Goal: Task Accomplishment & Management: Manage account settings

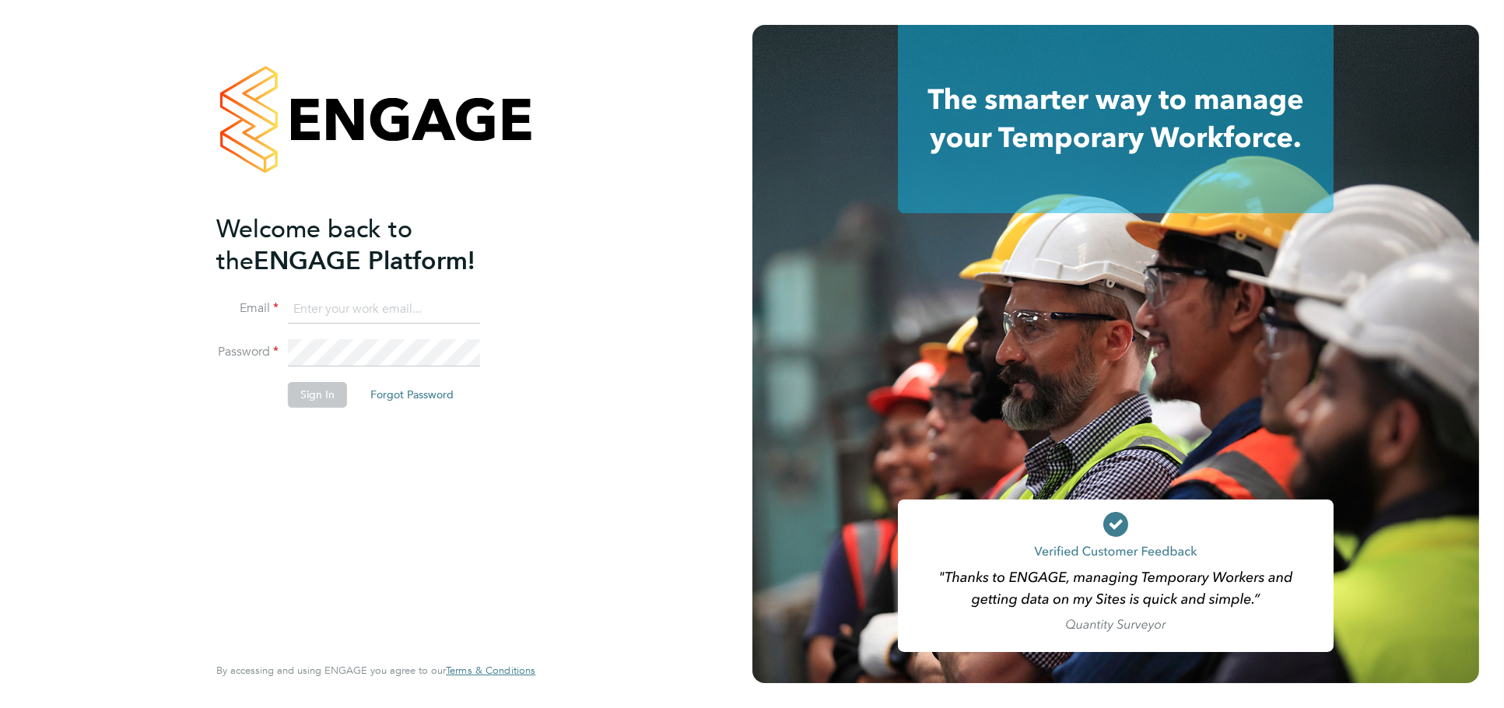
type input "[PERSON_NAME][EMAIL_ADDRESS][DOMAIN_NAME]"
click at [320, 406] on li "Sign In Forgot Password" at bounding box center [367, 402] width 303 height 40
click at [317, 401] on button "Sign In" at bounding box center [317, 394] width 59 height 25
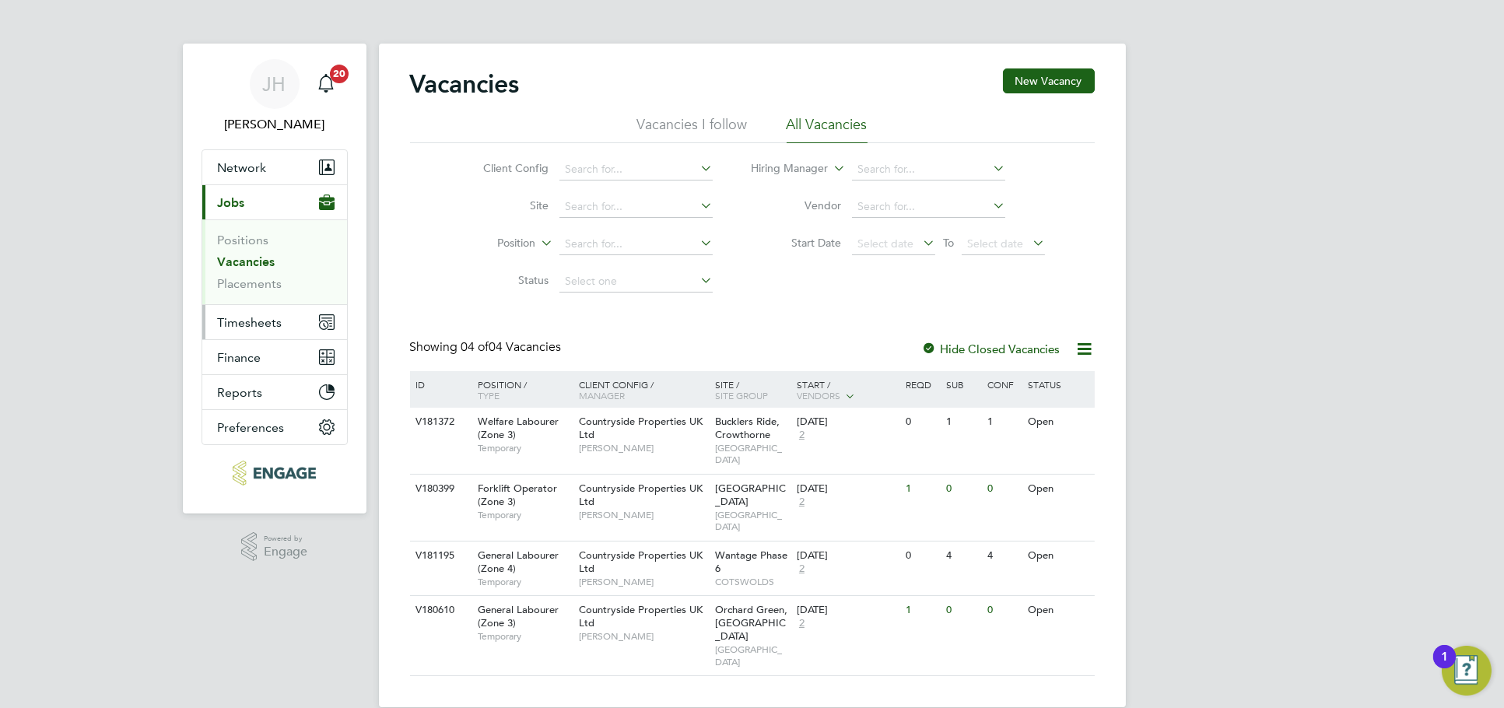
click at [264, 324] on span "Timesheets" at bounding box center [250, 322] width 65 height 15
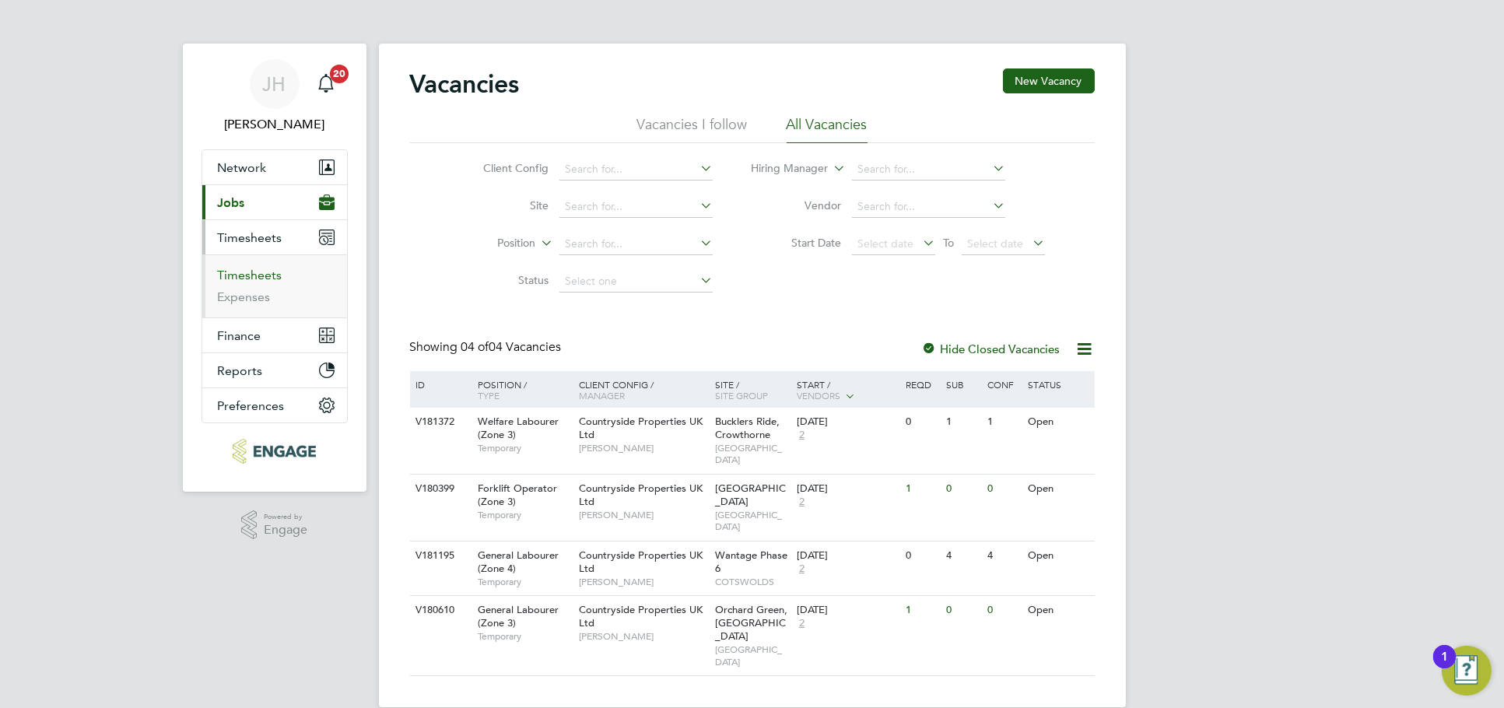
click at [260, 268] on link "Timesheets" at bounding box center [250, 275] width 65 height 15
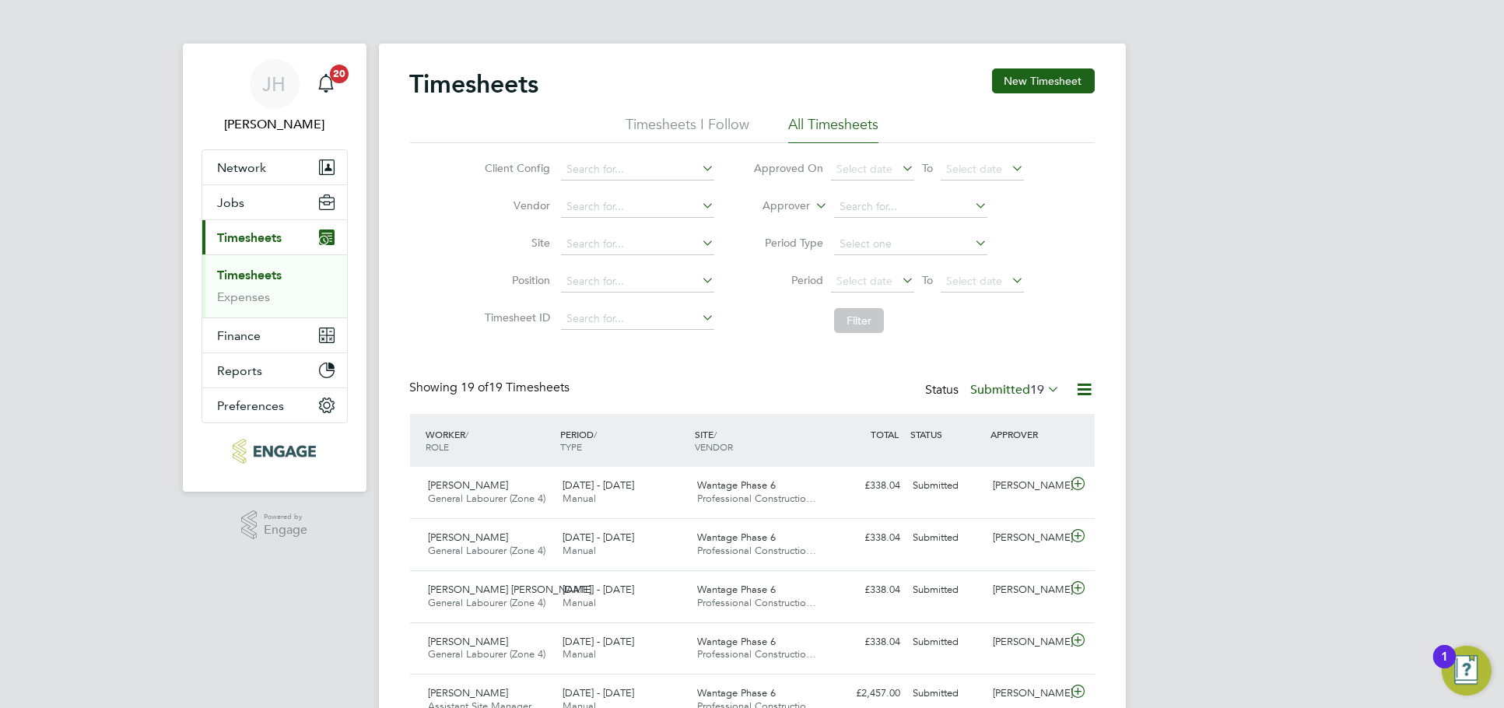
click at [1041, 391] on span "19" at bounding box center [1038, 390] width 14 height 16
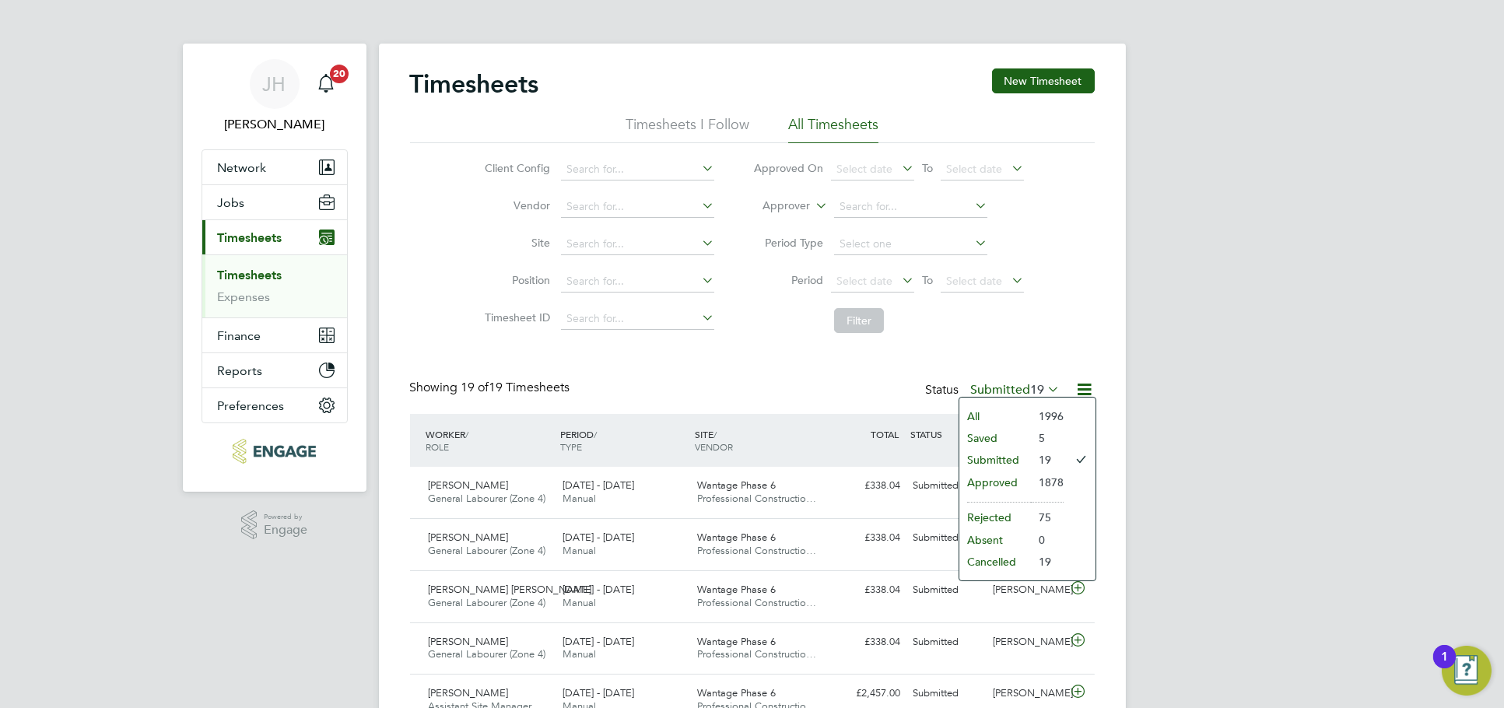
click at [1014, 488] on li "Approved" at bounding box center [995, 482] width 72 height 22
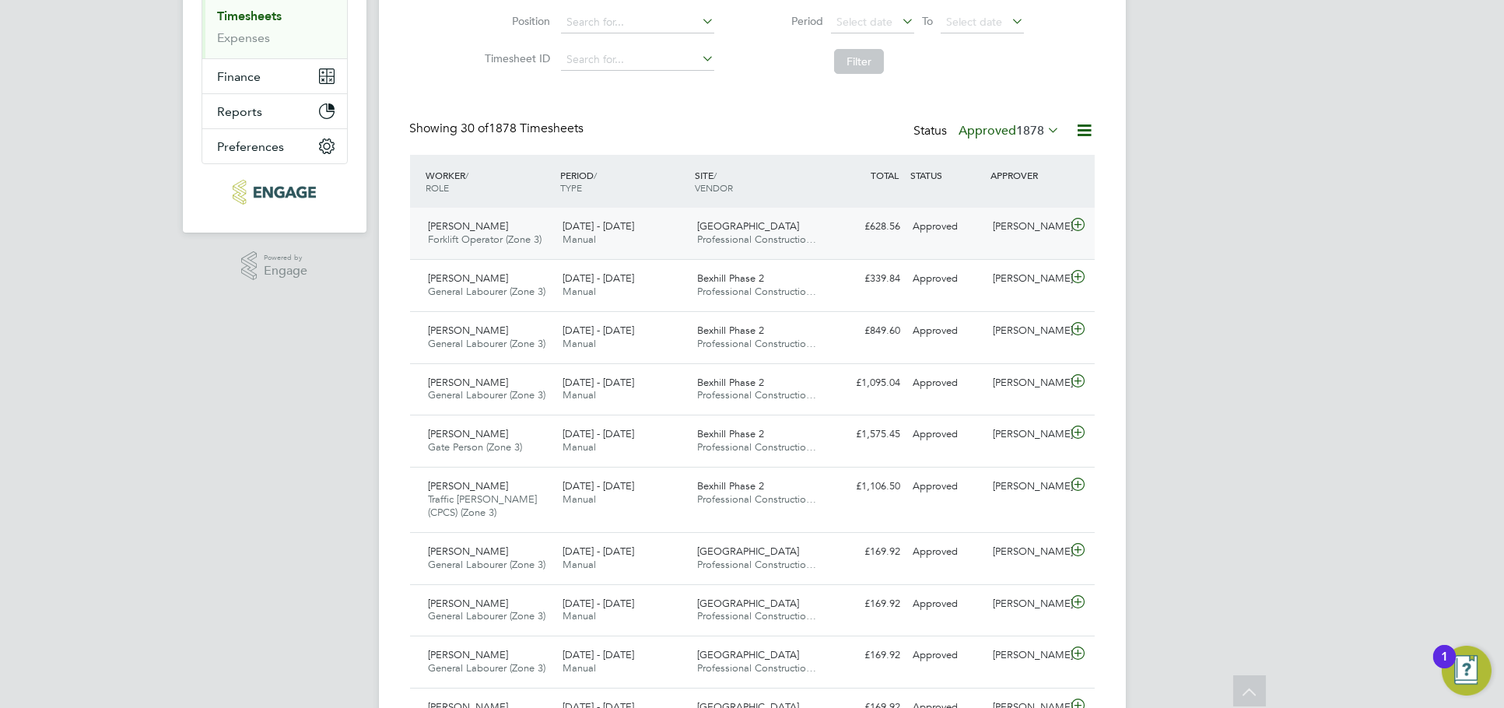
click at [1014, 232] on div "Nick O'Shea" at bounding box center [1026, 227] width 81 height 26
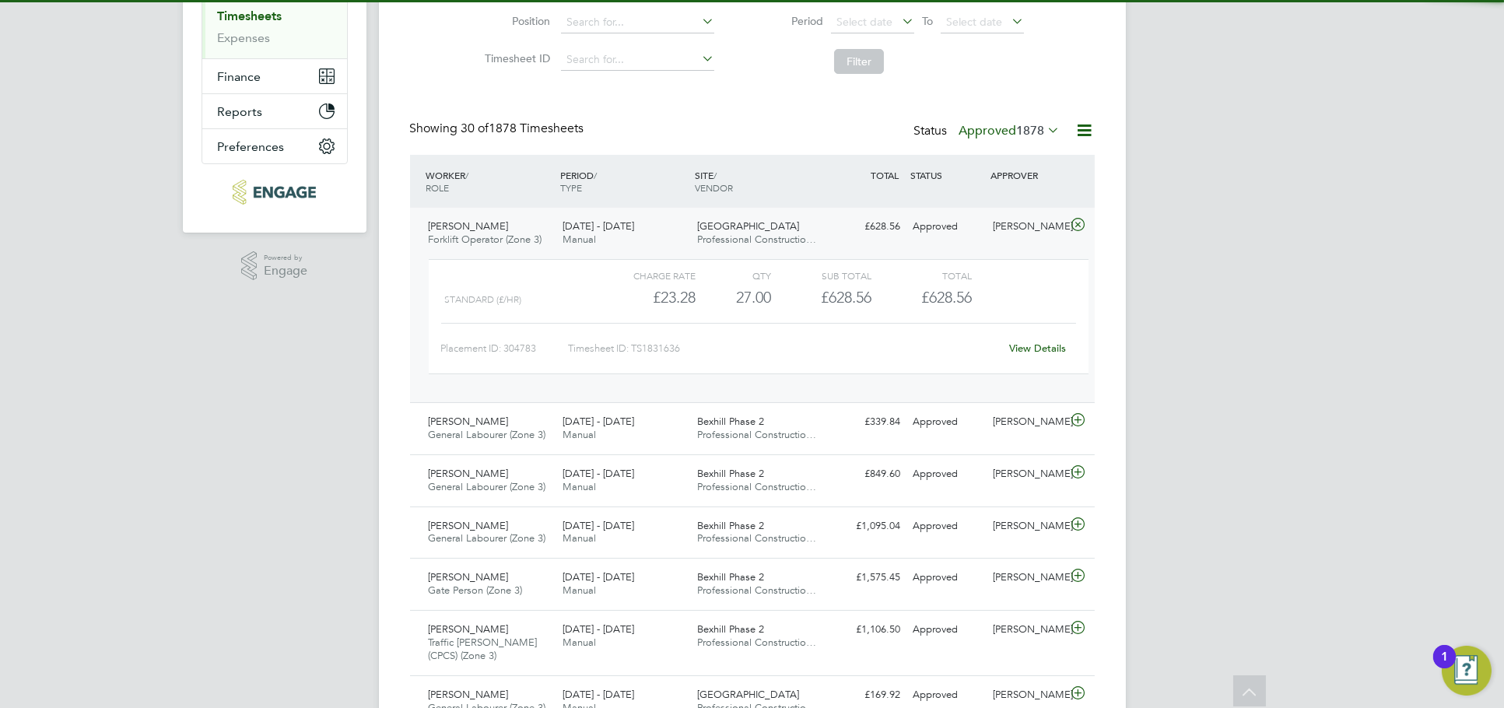
click at [1042, 350] on link "View Details" at bounding box center [1037, 347] width 57 height 13
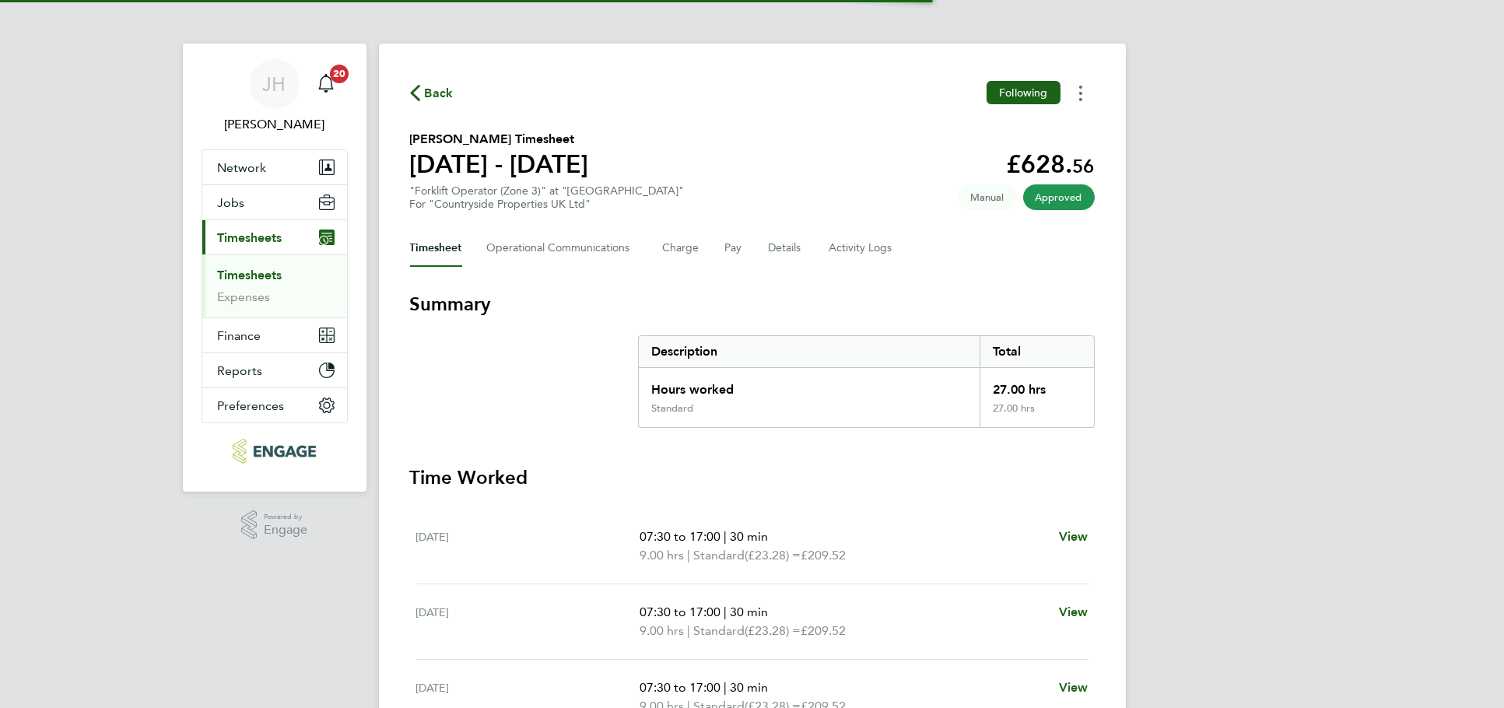
click at [1076, 93] on button "Timesheets Menu" at bounding box center [1080, 93] width 28 height 24
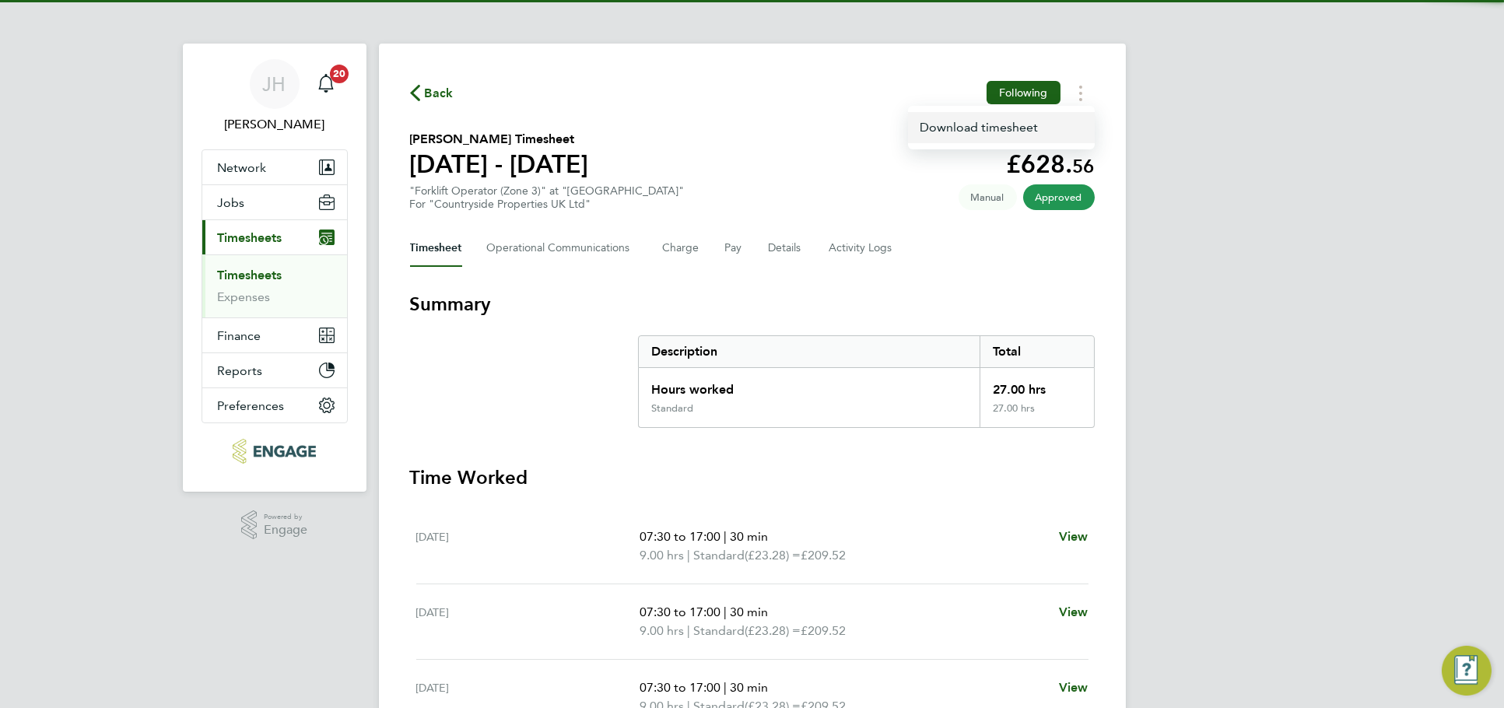
click at [1038, 122] on link "Download timesheet" at bounding box center [1001, 127] width 187 height 31
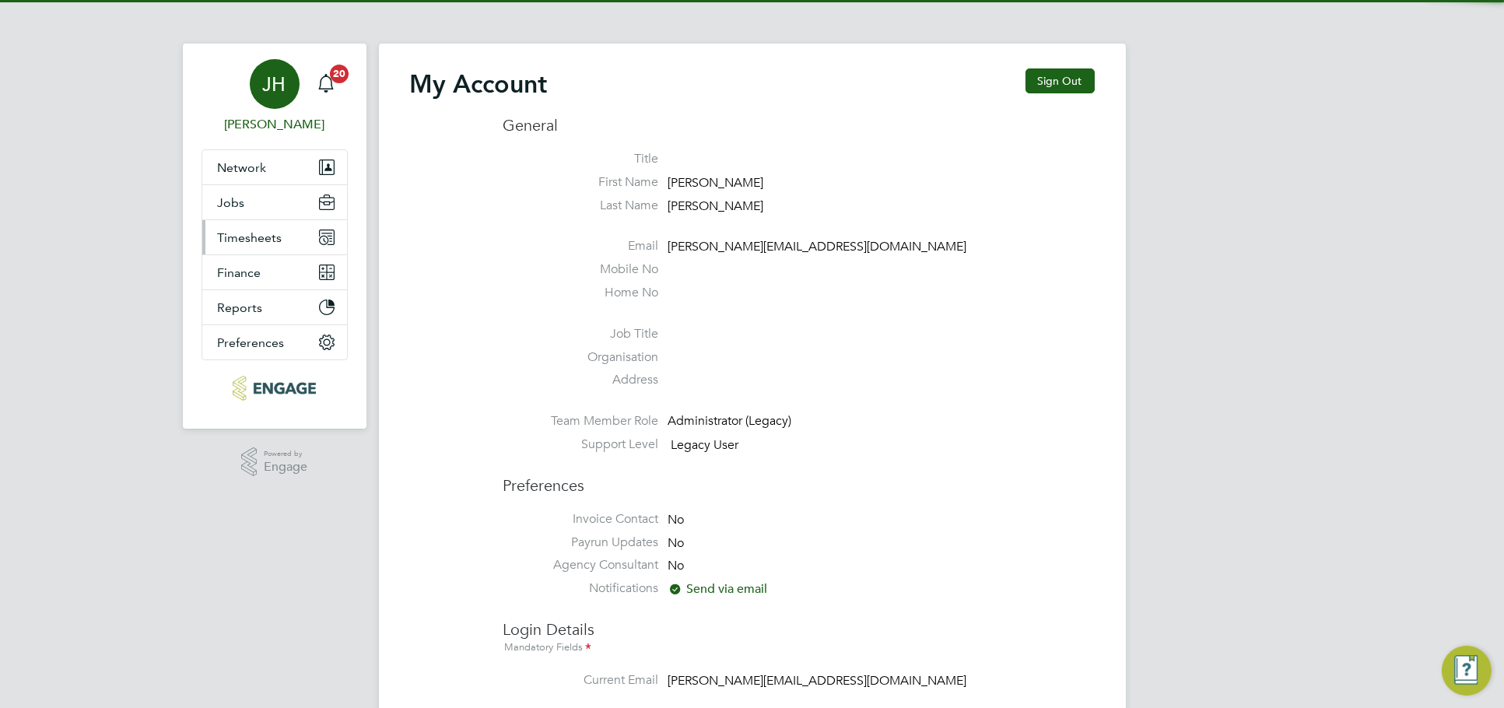
type input "[PERSON_NAME][EMAIL_ADDRESS][DOMAIN_NAME]"
click at [251, 247] on button "Timesheets" at bounding box center [274, 237] width 145 height 34
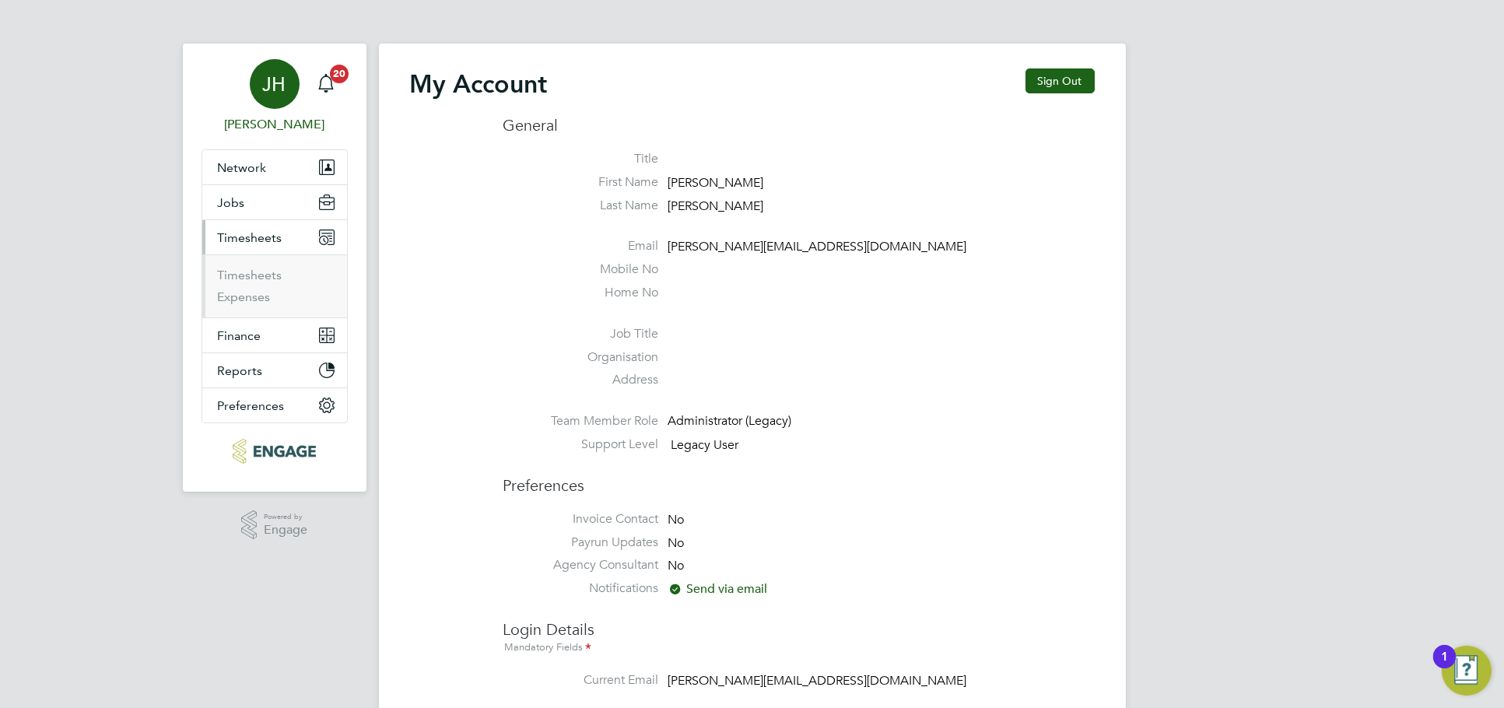
click at [256, 285] on li "Timesheets" at bounding box center [276, 279] width 117 height 22
click at [257, 282] on li "Timesheets" at bounding box center [276, 279] width 117 height 22
click at [261, 278] on link "Timesheets" at bounding box center [250, 275] width 65 height 15
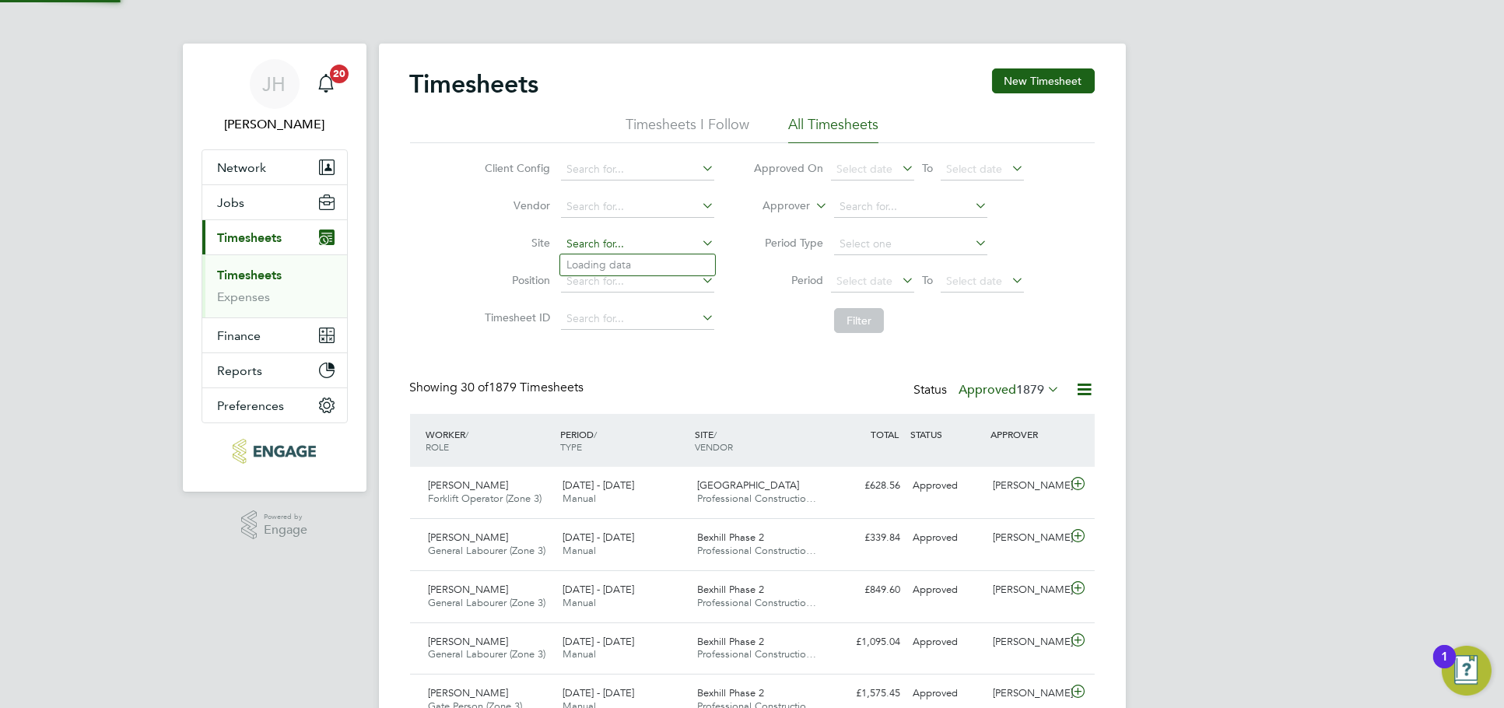
click at [636, 239] on input at bounding box center [637, 244] width 153 height 22
click at [652, 273] on li "Emmer Green Drive (Reading Golf Club)" at bounding box center [692, 264] width 264 height 21
type input "Emmer Green Drive (Reading Golf Club)"
click at [858, 331] on button "Filter" at bounding box center [859, 320] width 50 height 25
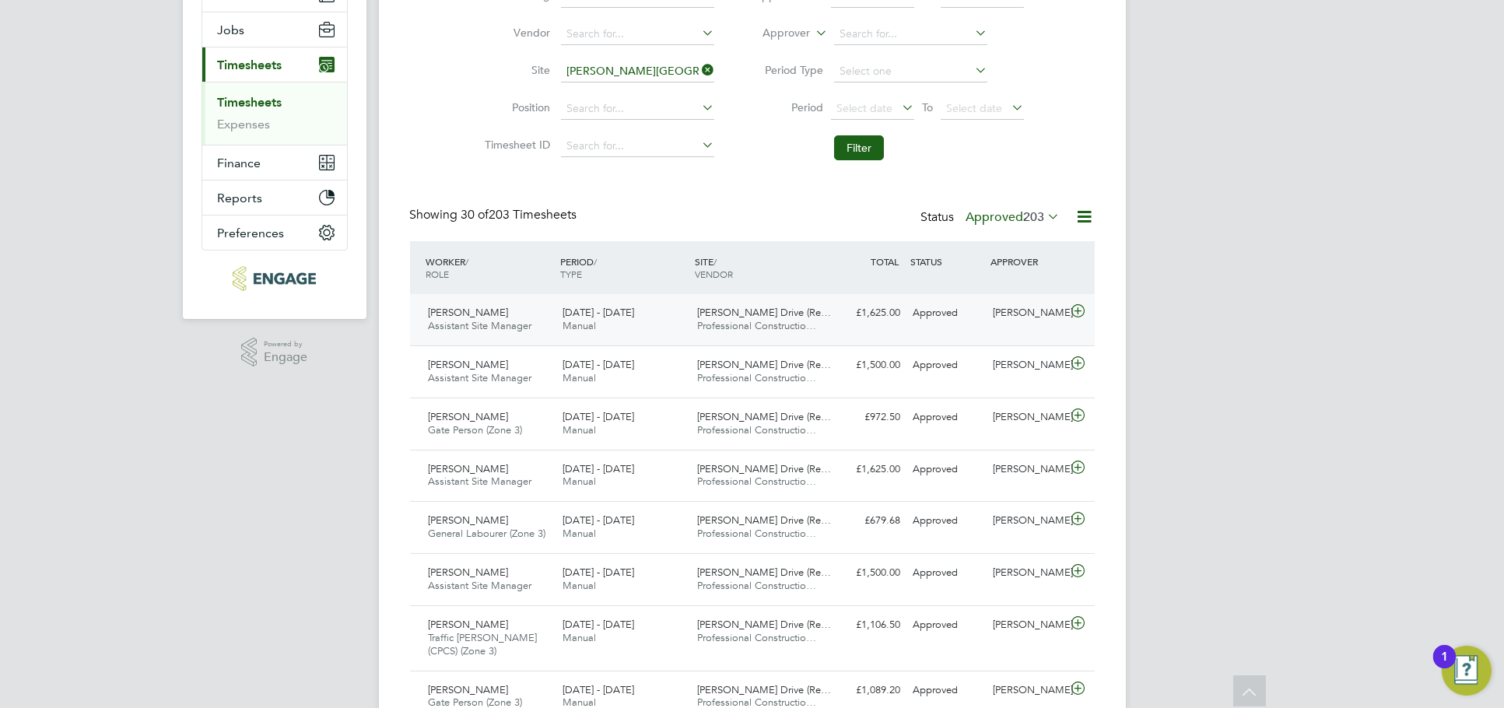
click at [1047, 305] on div "Dan Knowles" at bounding box center [1026, 313] width 81 height 26
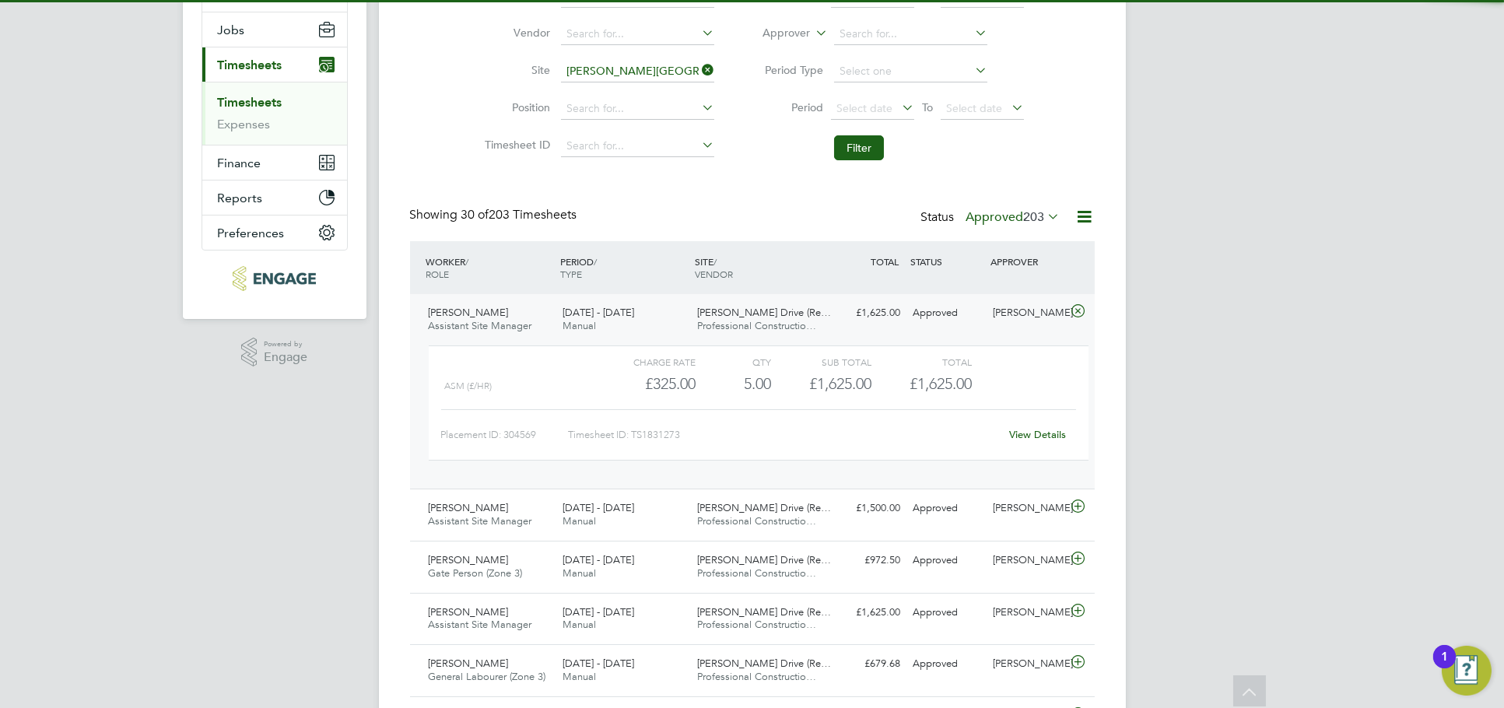
click at [1030, 432] on link "View Details" at bounding box center [1037, 434] width 57 height 13
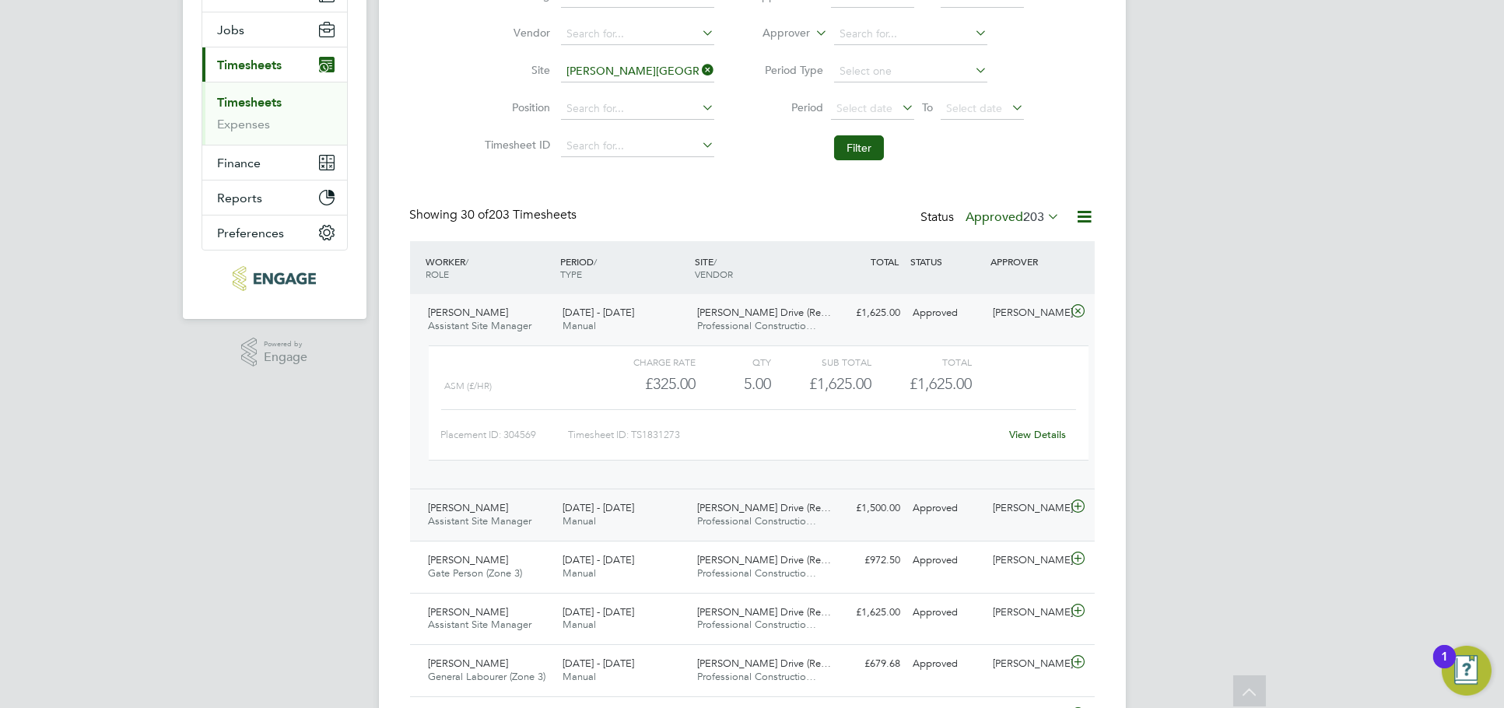
click at [1001, 492] on div "Dale Langton Assistant Site Manager 22 - 28 Sep 2025 22 - 28 Sep 2025 Manual Em…" at bounding box center [752, 515] width 685 height 52
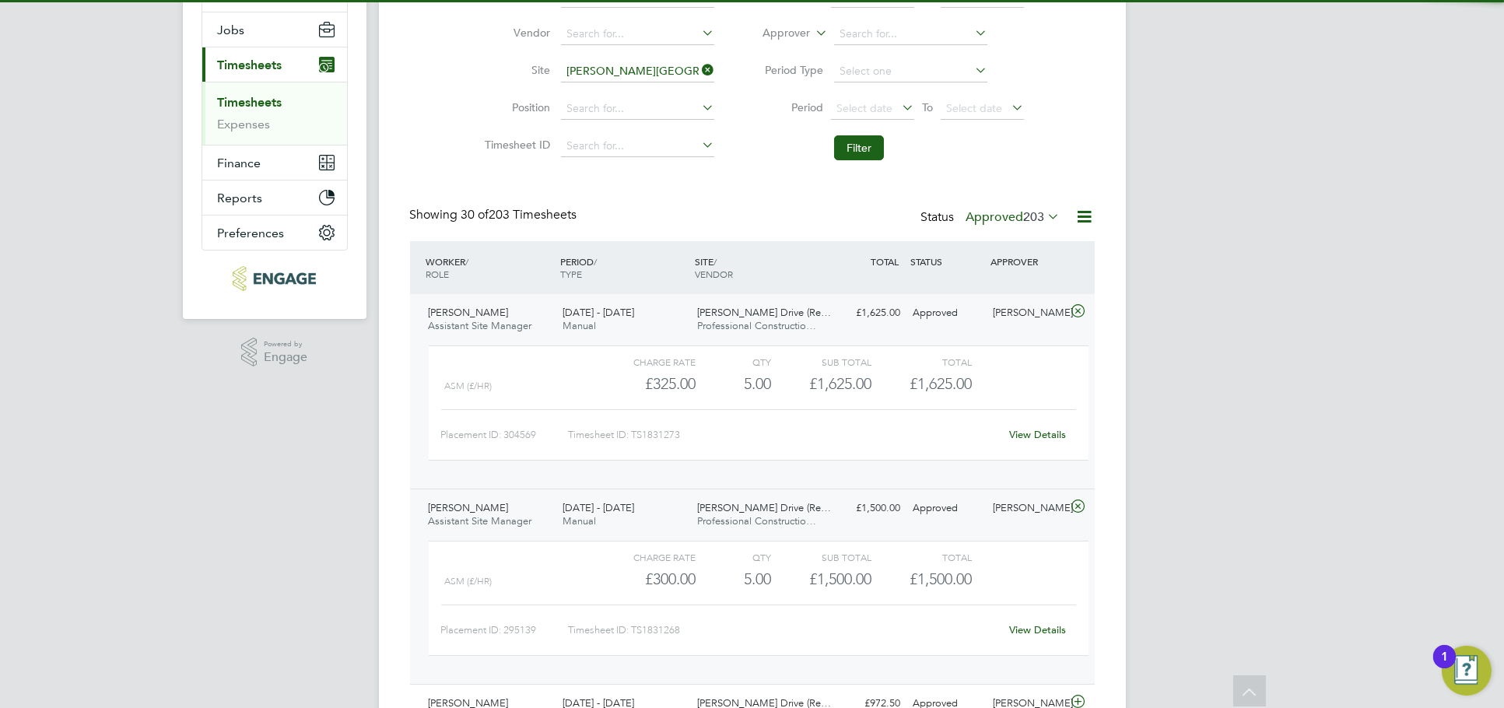
click at [1028, 629] on link "View Details" at bounding box center [1037, 629] width 57 height 13
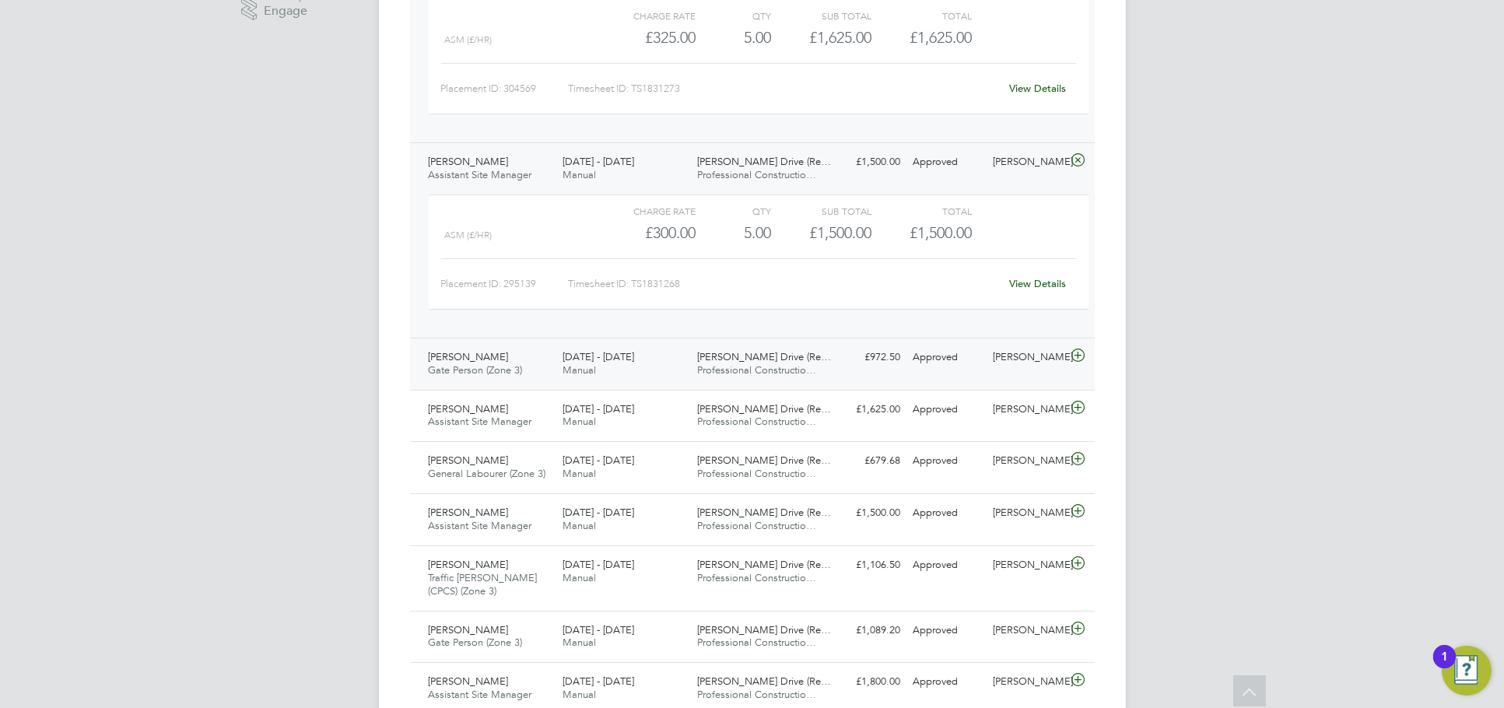
click at [1028, 348] on div "Dan Knowles" at bounding box center [1026, 358] width 81 height 26
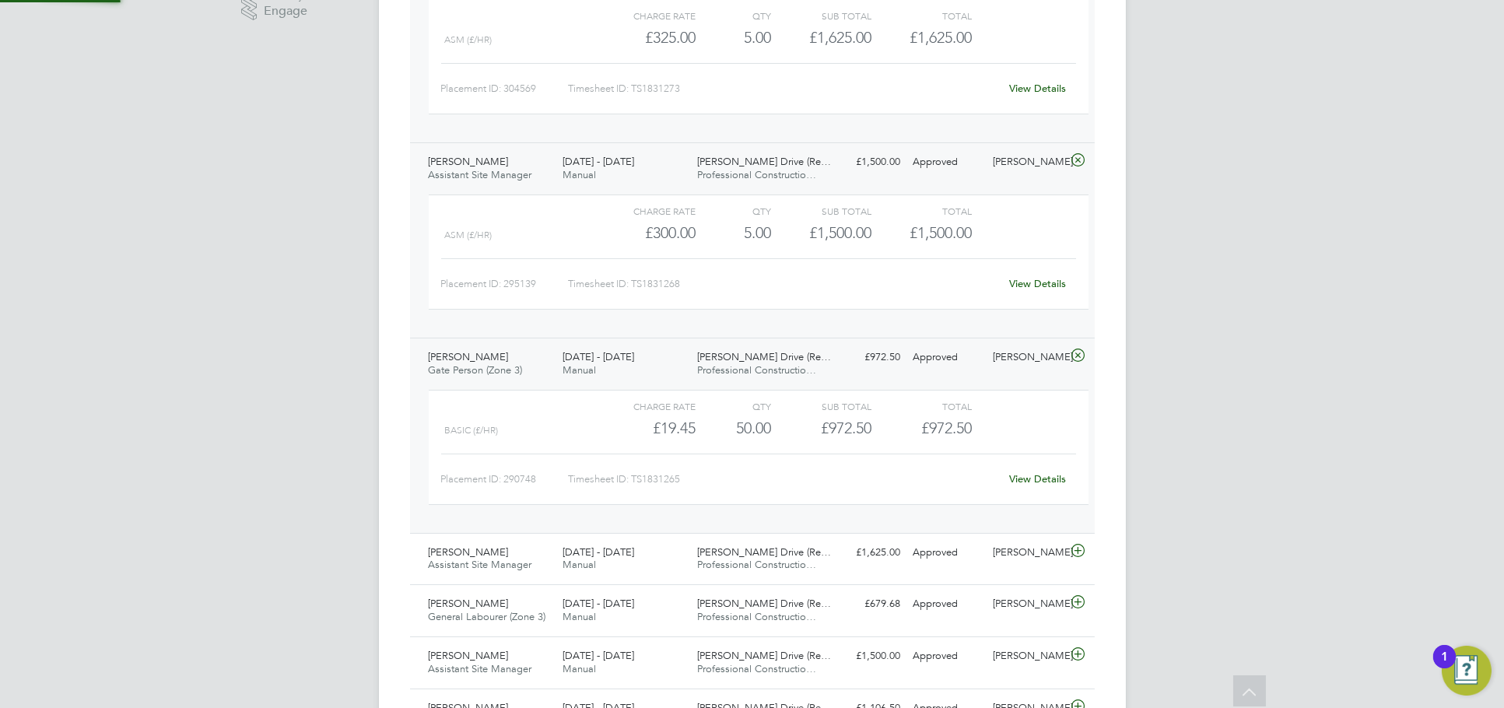
click at [1026, 484] on link "View Details" at bounding box center [1037, 478] width 57 height 13
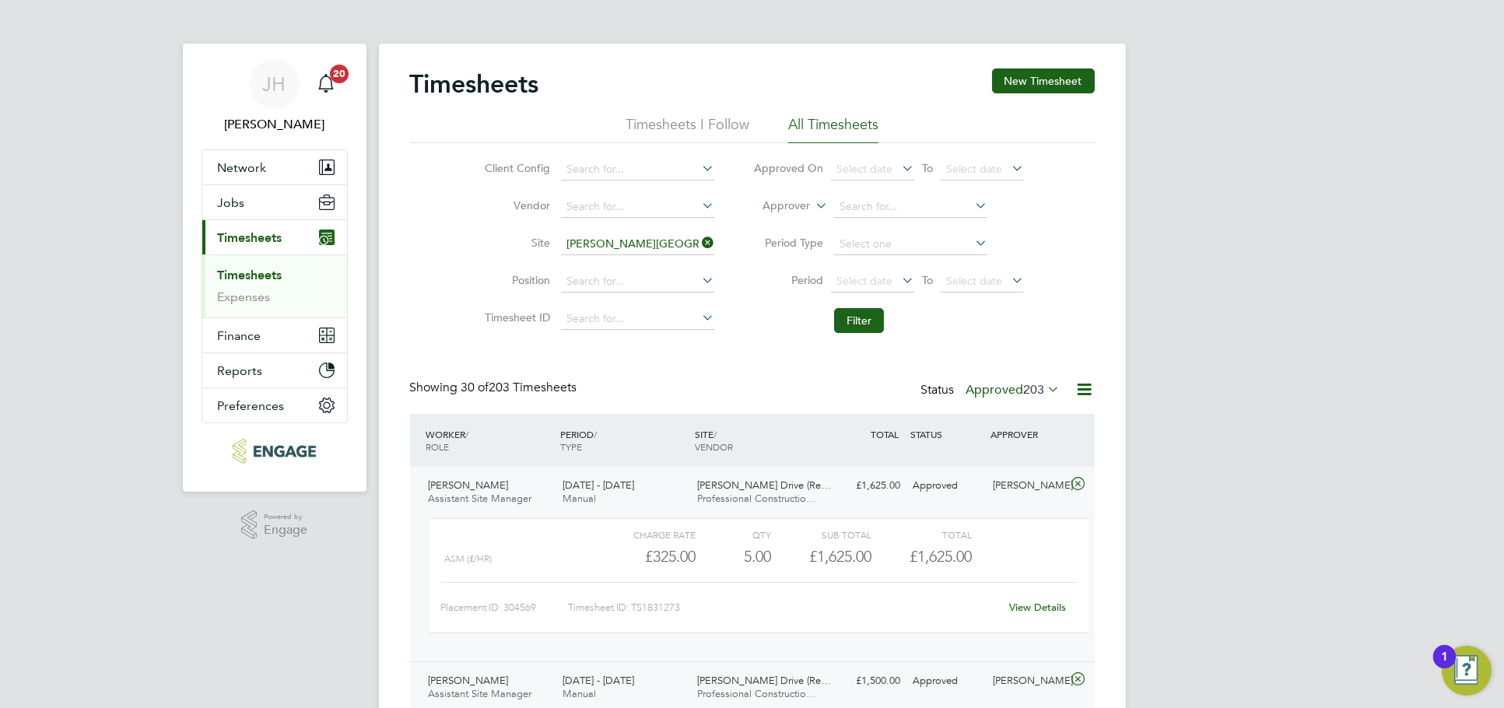
click at [1025, 392] on span "203" at bounding box center [1034, 390] width 21 height 16
click at [1014, 462] on li "Submitted" at bounding box center [999, 460] width 72 height 22
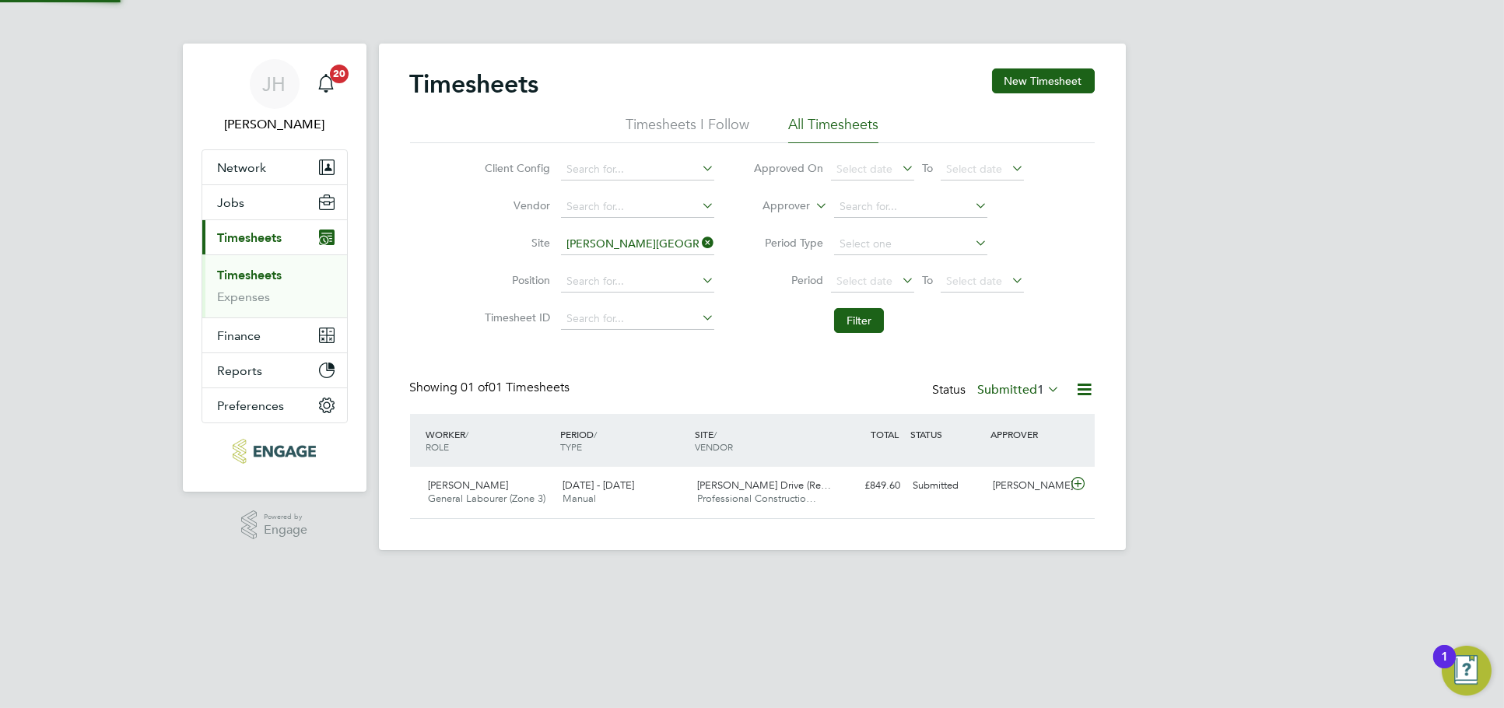
scroll to position [40, 135]
click at [1248, 412] on div "JH Jess Hogan Notifications 20 Applications: Network Team Members Businesses Si…" at bounding box center [752, 287] width 1504 height 575
click at [699, 240] on icon at bounding box center [699, 243] width 0 height 22
click at [1237, 412] on div "JH Jess Hogan Notifications 20 Applications: Network Team Members Businesses Si…" at bounding box center [752, 287] width 1504 height 575
click at [846, 321] on button "Filter" at bounding box center [859, 320] width 50 height 25
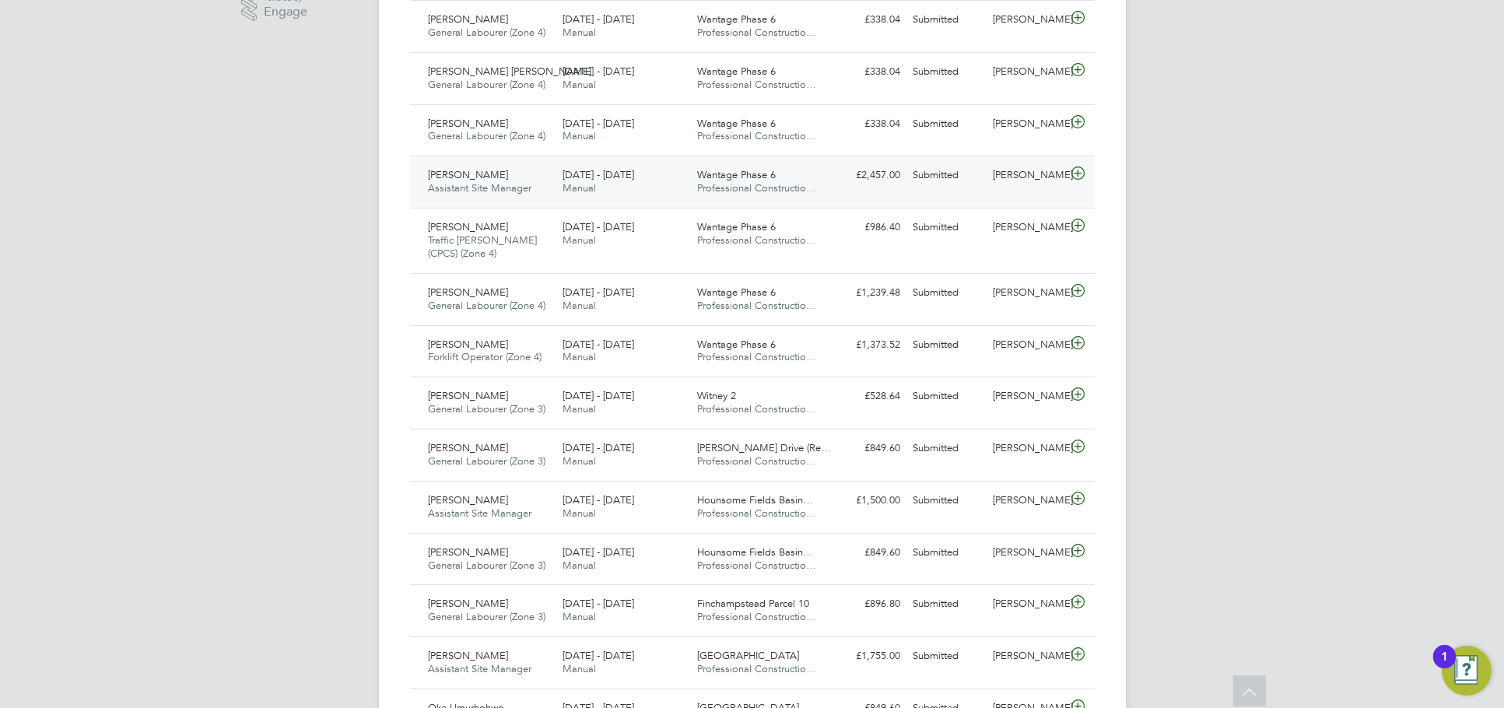
click at [1009, 191] on div "Sandra Ives Assistant Site Manager 22 - 28 Sep 2025 22 - 28 Sep 2025 Manual Wan…" at bounding box center [752, 182] width 685 height 52
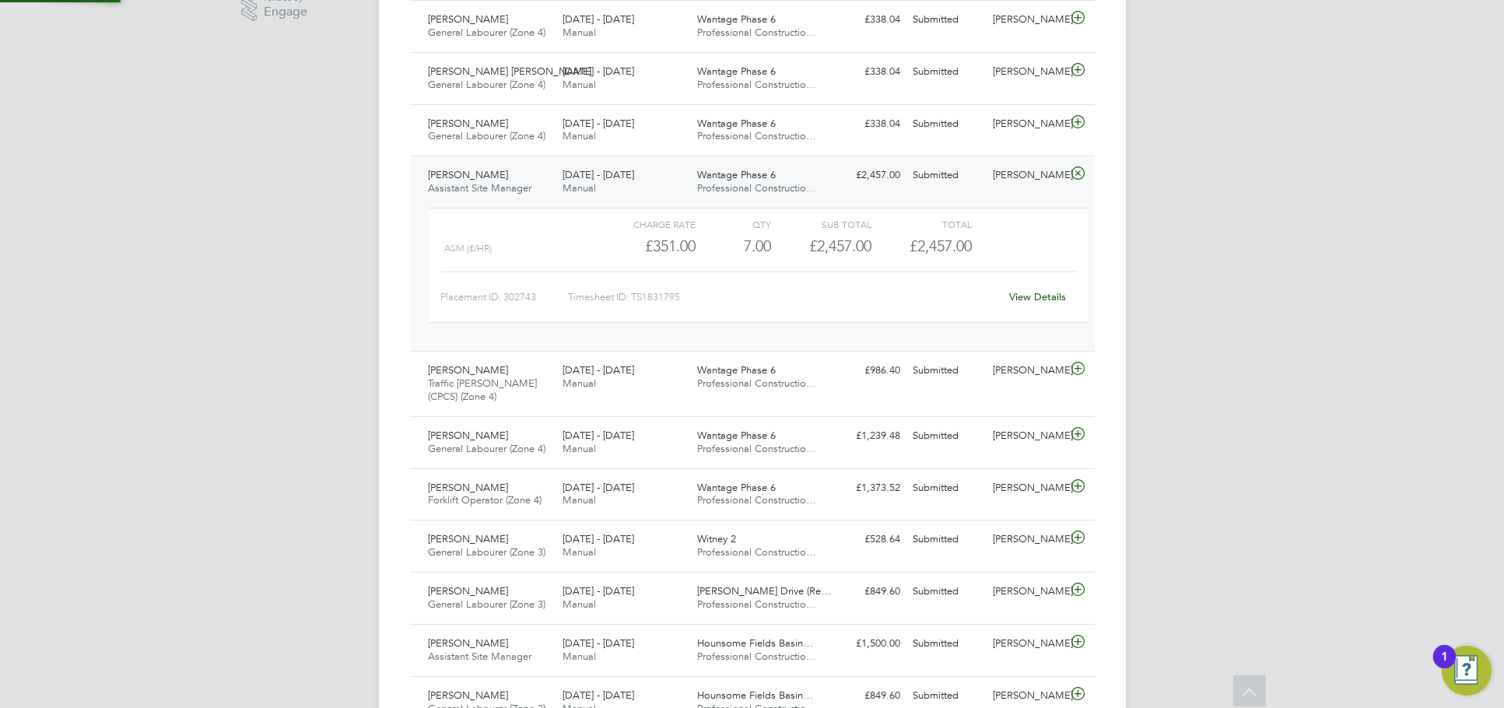
click at [1049, 295] on link "View Details" at bounding box center [1037, 296] width 57 height 13
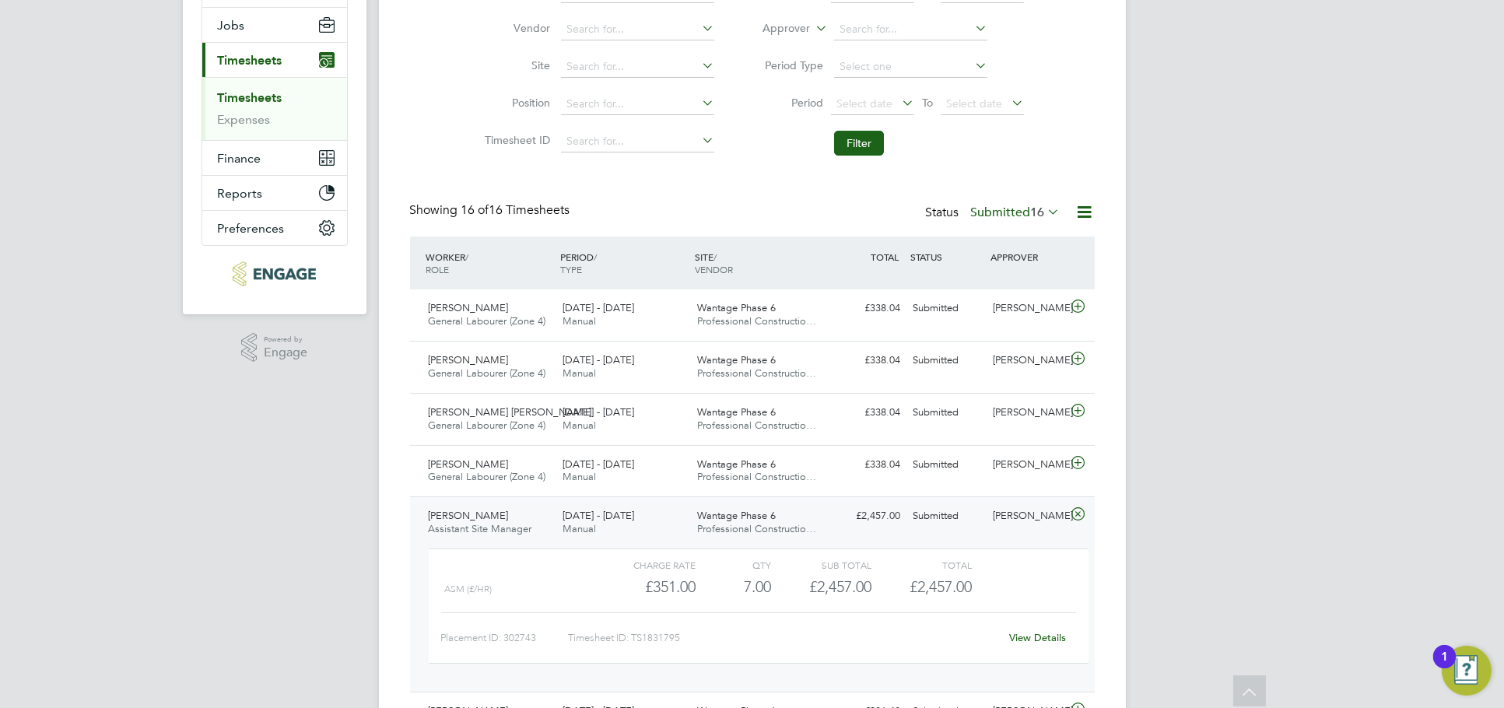
scroll to position [0, 0]
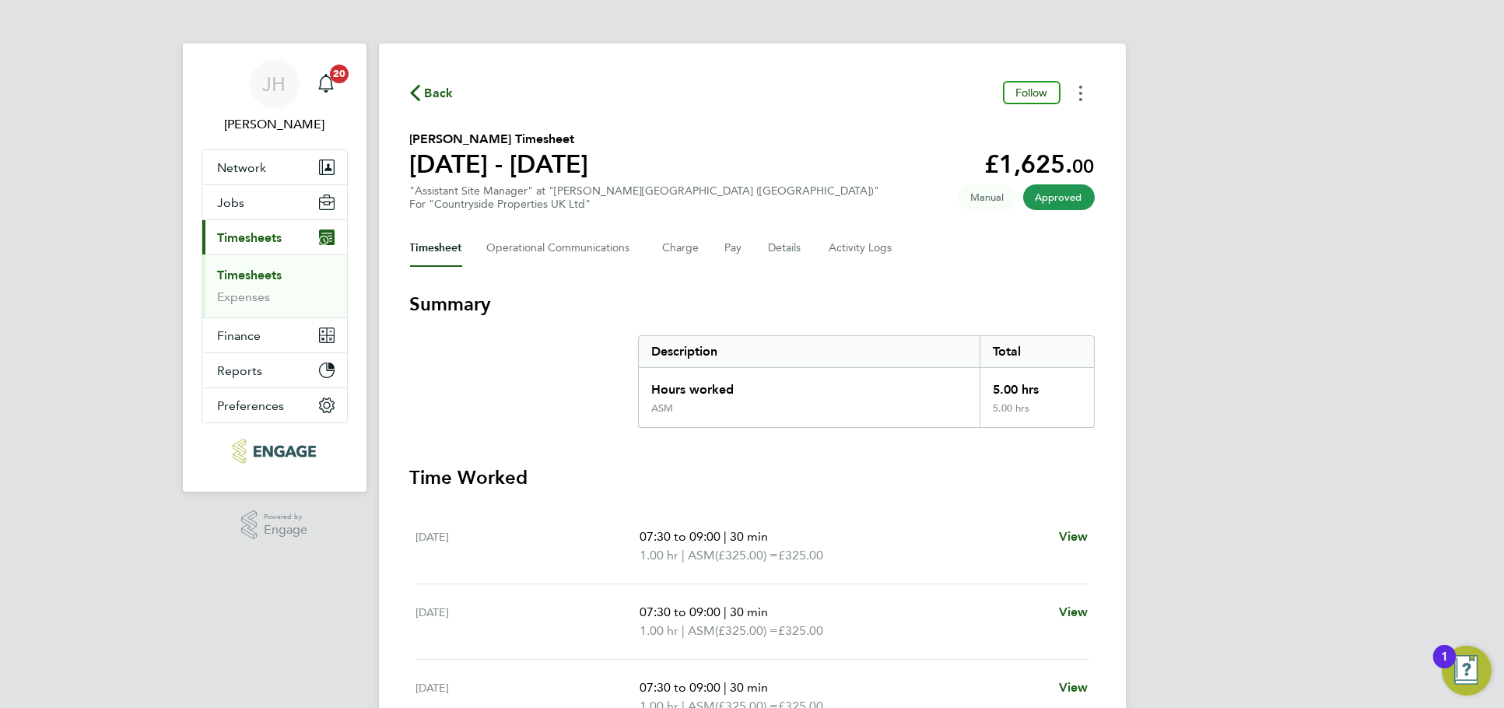
click at [1087, 95] on button "Timesheets Menu" at bounding box center [1080, 93] width 28 height 24
click at [1000, 142] on link "Download timesheet" at bounding box center [1001, 127] width 187 height 31
click at [1080, 91] on icon "Timesheets Menu" at bounding box center [1080, 94] width 3 height 16
click at [1043, 124] on link "Download timesheet" at bounding box center [1001, 127] width 187 height 31
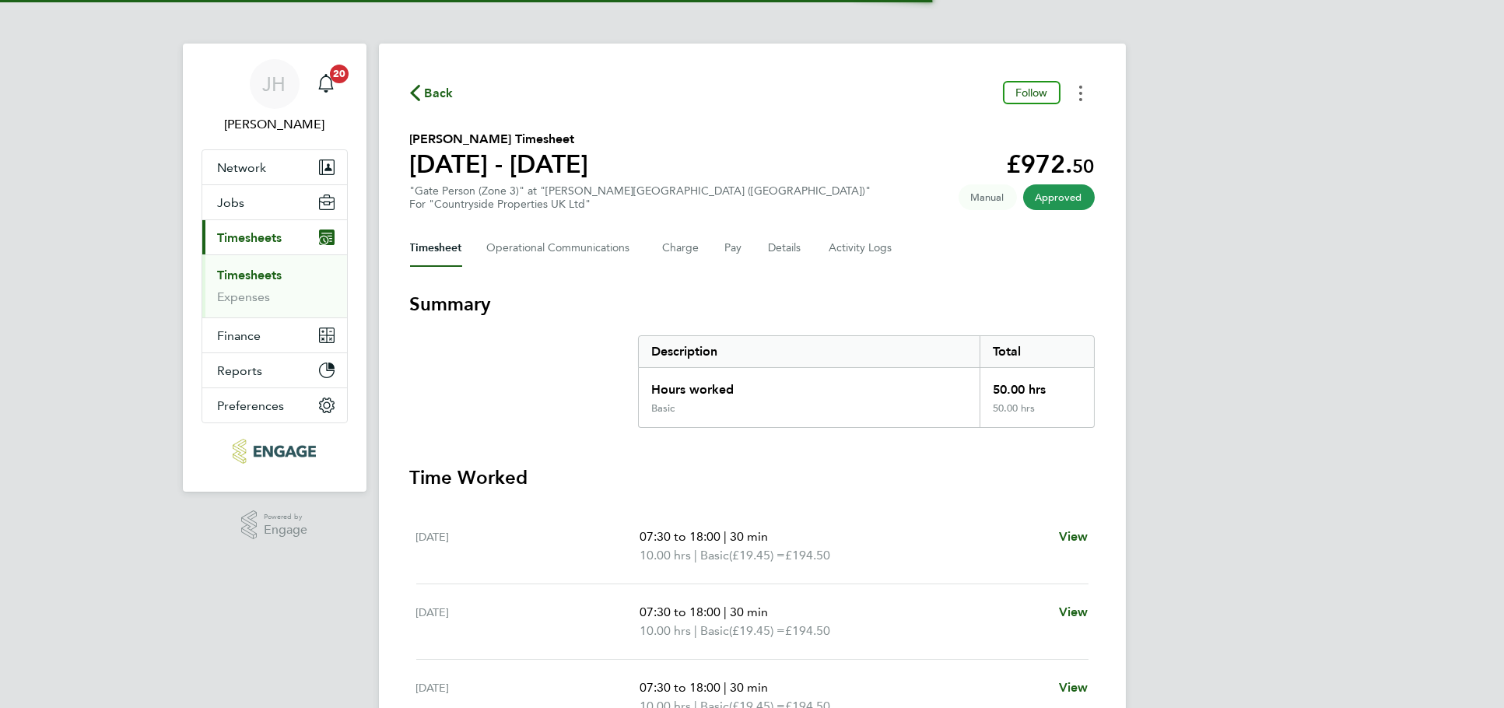
click at [1076, 93] on button "Timesheets Menu" at bounding box center [1080, 93] width 28 height 24
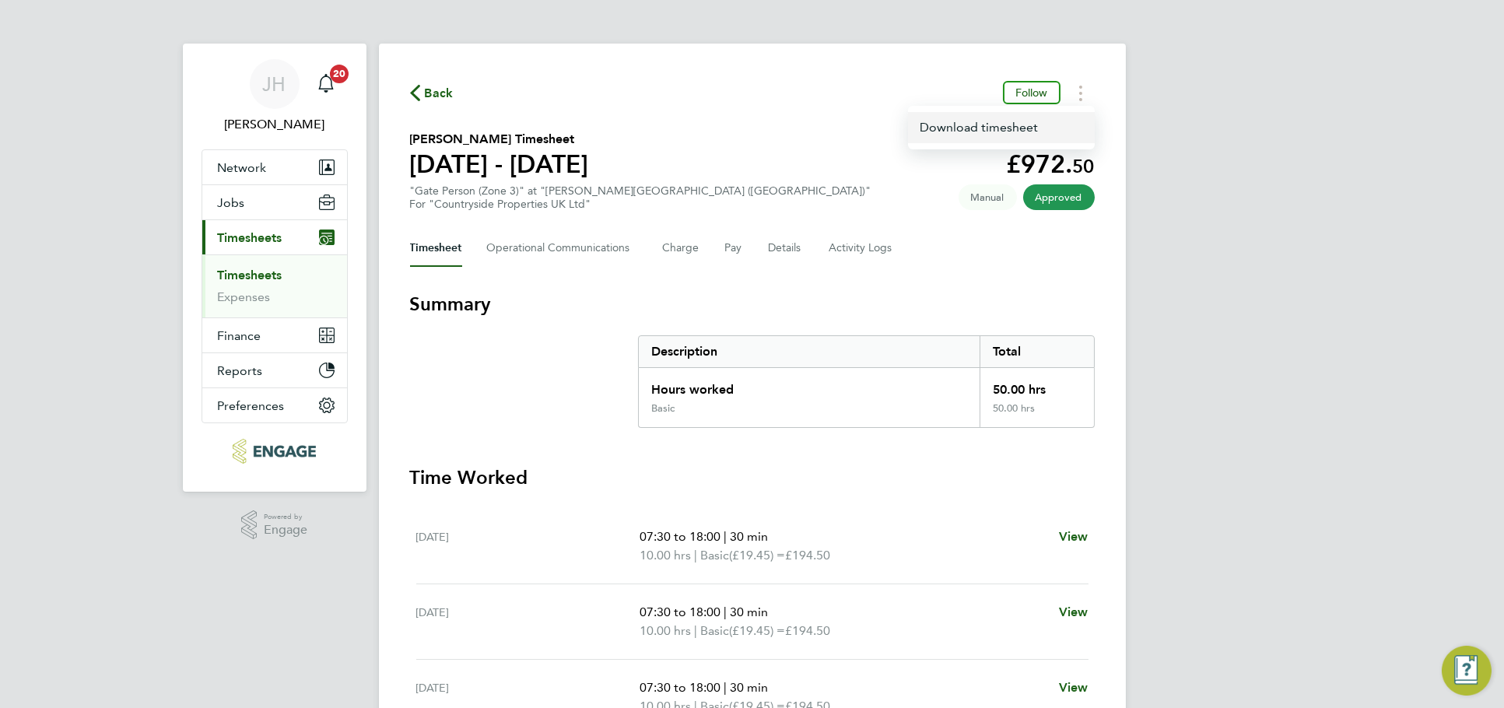
click at [1036, 126] on link "Download timesheet" at bounding box center [1001, 127] width 187 height 31
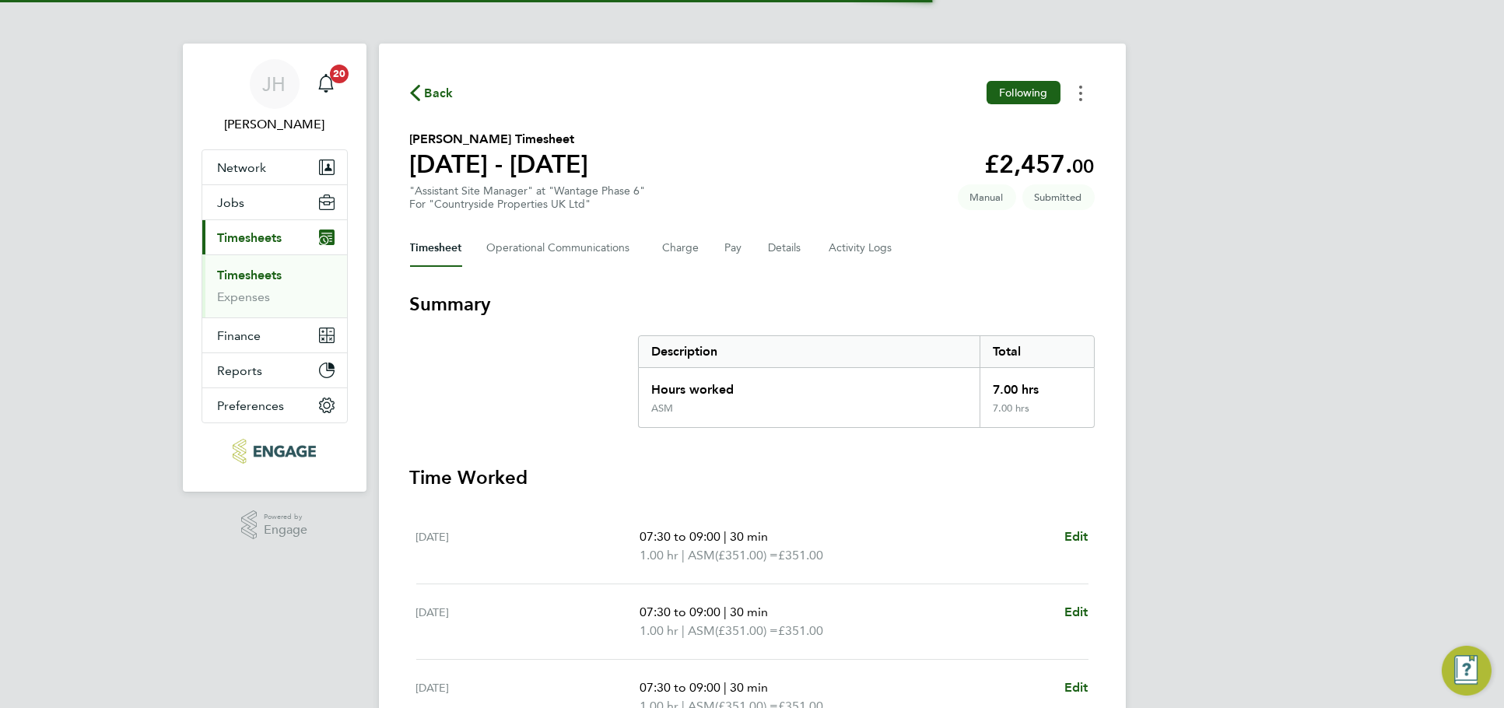
click at [1071, 101] on button "Timesheets Menu" at bounding box center [1080, 93] width 28 height 24
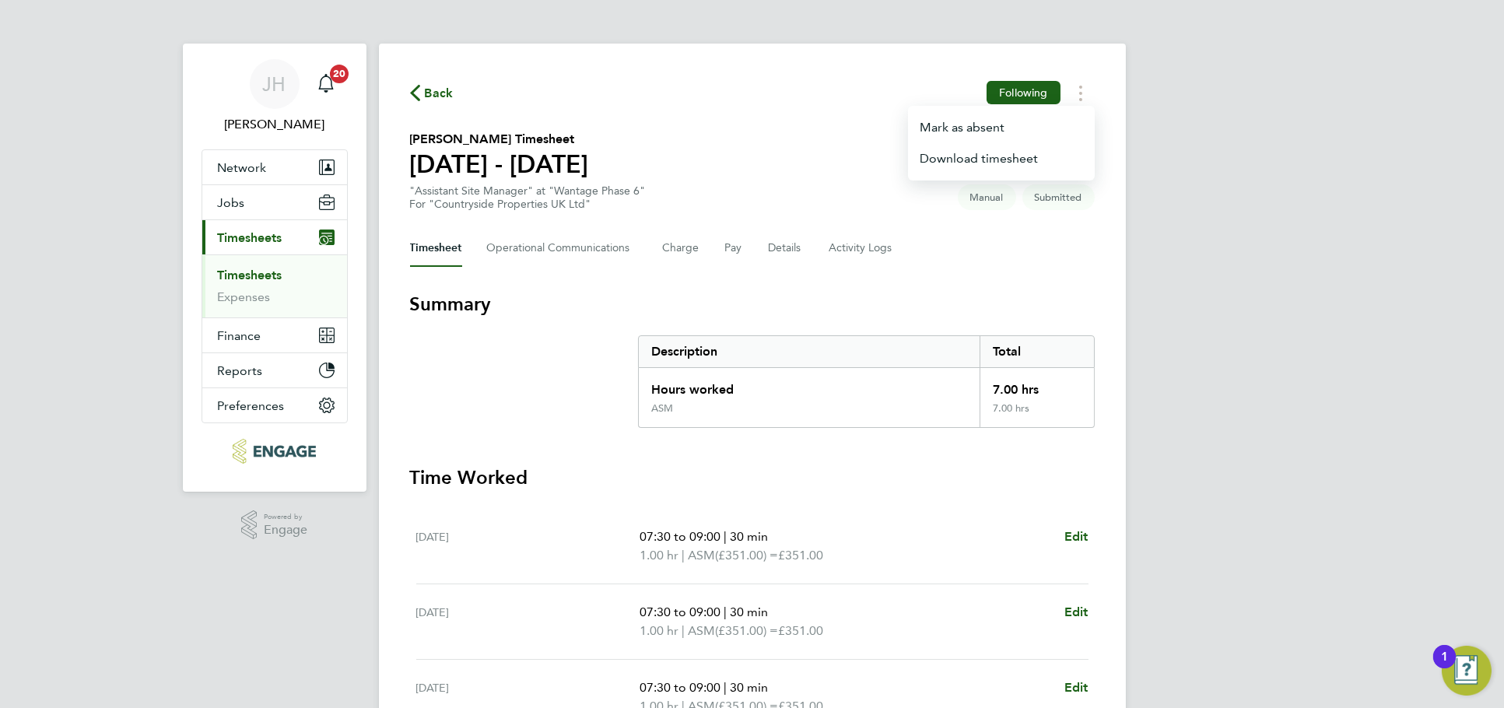
click at [984, 284] on div "Back Following Mark as absent Download timesheet Sandra Ives's Timesheet 22 - 2…" at bounding box center [752, 596] width 747 height 1105
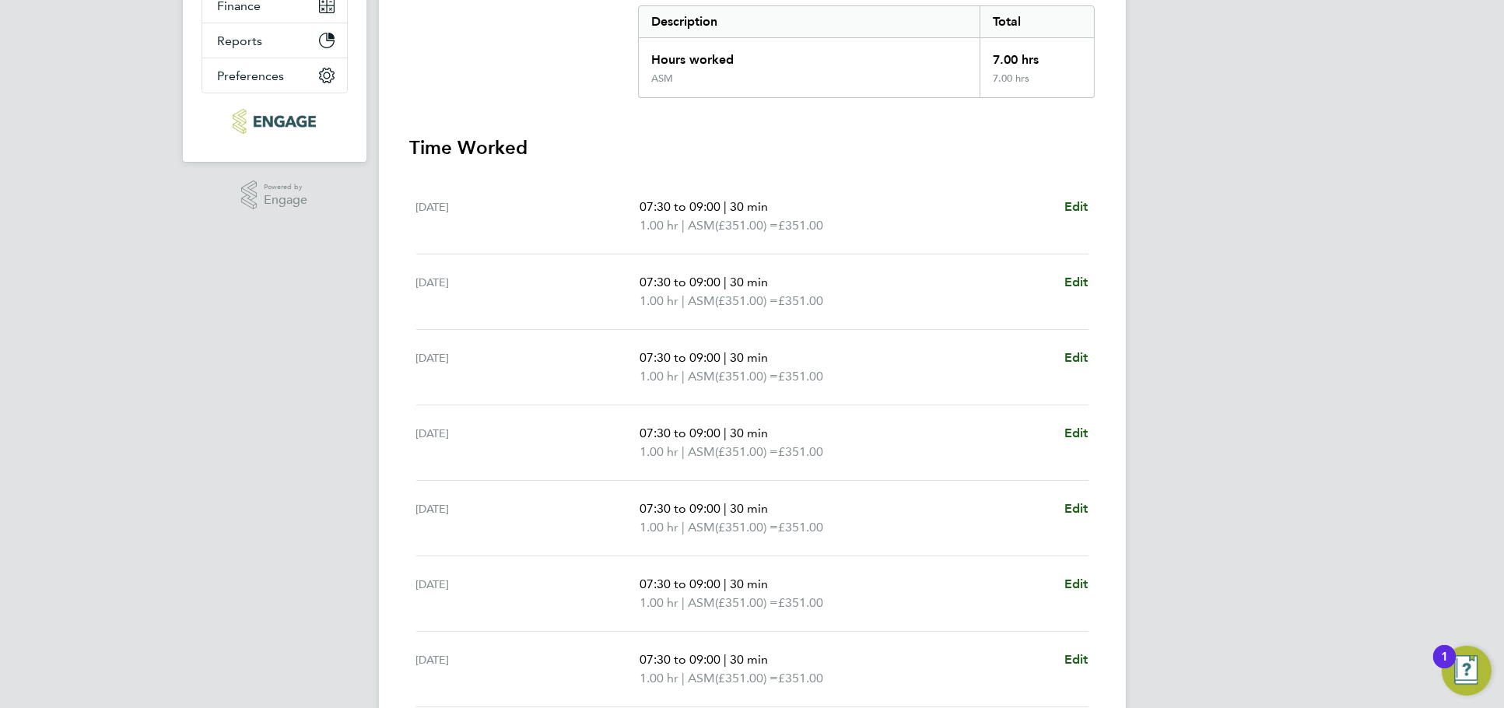
scroll to position [432, 0]
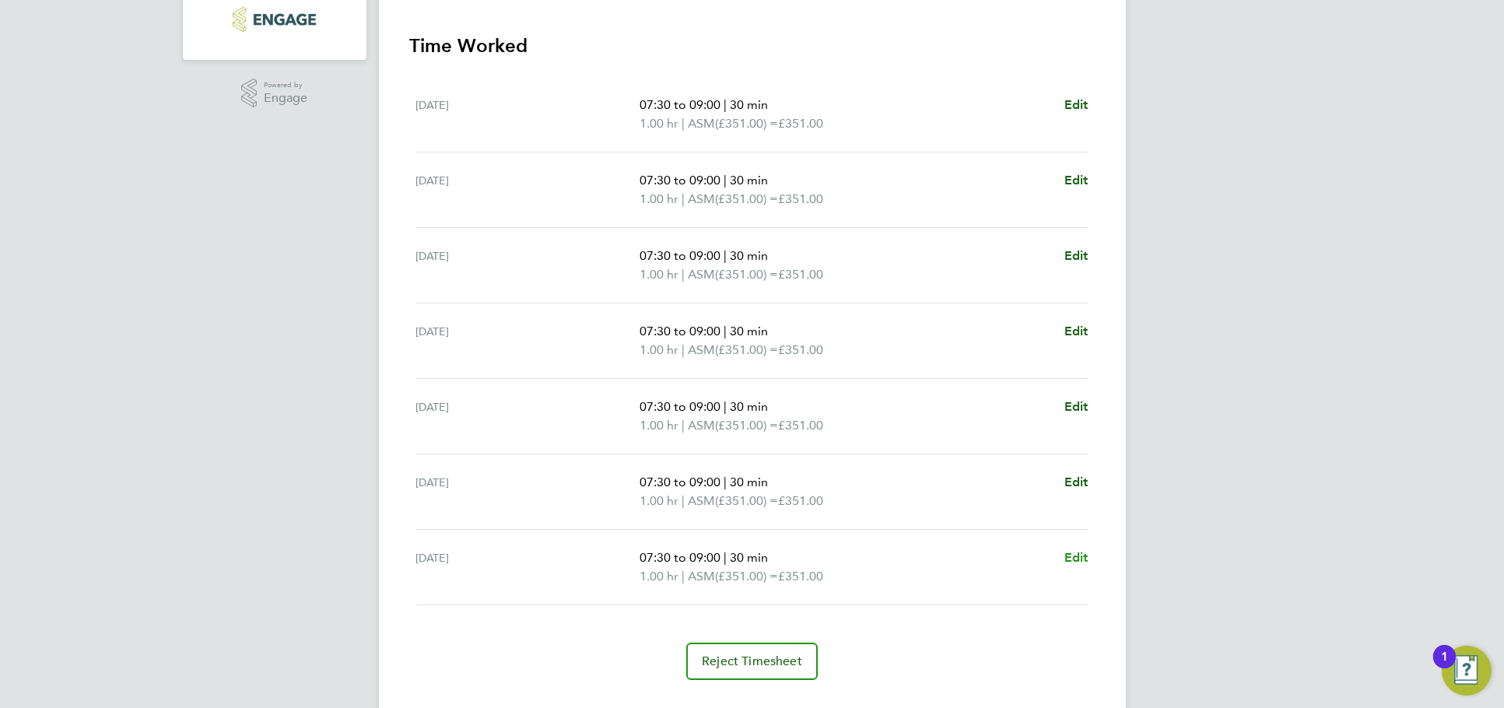
click at [1069, 555] on span "Edit" at bounding box center [1076, 557] width 24 height 15
select select "30"
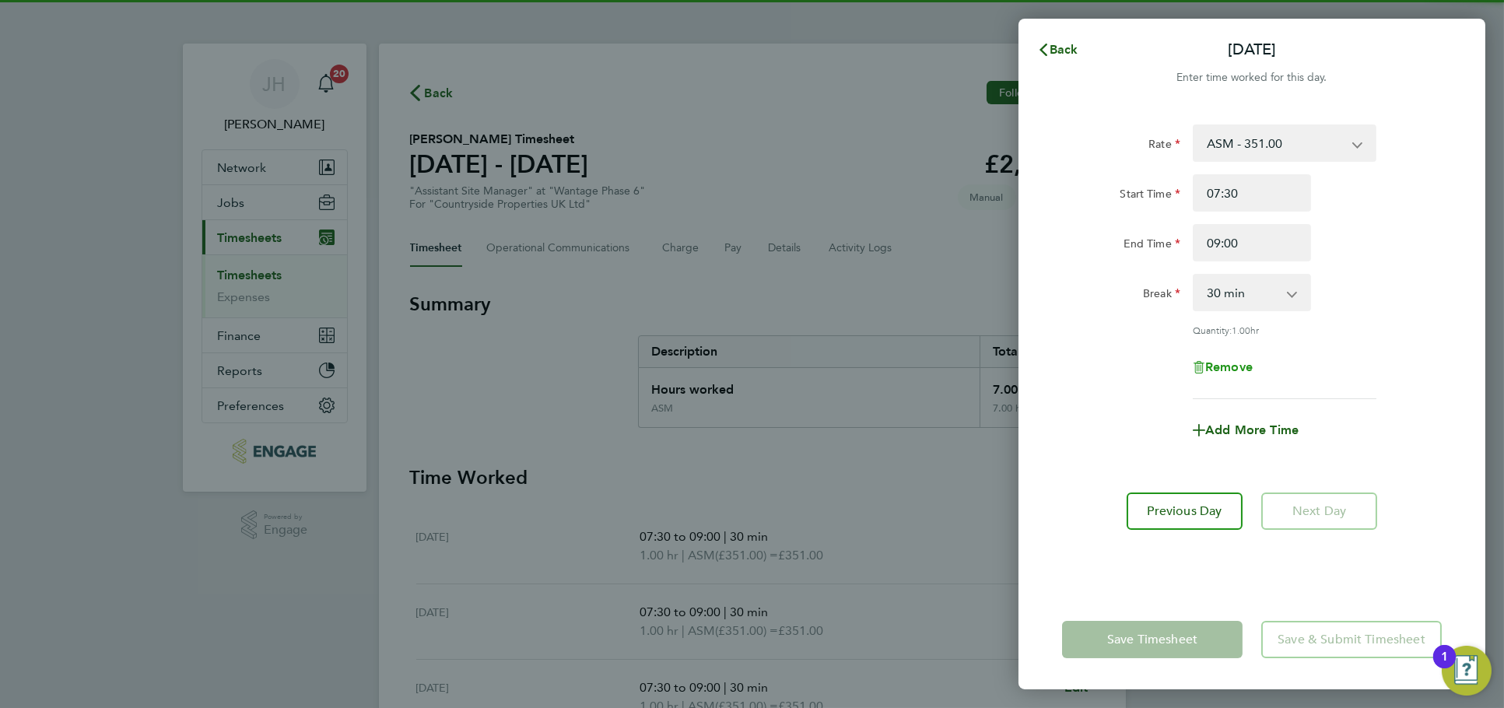
click at [1233, 368] on span "Remove" at bounding box center [1228, 366] width 47 height 15
select select "null"
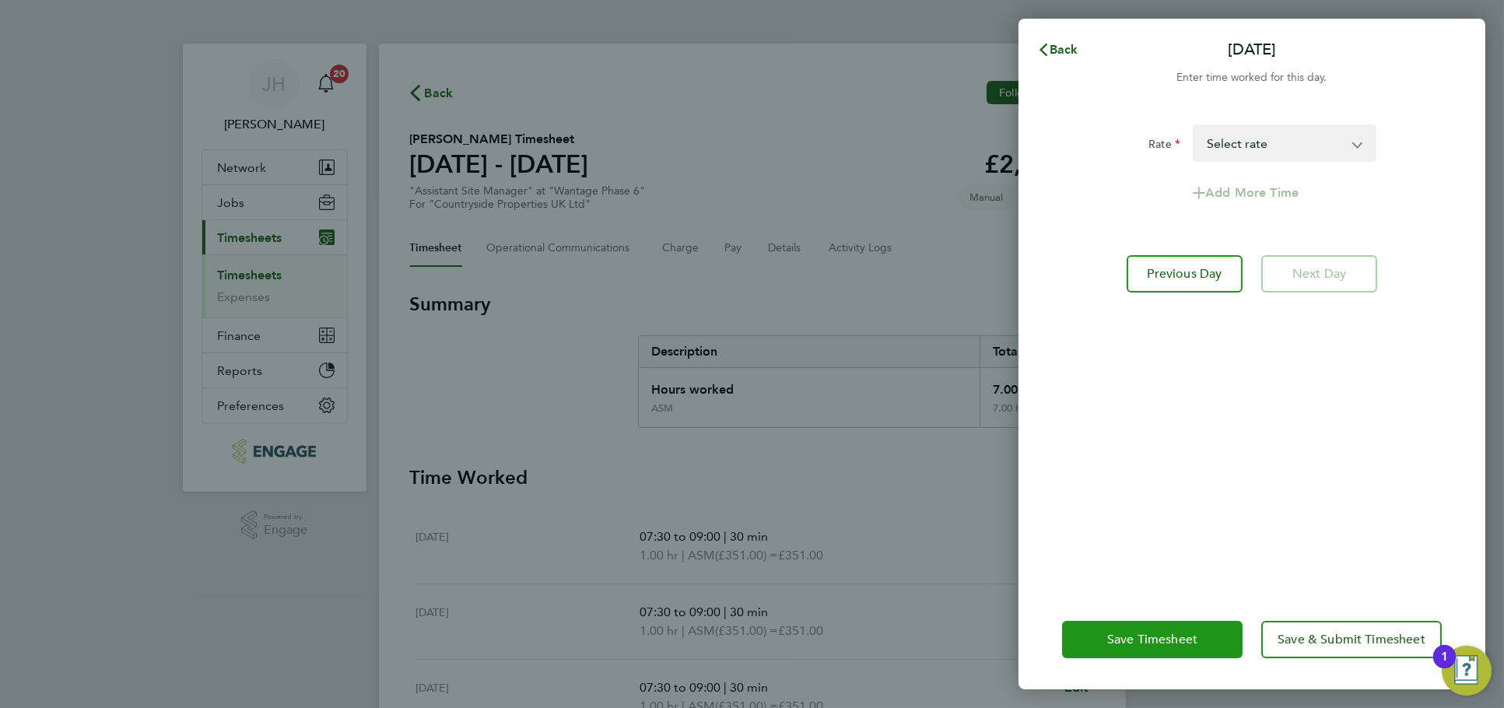
click at [1150, 638] on span "Save Timesheet" at bounding box center [1152, 640] width 90 height 16
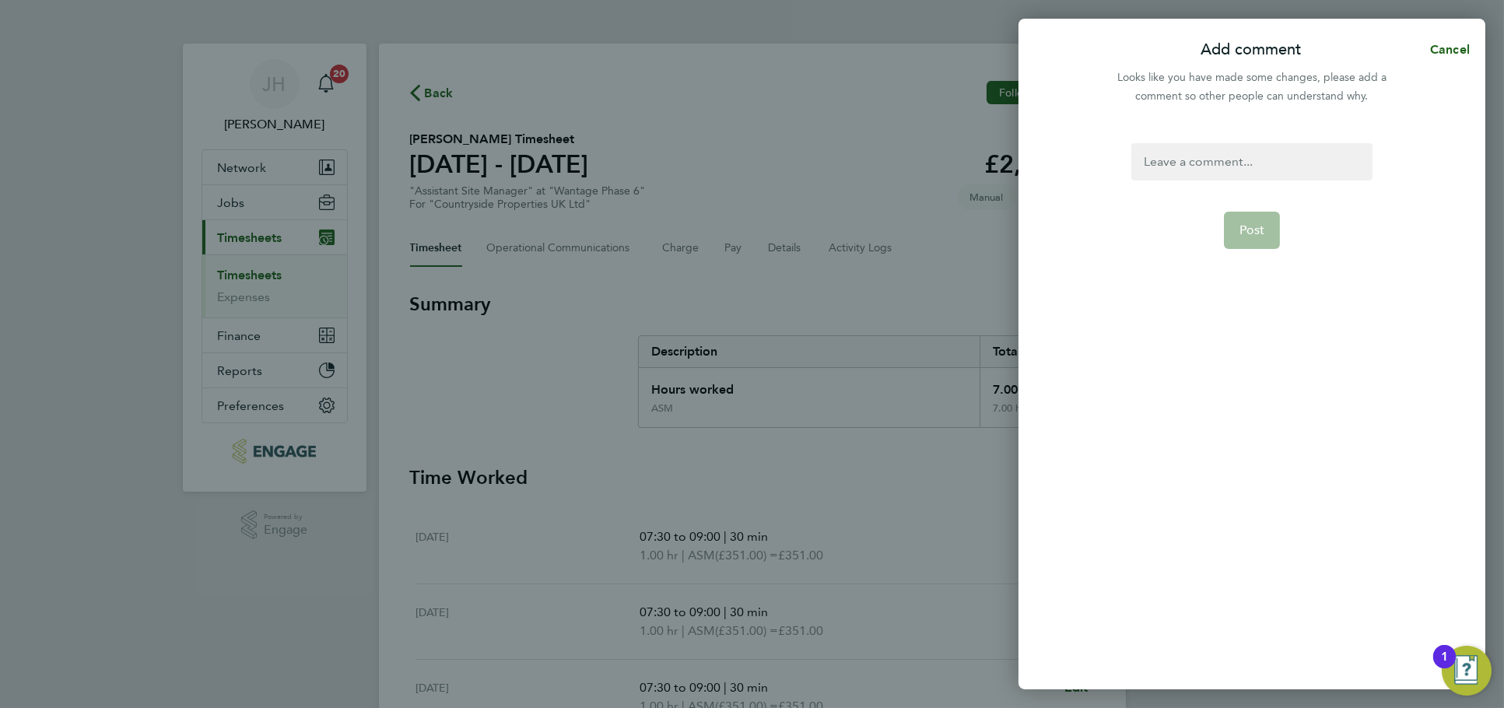
click at [1265, 175] on div at bounding box center [1251, 161] width 240 height 37
click at [1270, 161] on div at bounding box center [1251, 161] width 240 height 37
click at [1255, 237] on button "Post" at bounding box center [1252, 230] width 57 height 37
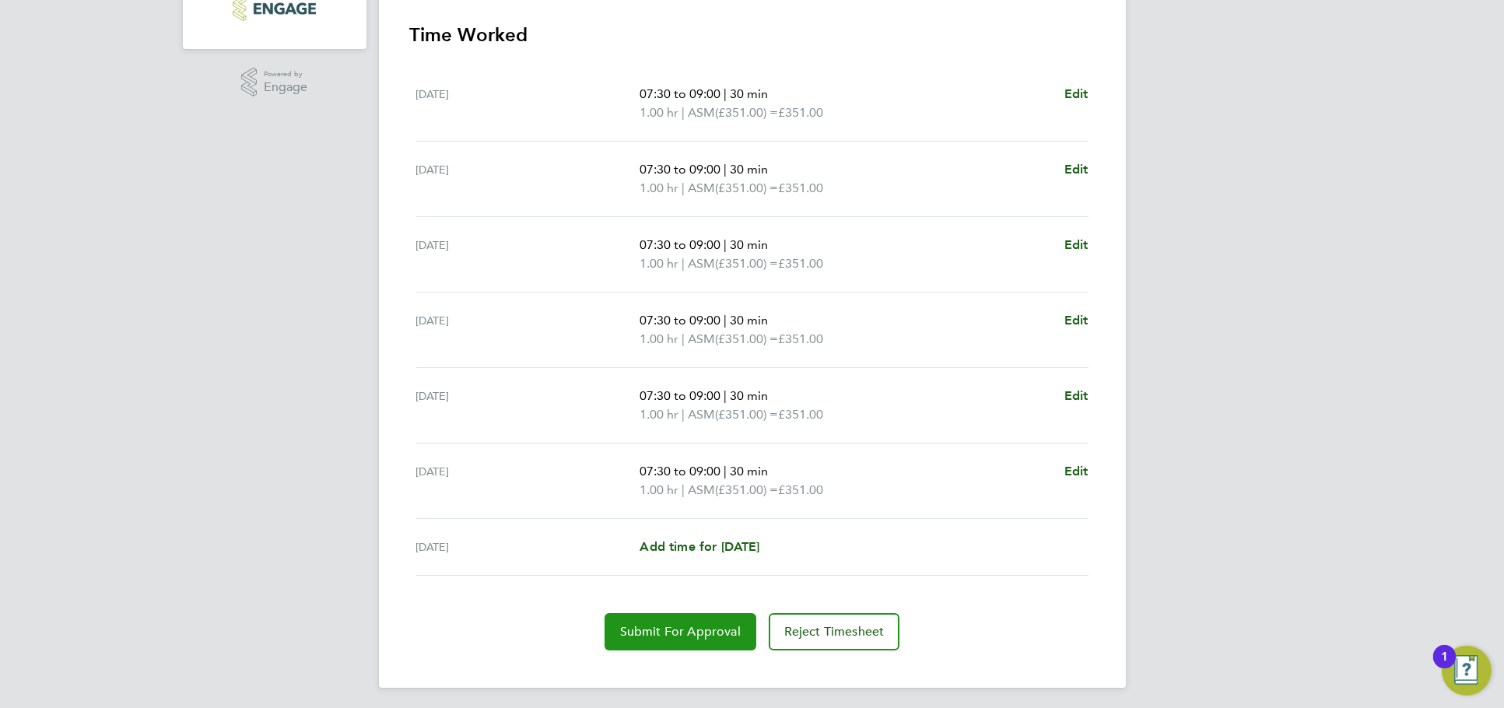
click at [664, 625] on span "Submit For Approval" at bounding box center [680, 632] width 121 height 16
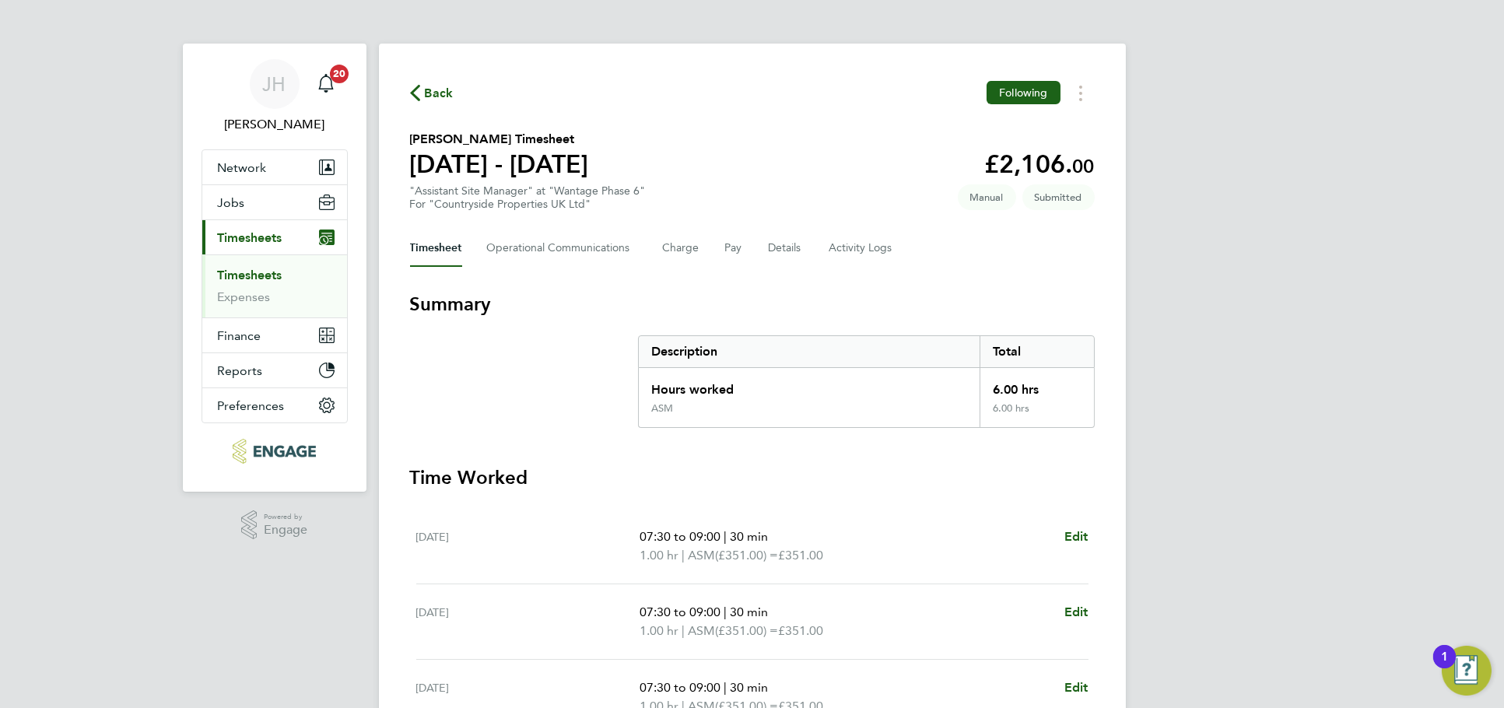
click at [427, 96] on span "Back" at bounding box center [439, 93] width 29 height 19
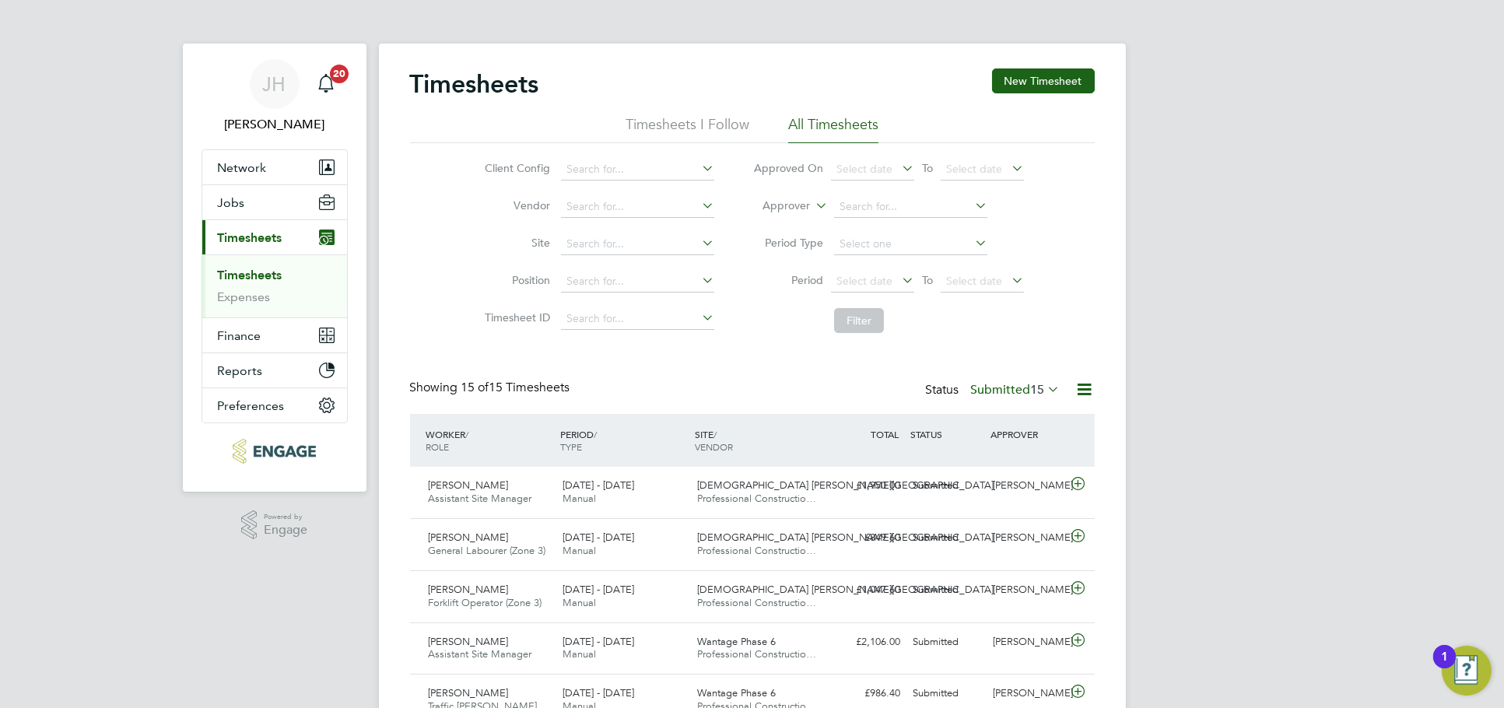
click at [1255, 407] on div "JH Jess Hogan Notifications 20 Applications: Network Team Members Businesses Si…" at bounding box center [752, 657] width 1504 height 1315
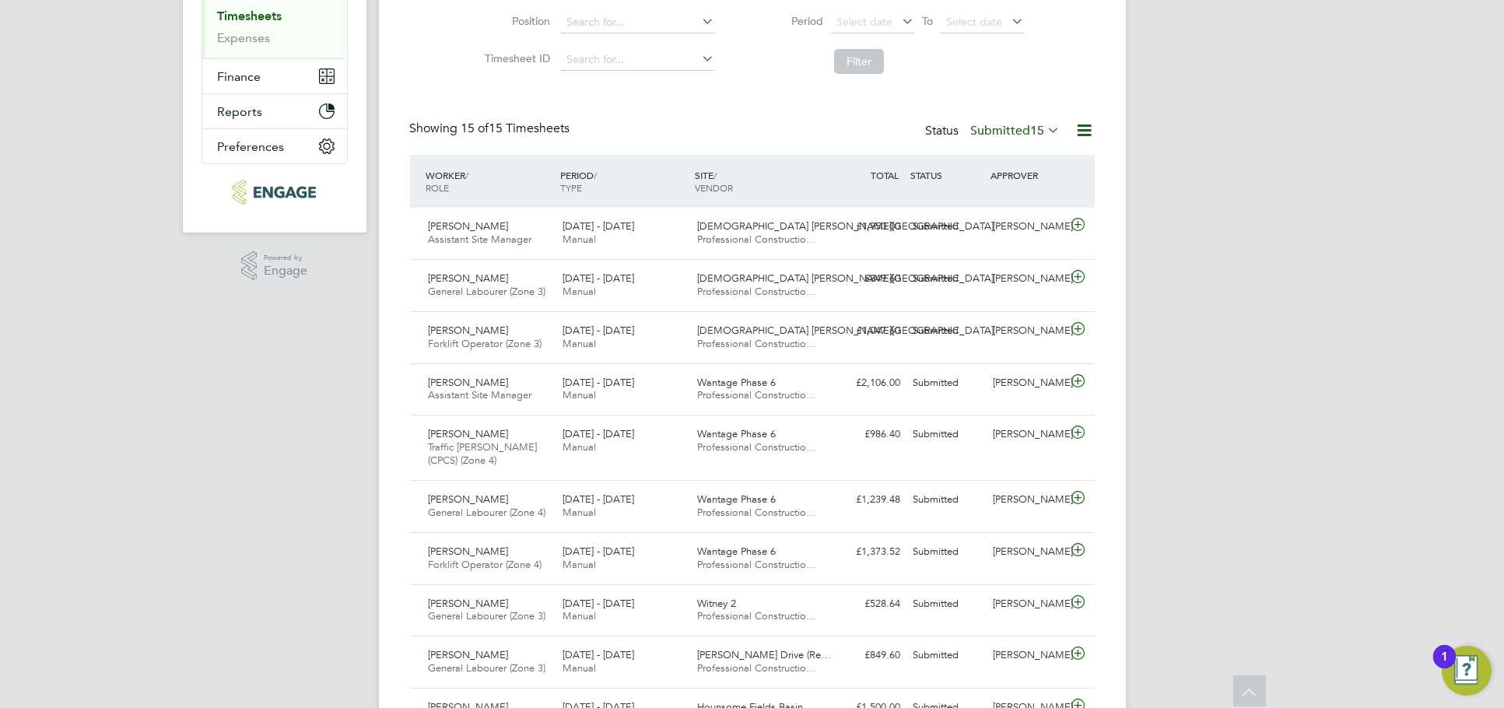
click at [1022, 132] on label "Submitted 15" at bounding box center [1015, 131] width 89 height 16
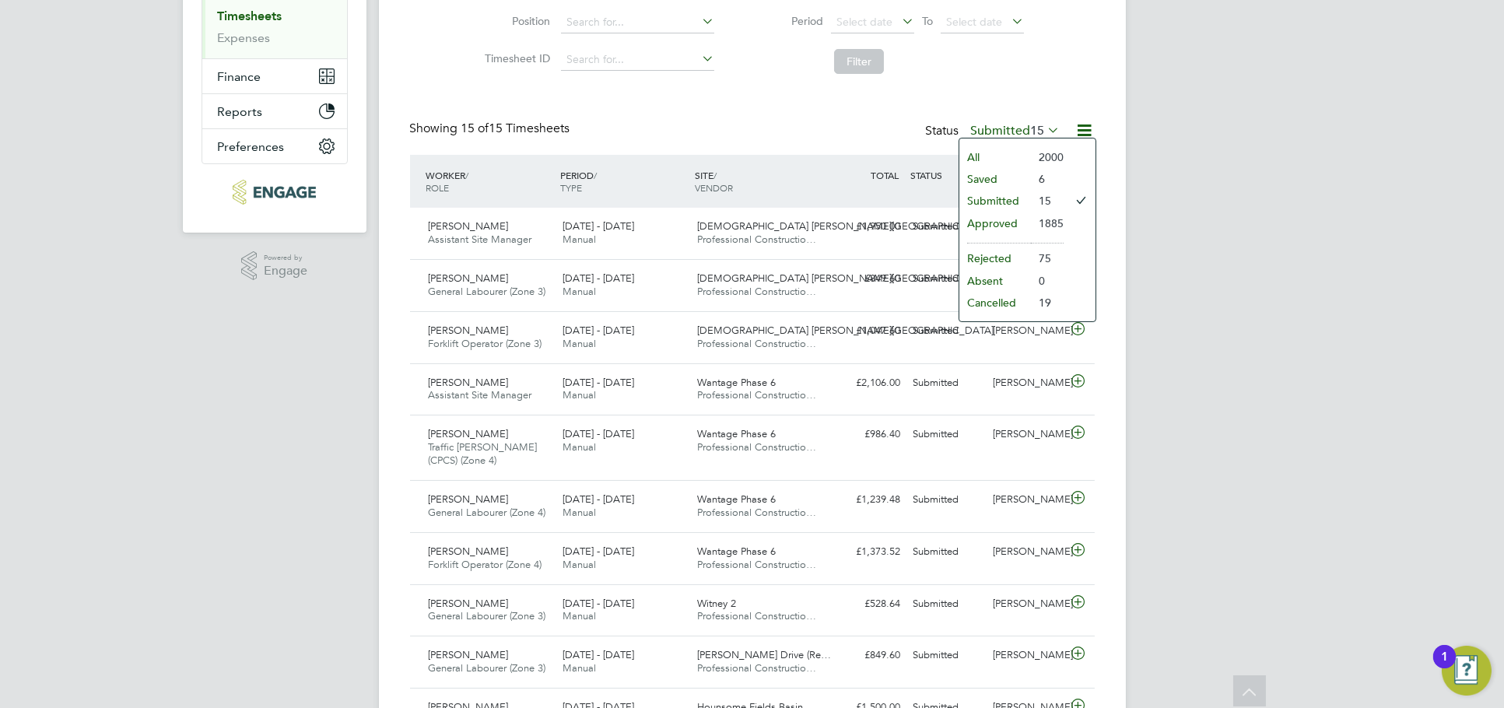
click at [1010, 222] on li "Approved" at bounding box center [995, 223] width 72 height 22
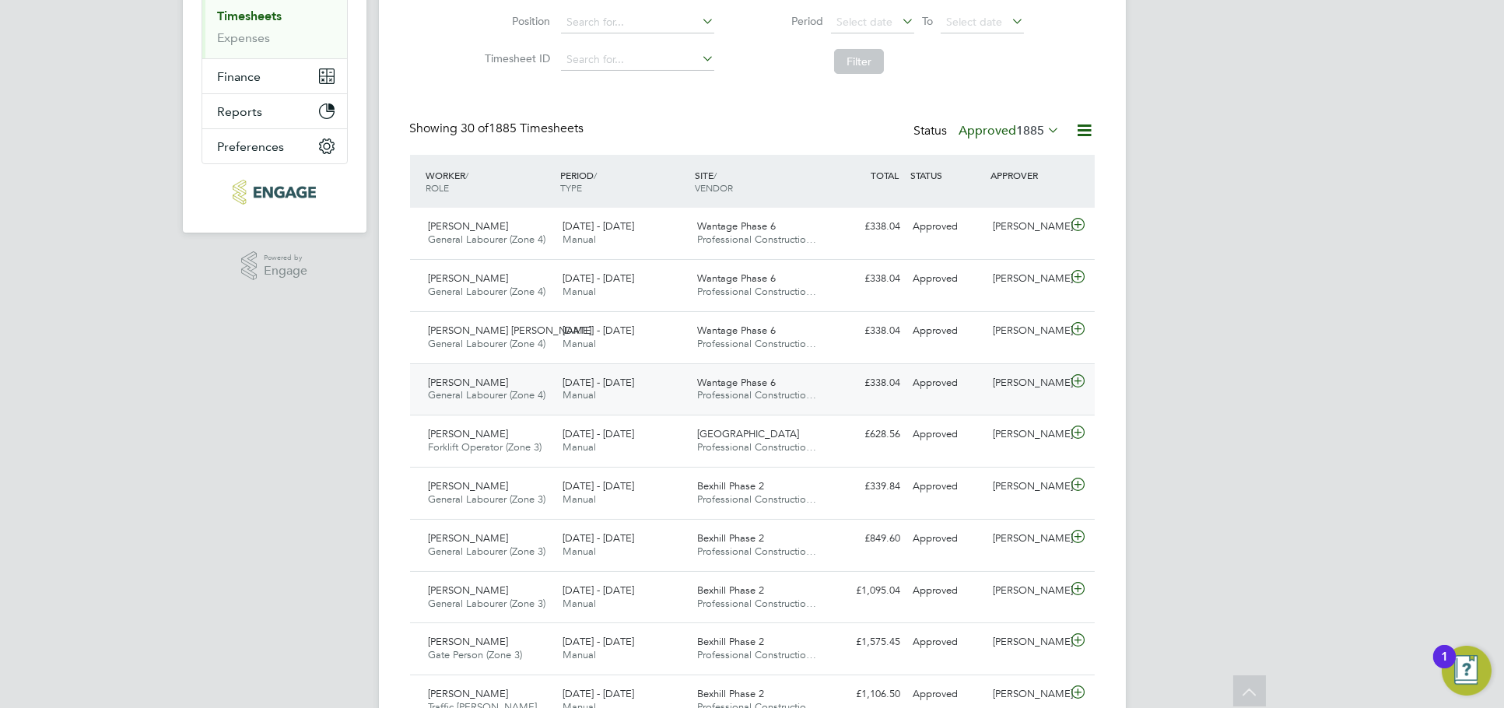
click at [1030, 383] on div "Liam Jones" at bounding box center [1026, 383] width 81 height 26
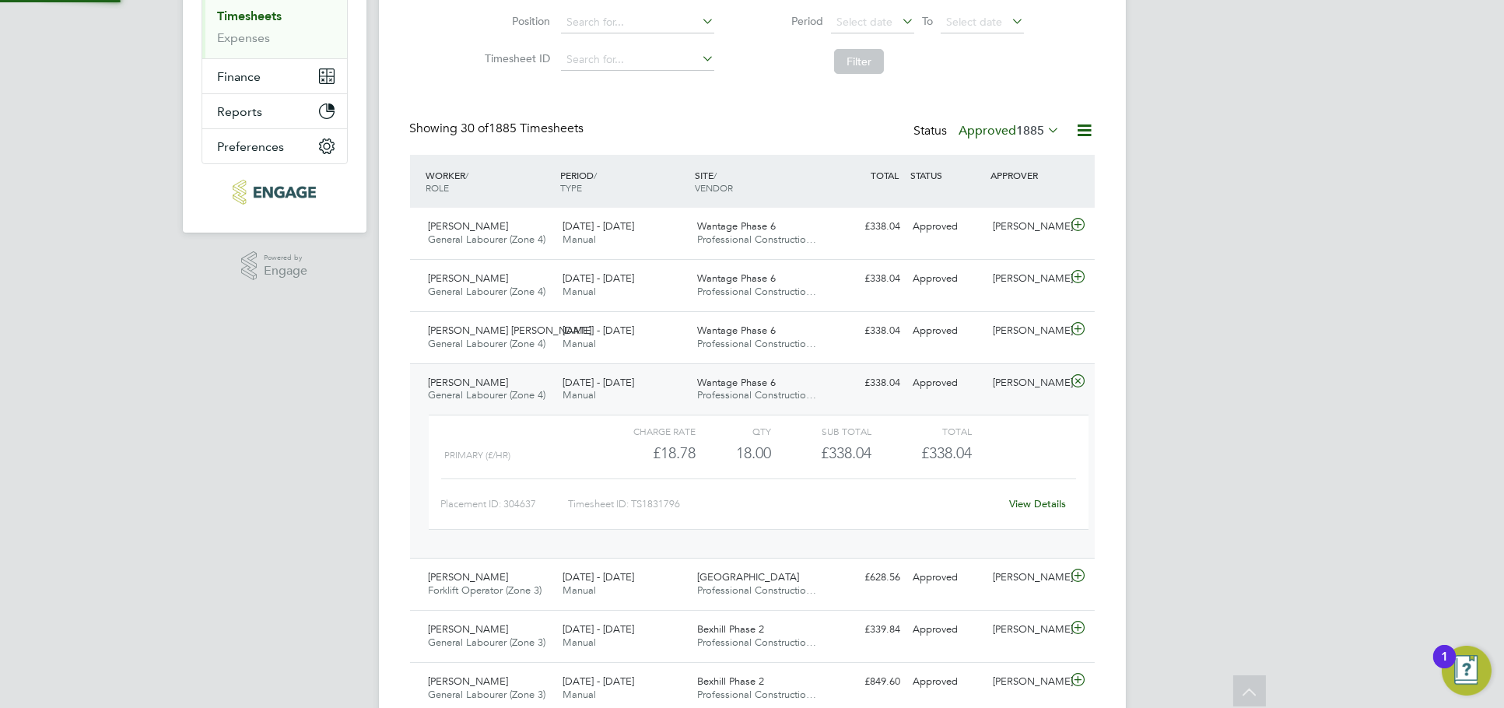
click at [1027, 498] on link "View Details" at bounding box center [1037, 503] width 57 height 13
click at [1027, 341] on div "Liam Jones" at bounding box center [1026, 331] width 81 height 26
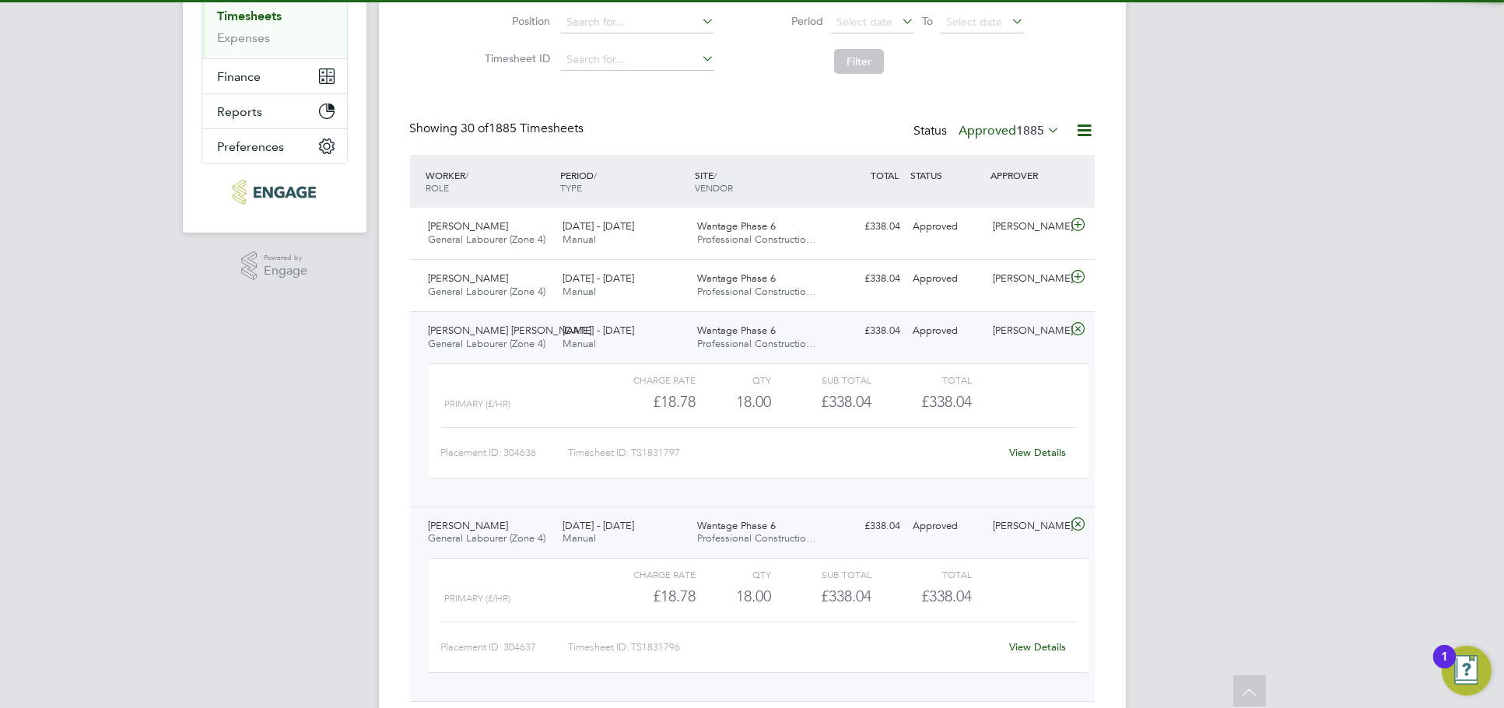
click at [1036, 449] on link "View Details" at bounding box center [1037, 452] width 57 height 13
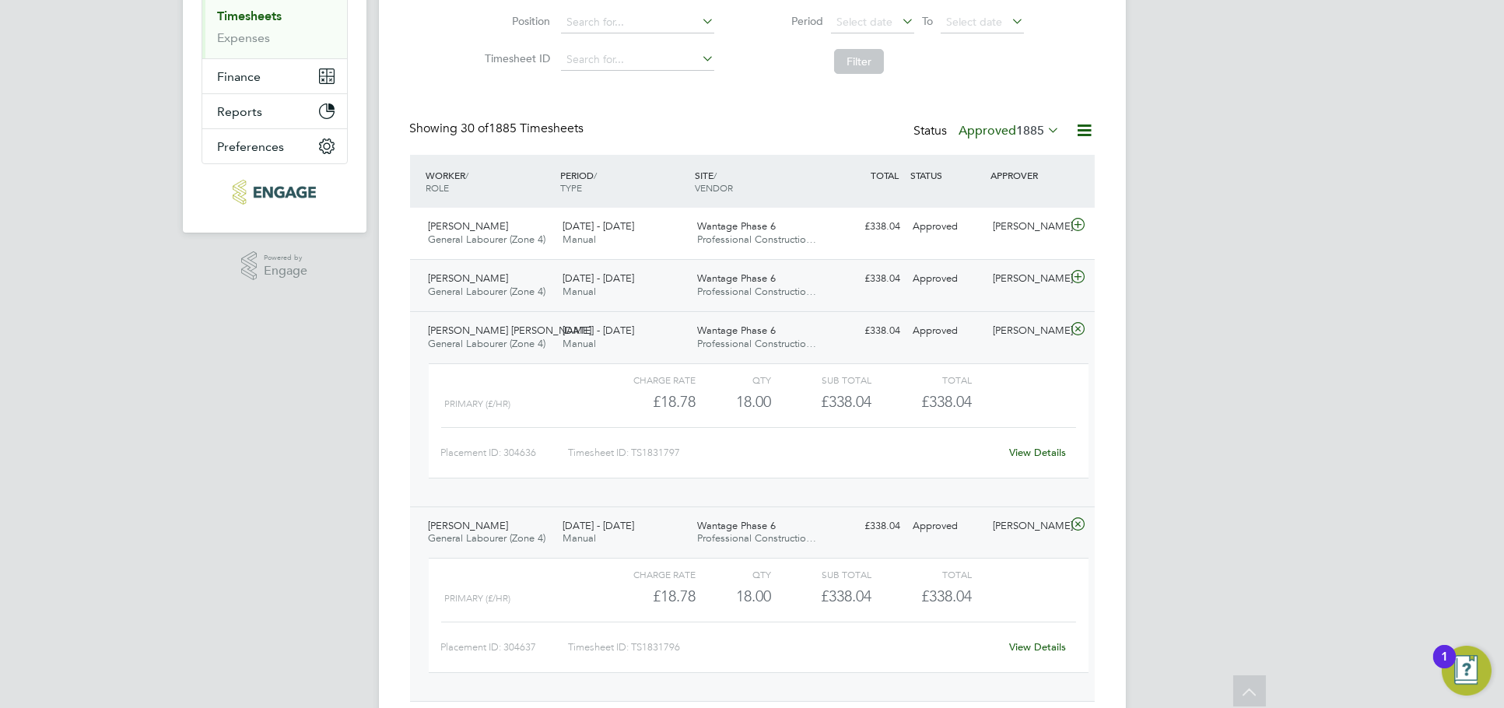
click at [1023, 278] on div "Liam Jones" at bounding box center [1026, 279] width 81 height 26
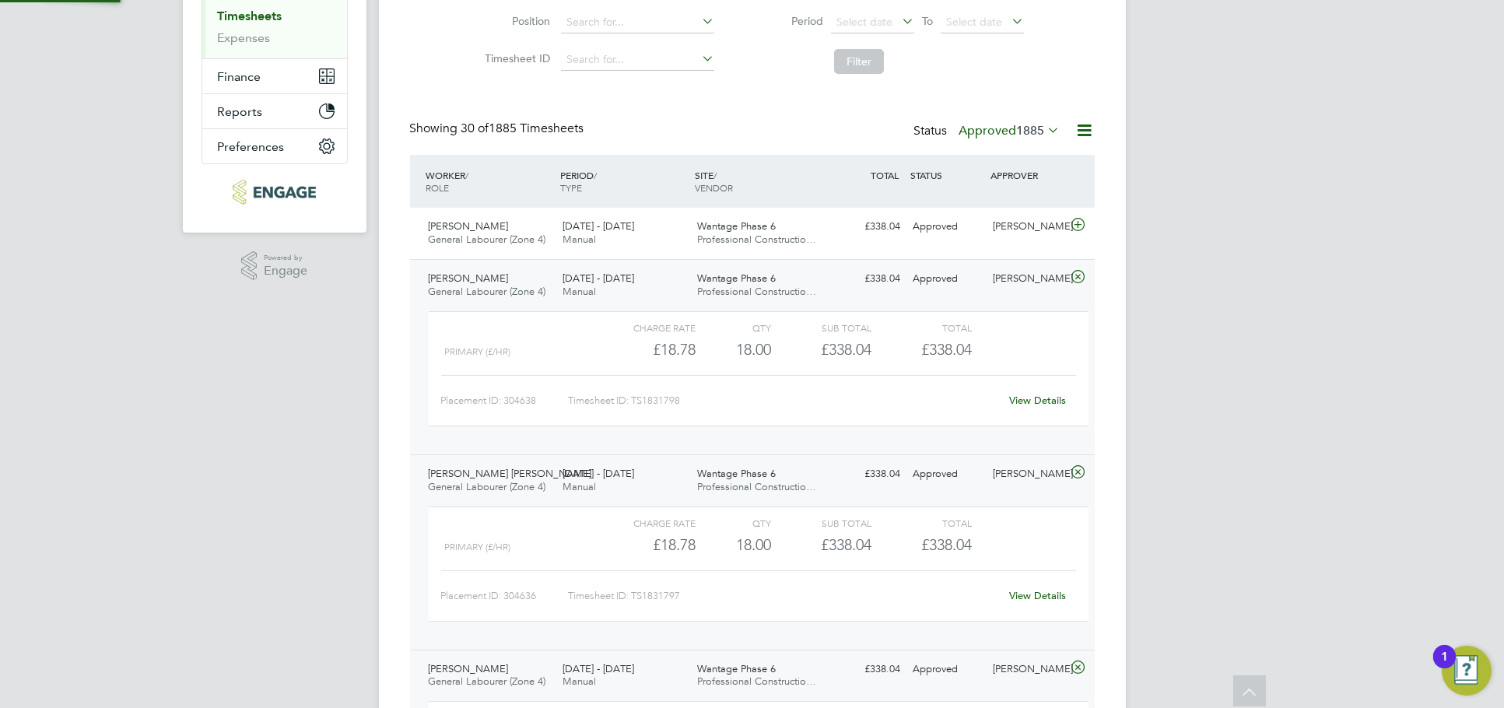
click at [1035, 394] on link "View Details" at bounding box center [1037, 400] width 57 height 13
click at [1019, 223] on div "Liam Jones" at bounding box center [1026, 227] width 81 height 26
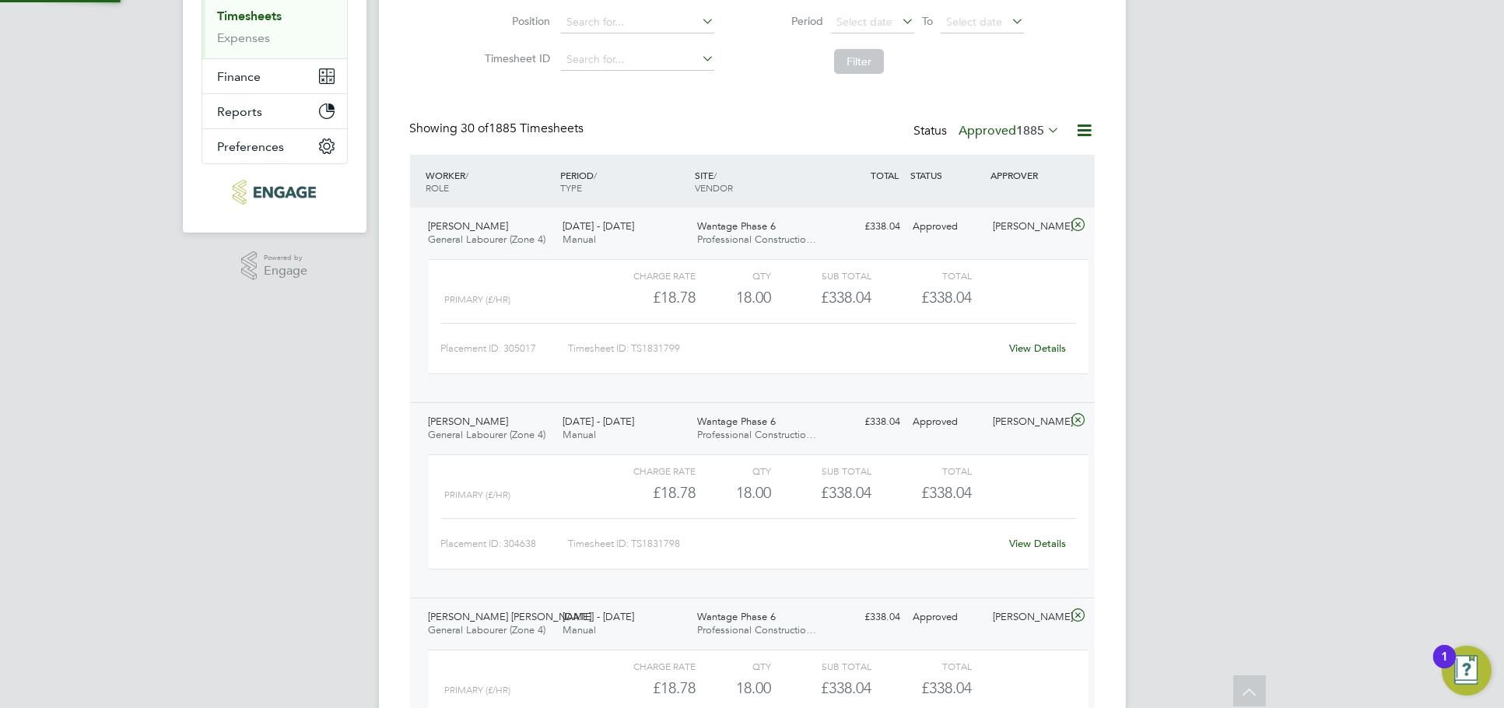
click at [1031, 357] on div "View Details" at bounding box center [1038, 348] width 76 height 25
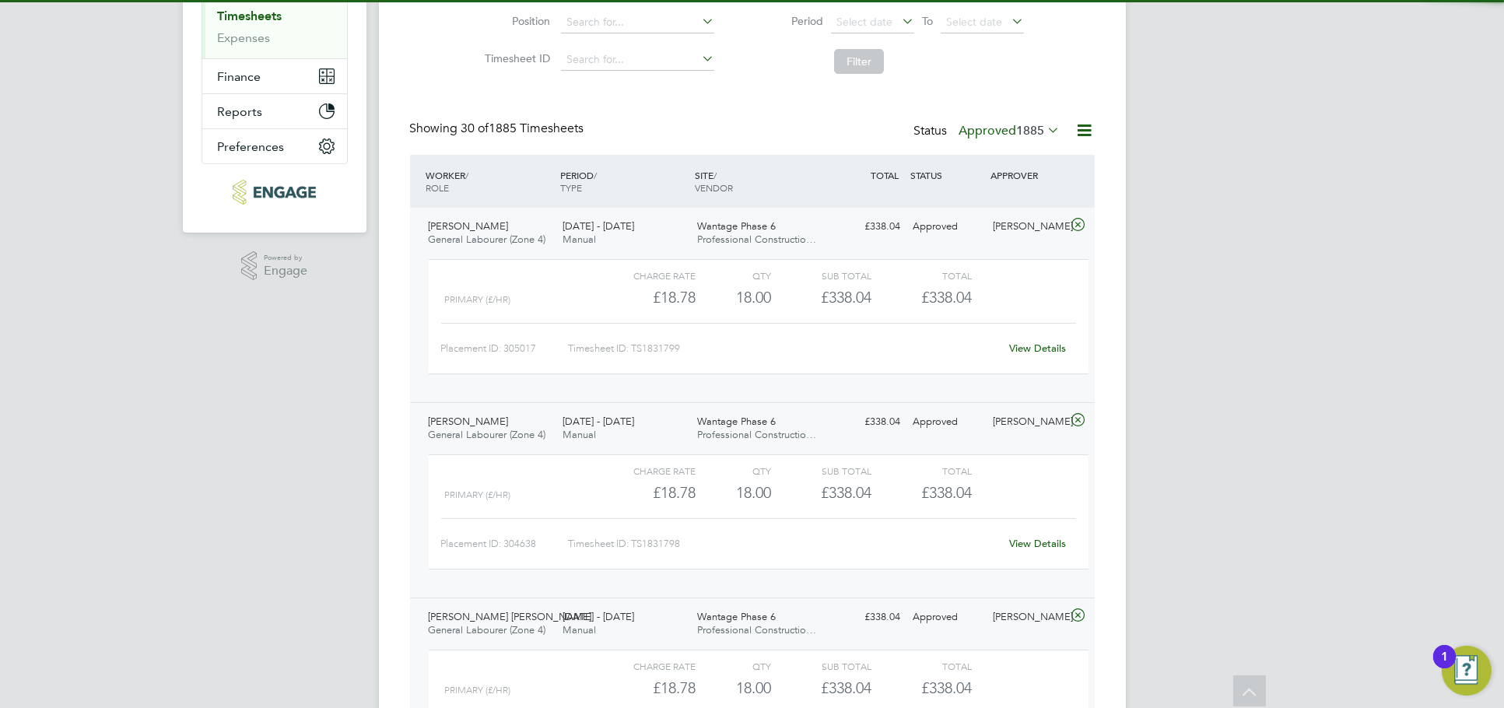
click at [1031, 348] on link "View Details" at bounding box center [1037, 347] width 57 height 13
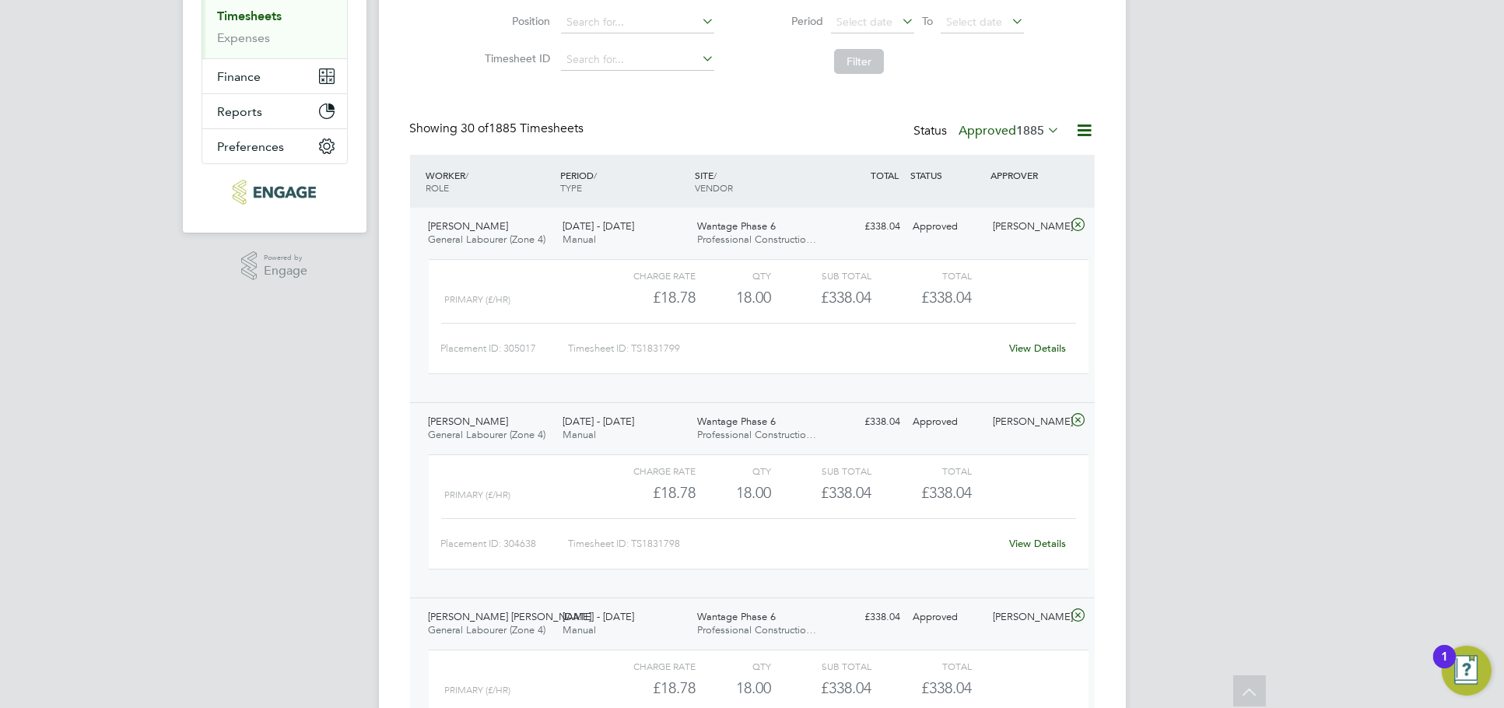
click at [1027, 237] on div "Liam Jones" at bounding box center [1026, 227] width 81 height 26
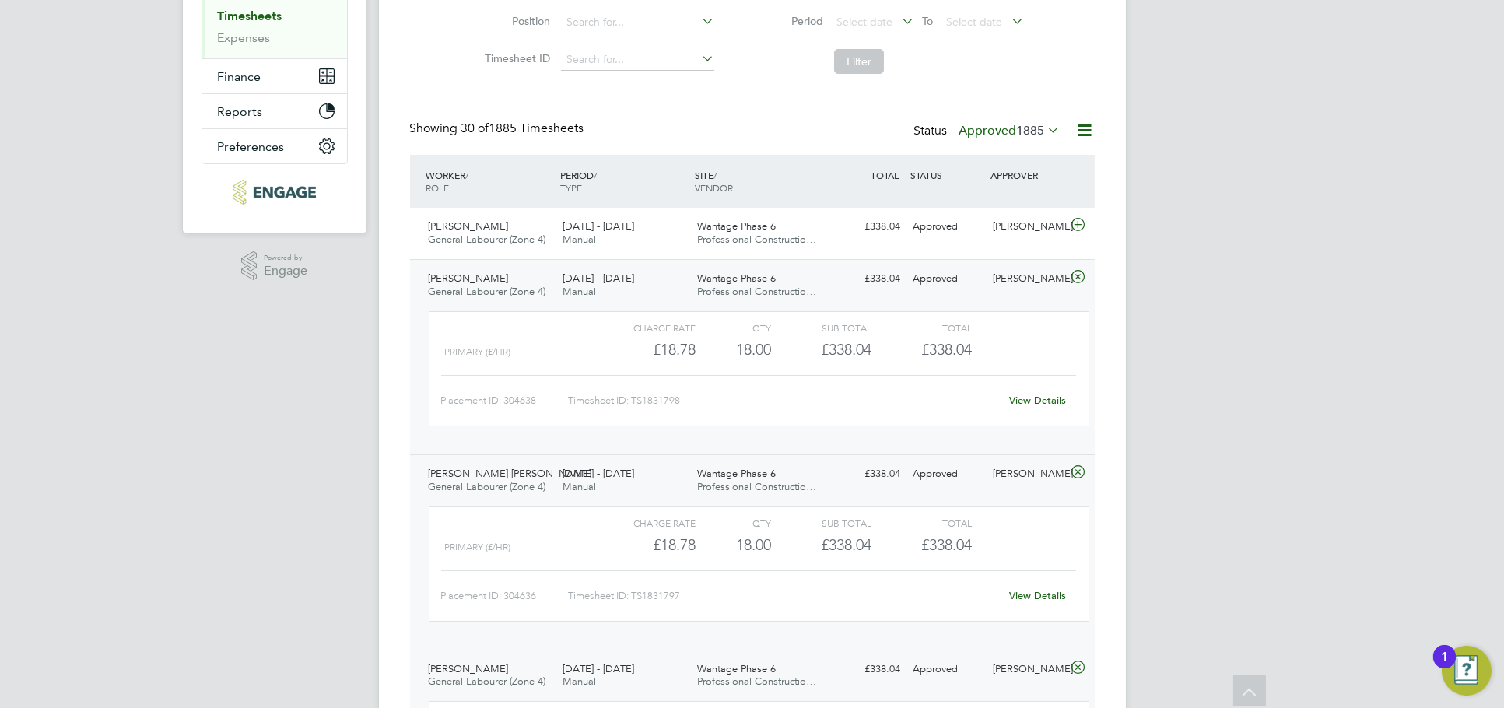
click at [1021, 282] on div "Liam Jones" at bounding box center [1026, 279] width 81 height 26
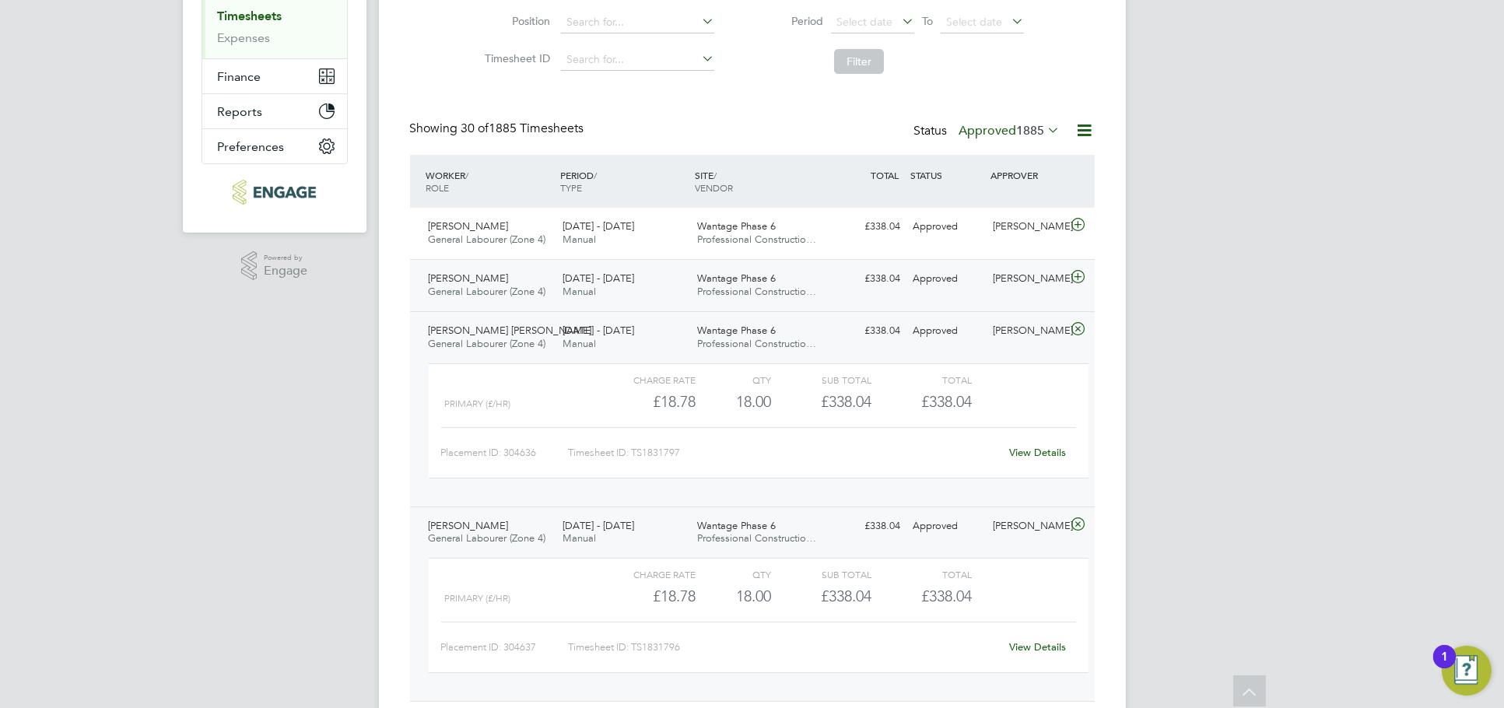
click at [1025, 308] on div "Vikram Singh General Labourer (Zone 4) 22 - 28 Sep 2025 22 - 28 Sep 2025 Manual…" at bounding box center [752, 285] width 685 height 52
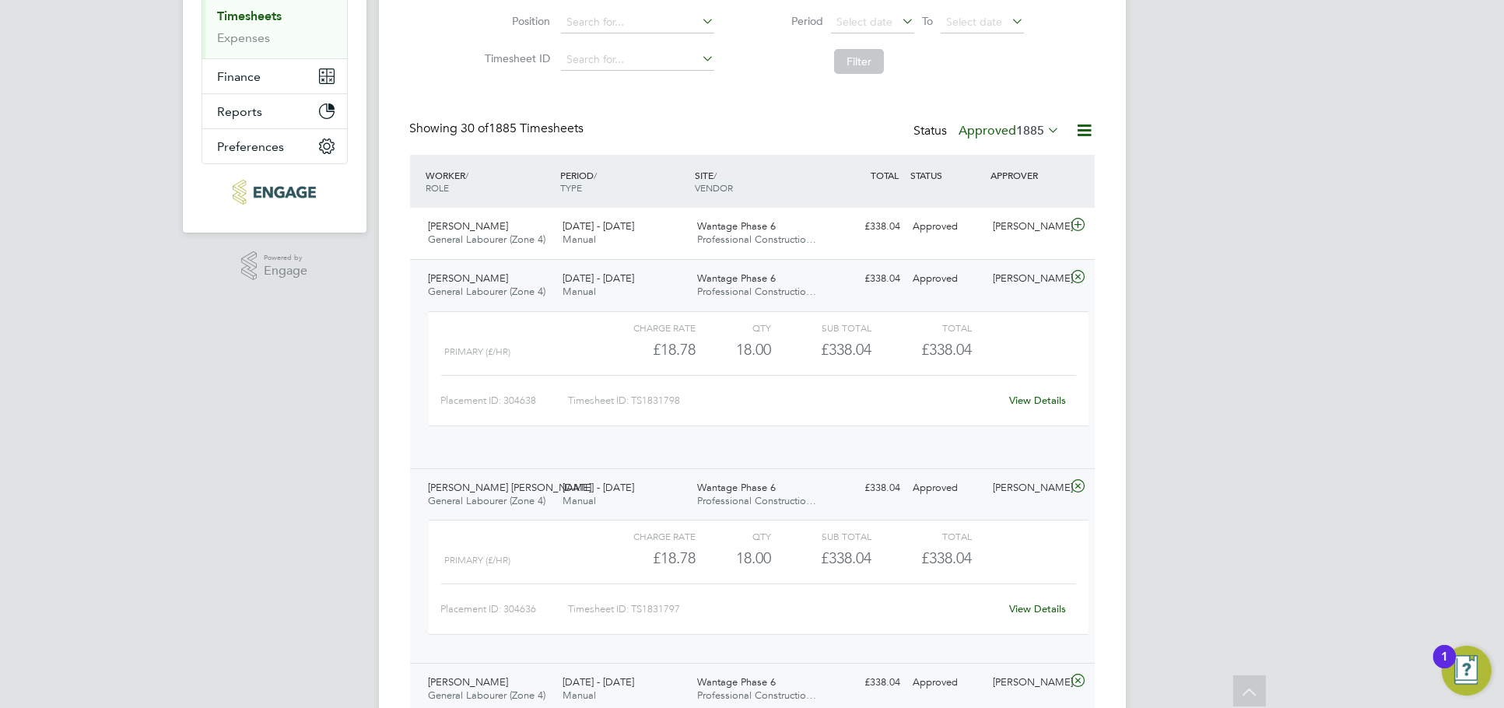
scroll to position [26, 151]
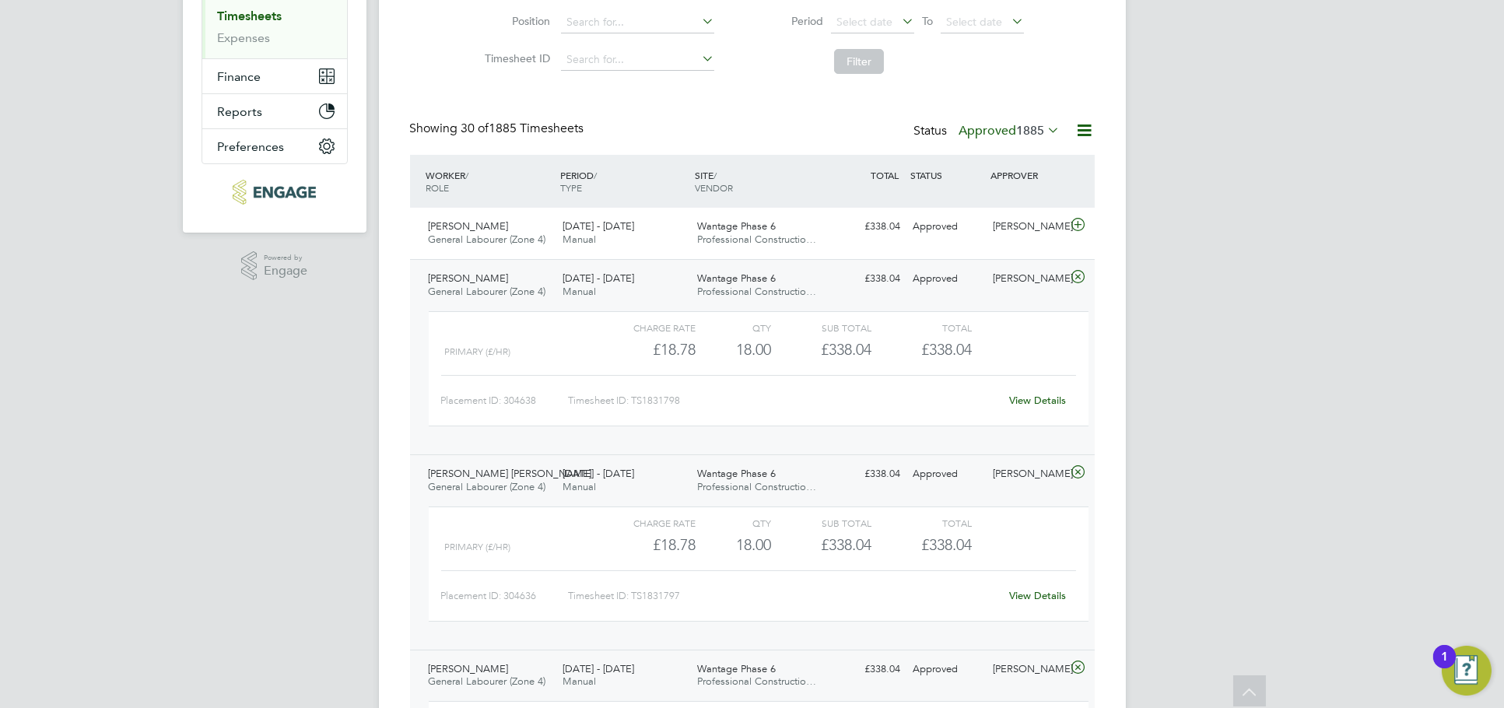
click at [1058, 268] on div "Liam Jones" at bounding box center [1026, 279] width 81 height 26
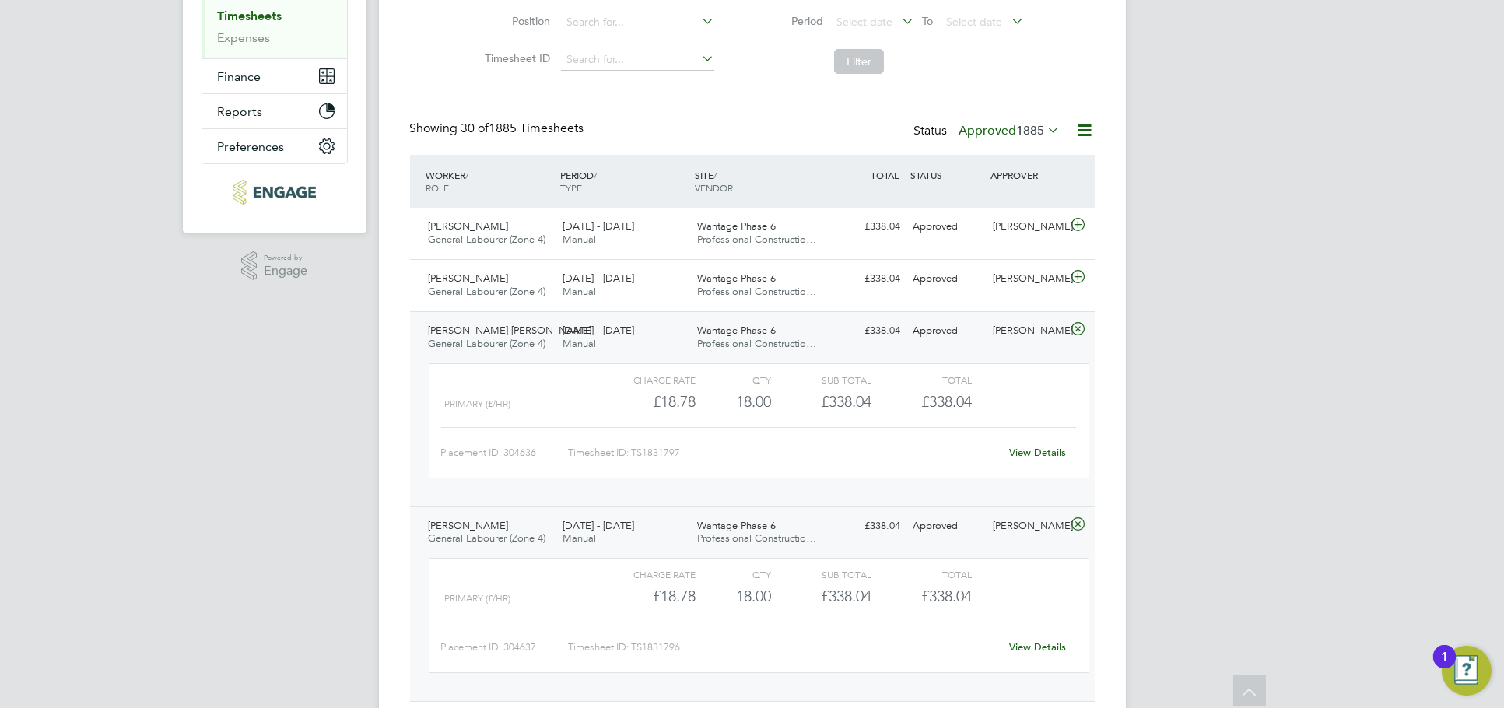
click at [1035, 334] on div "Liam Jones" at bounding box center [1026, 331] width 81 height 26
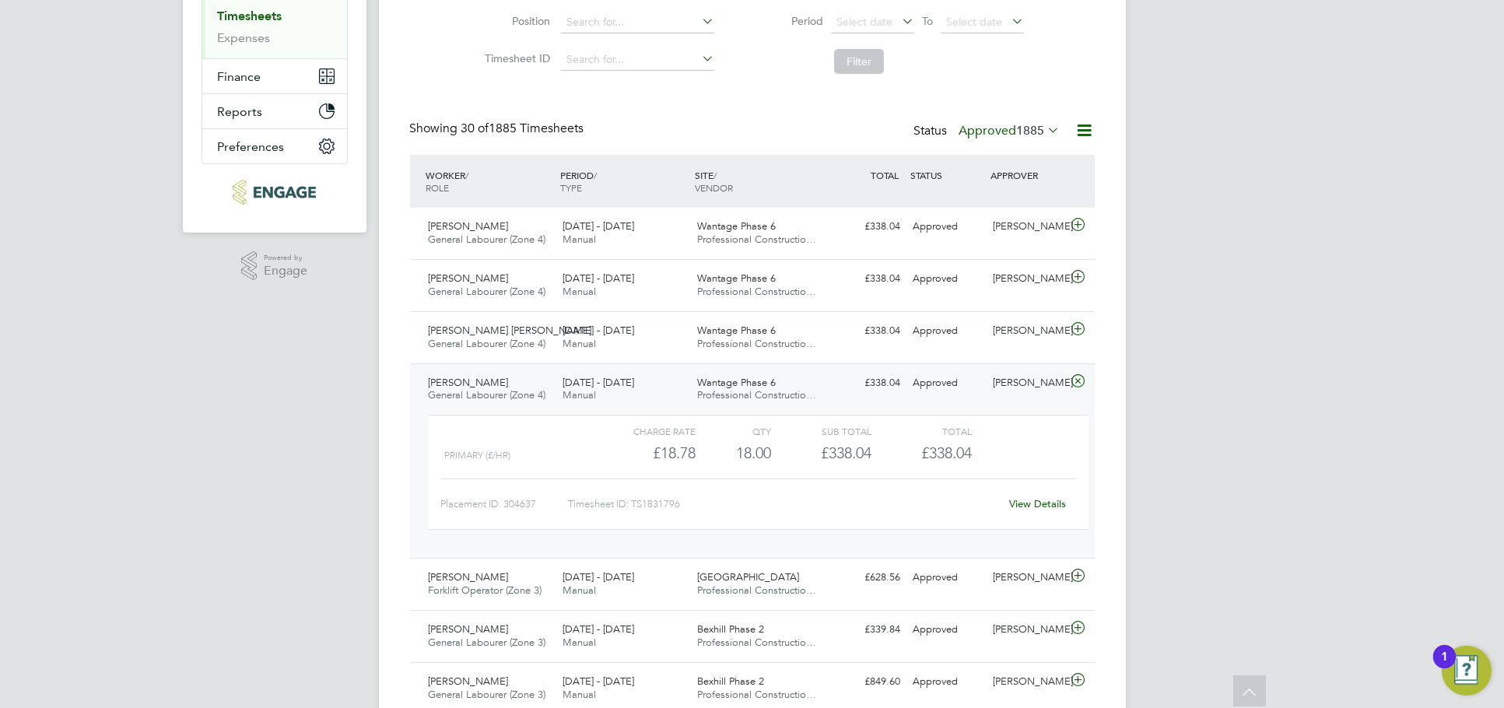
click at [1030, 408] on div "Charge rate QTY Sub Total Total Primary (£/HR) £18.78 18 18.00 18 £338.04 £338.…" at bounding box center [758, 479] width 672 height 143
click at [1030, 403] on div "Karamjit Singh General Labourer (Zone 4) 22 - 28 Sep 2025 22 - 28 Sep 2025 Manu…" at bounding box center [752, 460] width 685 height 195
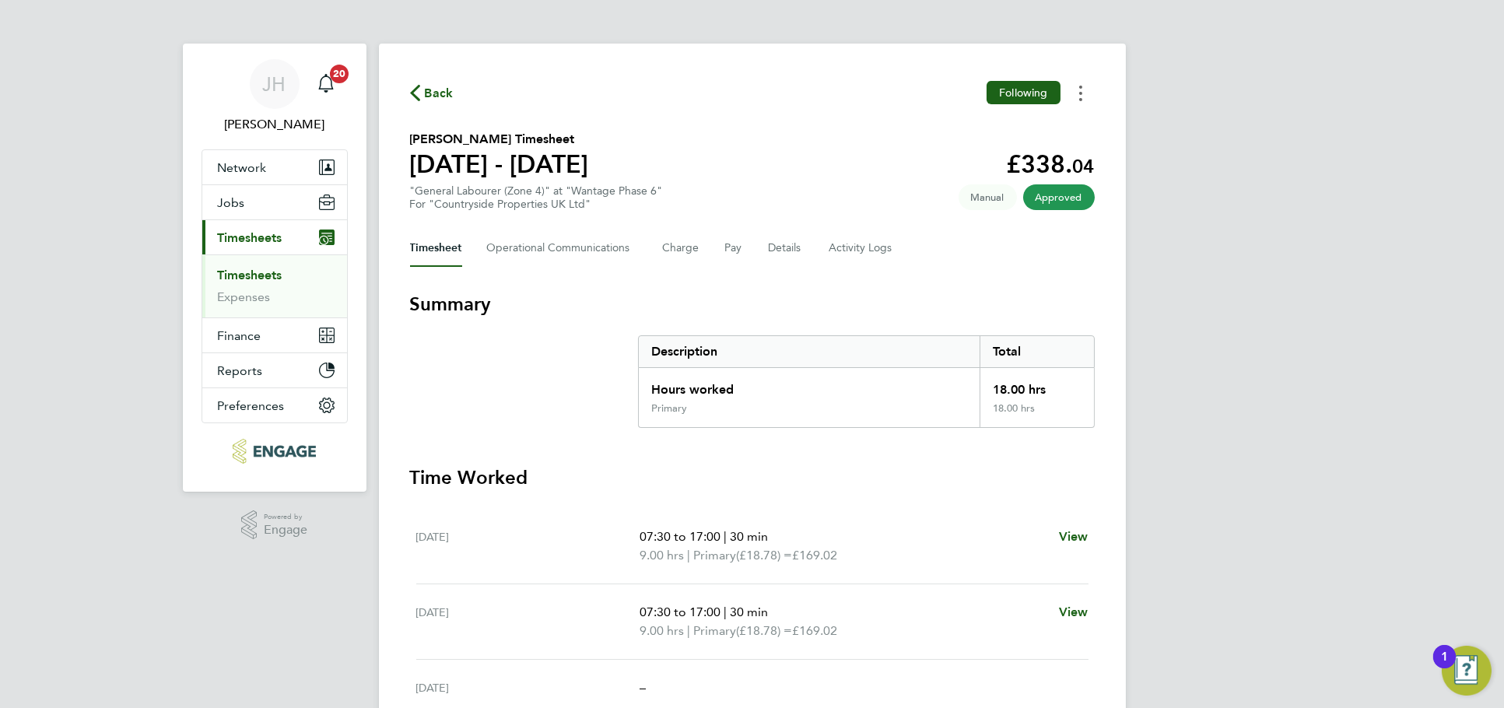
click at [1080, 89] on icon "Timesheets Menu" at bounding box center [1080, 94] width 3 height 16
click at [1171, 415] on div "[PERSON_NAME] Notifications 20 Applications: Network Team Members Businesses Si…" at bounding box center [752, 426] width 1504 height 853
click at [1080, 110] on div "Back Following [PERSON_NAME] Timesheet [DATE] - [DATE] £338. 04 "General Labour…" at bounding box center [752, 436] width 747 height 785
click at [1080, 93] on circle "Timesheets Menu" at bounding box center [1080, 93] width 3 height 3
click at [1048, 124] on link "Download timesheet" at bounding box center [1001, 127] width 187 height 31
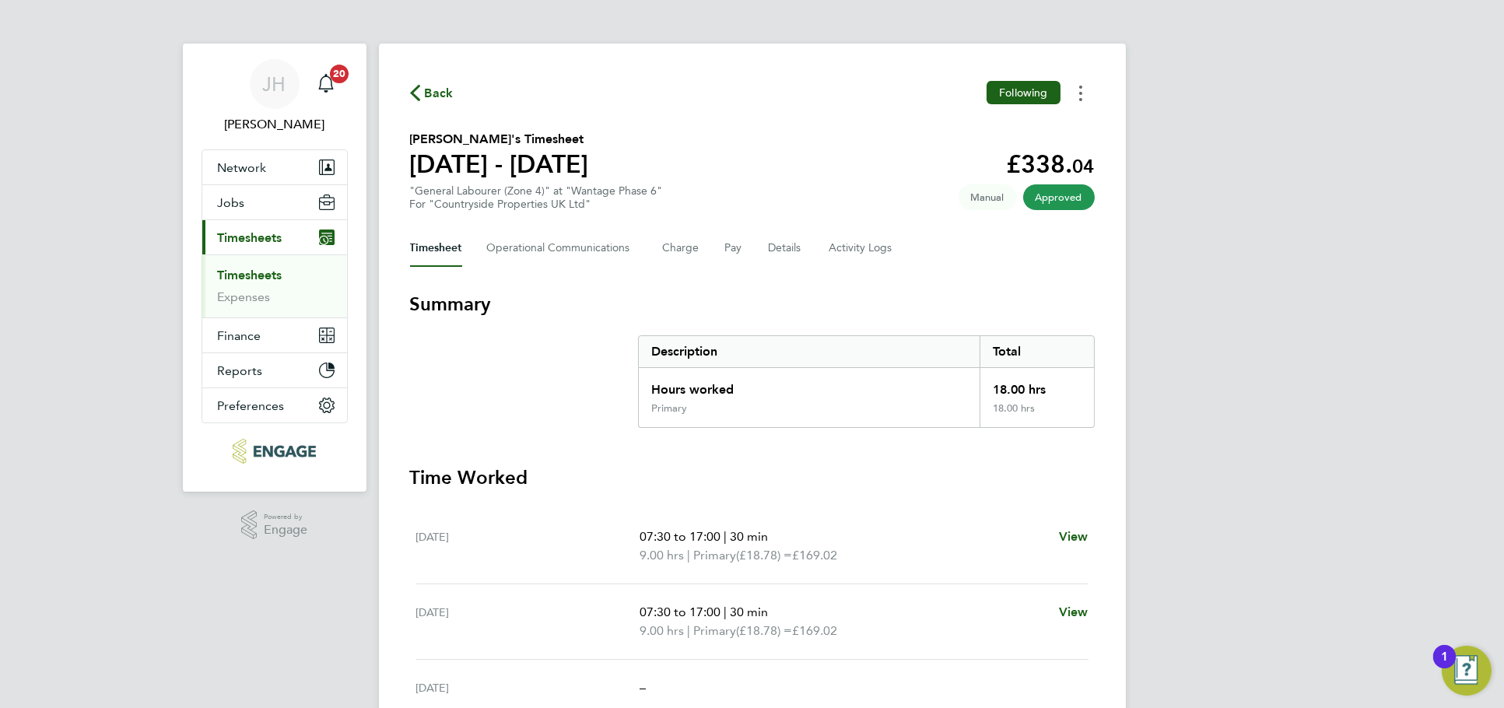
click at [1074, 94] on button "Timesheets Menu" at bounding box center [1080, 93] width 28 height 24
click at [1046, 127] on link "Download timesheet" at bounding box center [1001, 127] width 187 height 31
click at [1089, 100] on button "Timesheets Menu" at bounding box center [1080, 93] width 28 height 24
click at [1038, 138] on link "Download timesheet" at bounding box center [1001, 127] width 187 height 31
click at [1079, 87] on circle "Timesheets Menu" at bounding box center [1080, 87] width 3 height 3
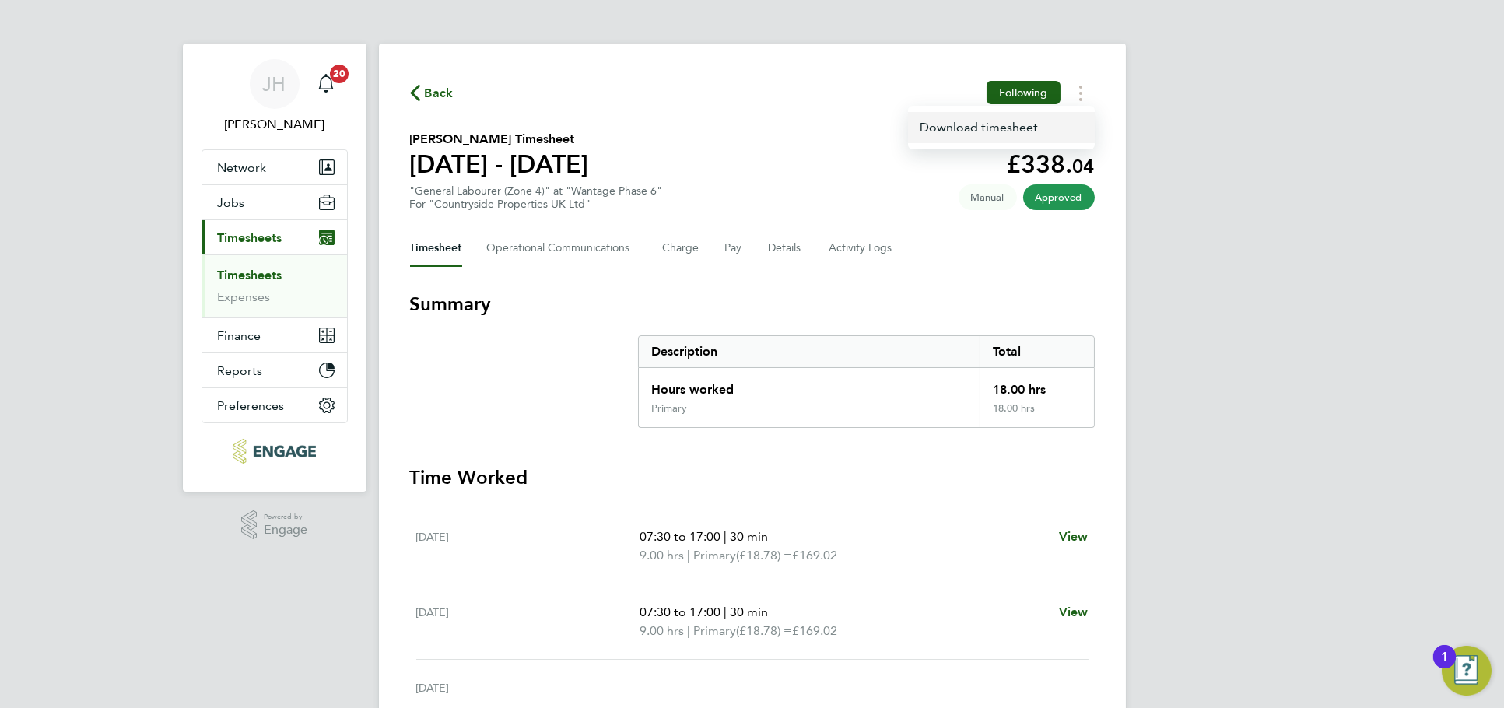
click at [1023, 130] on link "Download timesheet" at bounding box center [1001, 127] width 187 height 31
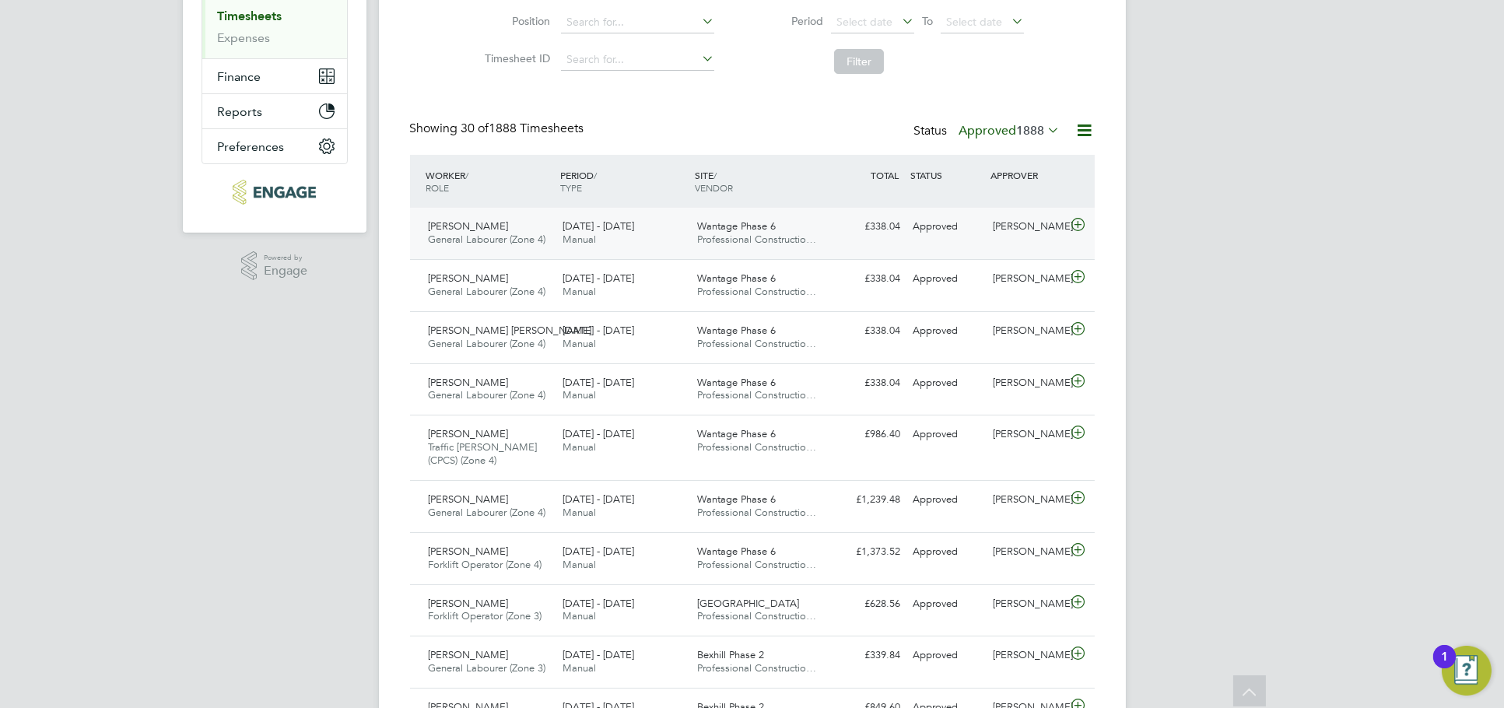
click at [1024, 230] on div "[PERSON_NAME]" at bounding box center [1026, 227] width 81 height 26
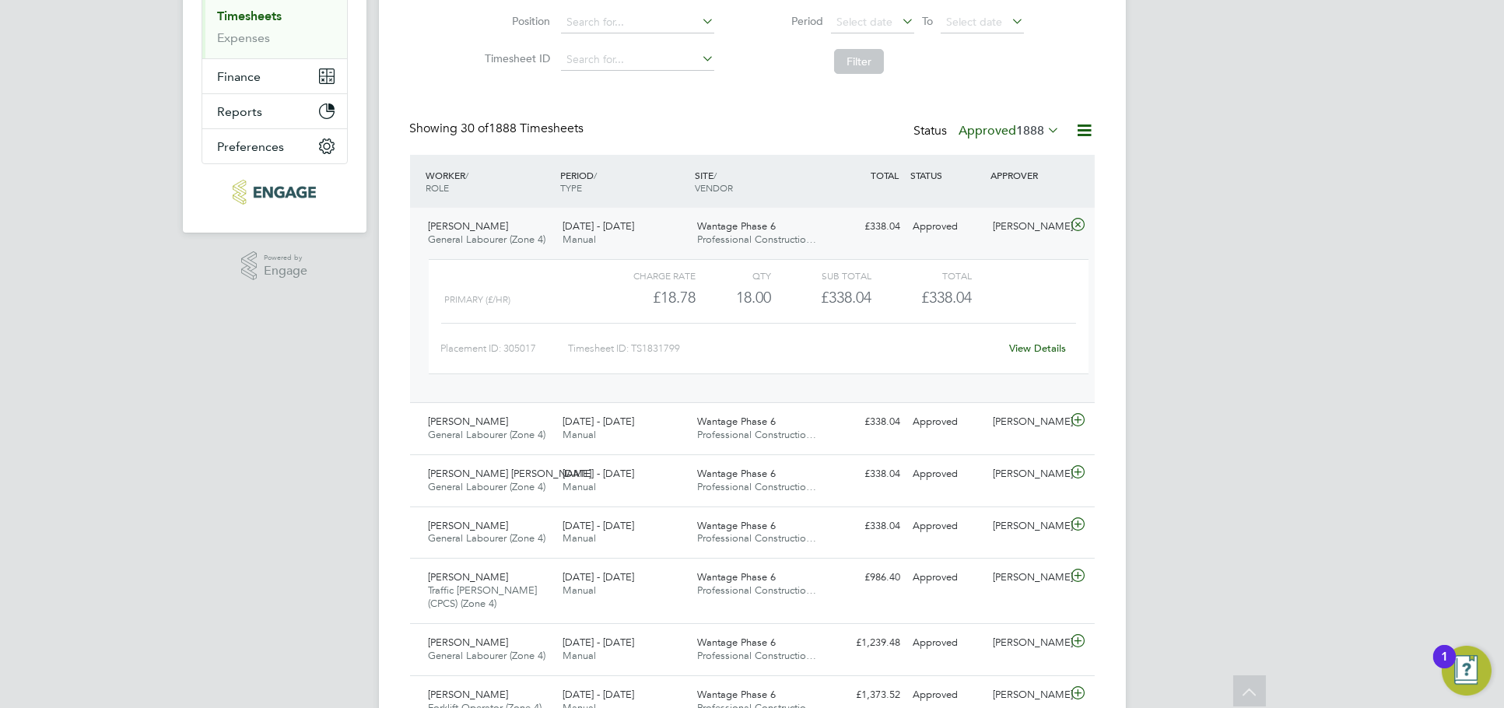
click at [1021, 224] on div "[PERSON_NAME]" at bounding box center [1026, 227] width 81 height 26
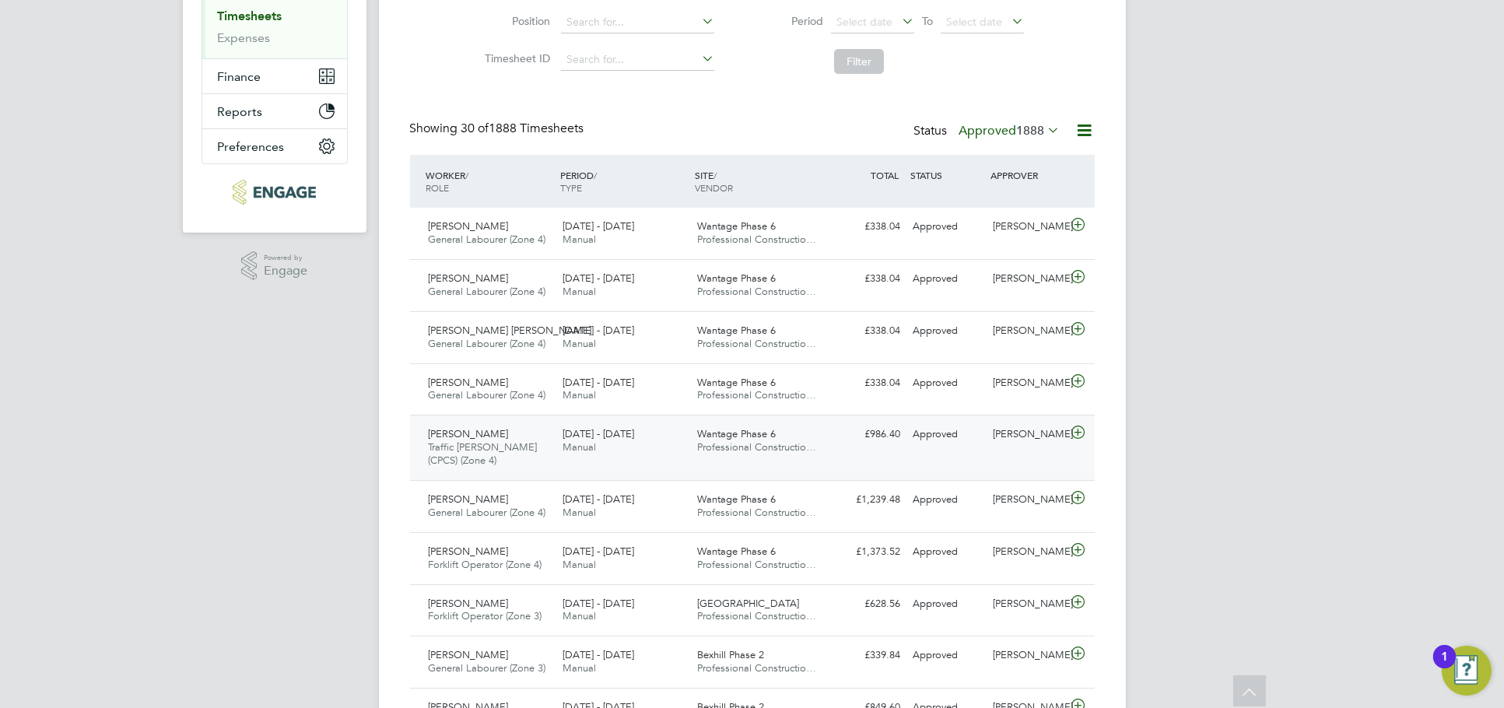
click at [996, 451] on div "[PERSON_NAME] Traffic [PERSON_NAME] (CPCS) (Zone 4) [DATE] - [DATE] [DATE] - [D…" at bounding box center [752, 447] width 685 height 65
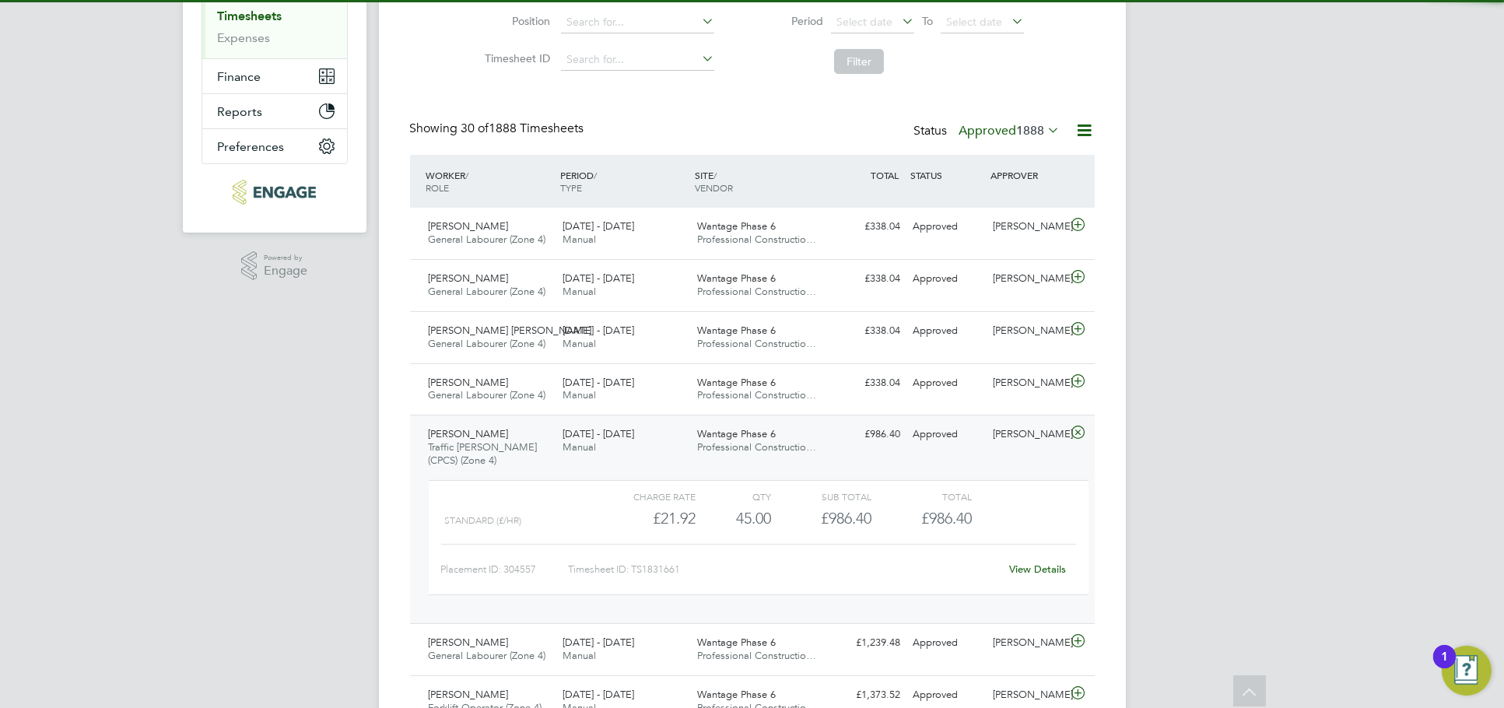
click at [1020, 563] on link "View Details" at bounding box center [1037, 568] width 57 height 13
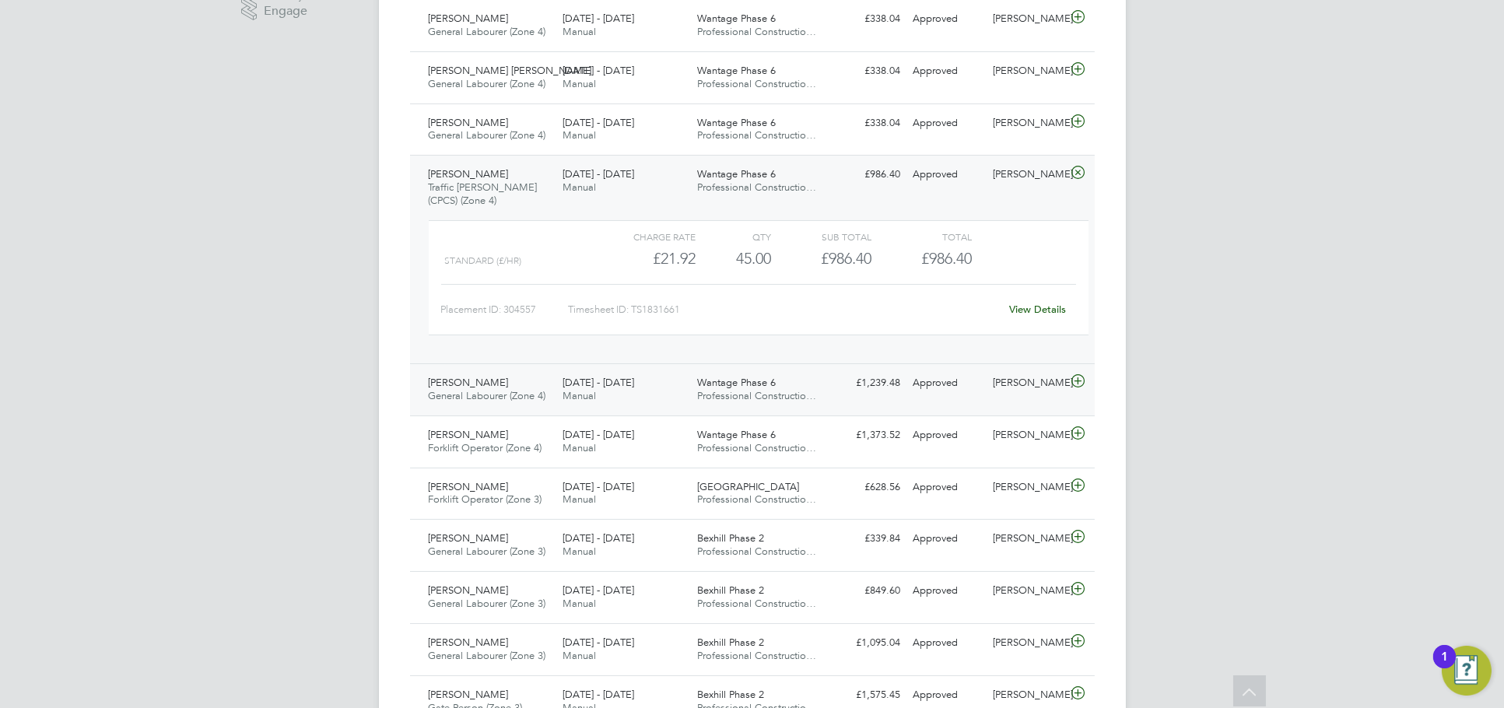
click at [1014, 379] on div "Liam Jones" at bounding box center [1026, 383] width 81 height 26
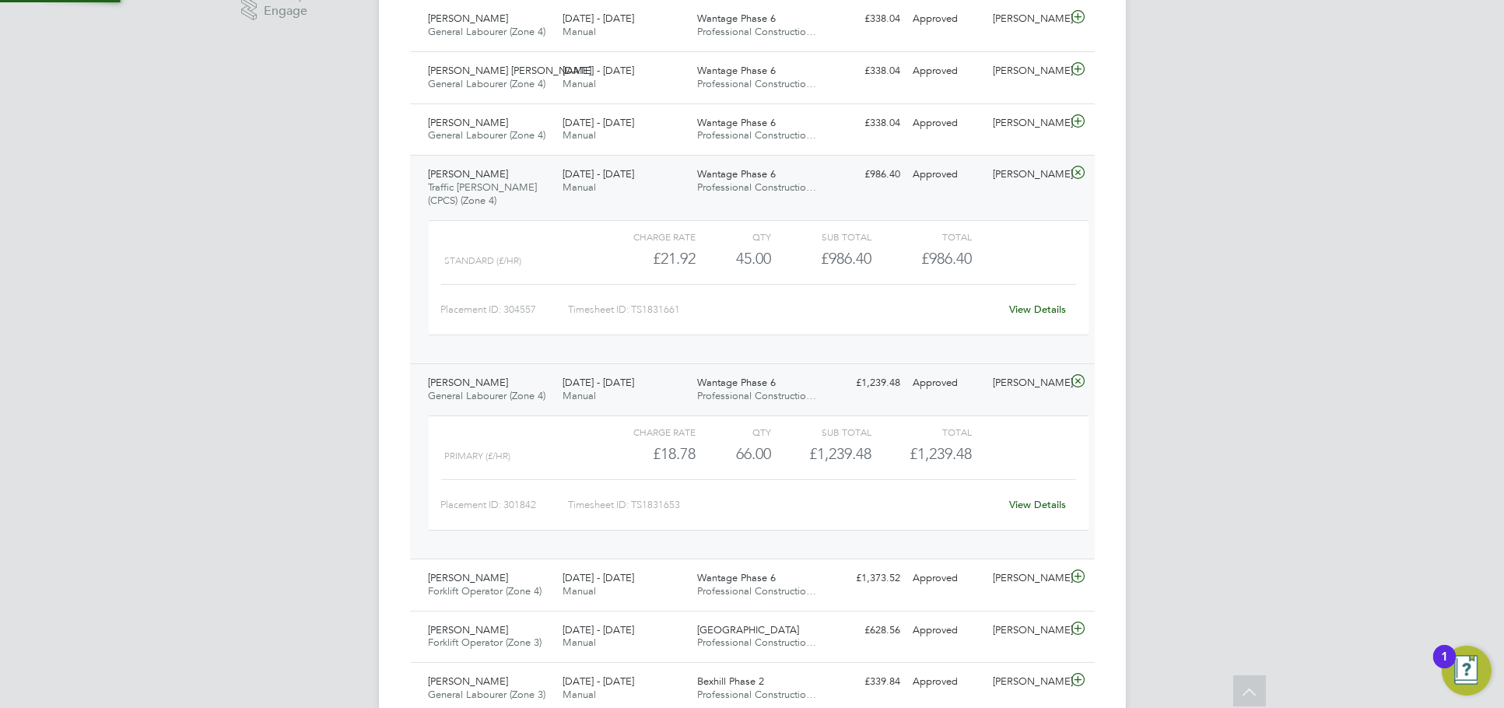
click at [1030, 499] on link "View Details" at bounding box center [1037, 504] width 57 height 13
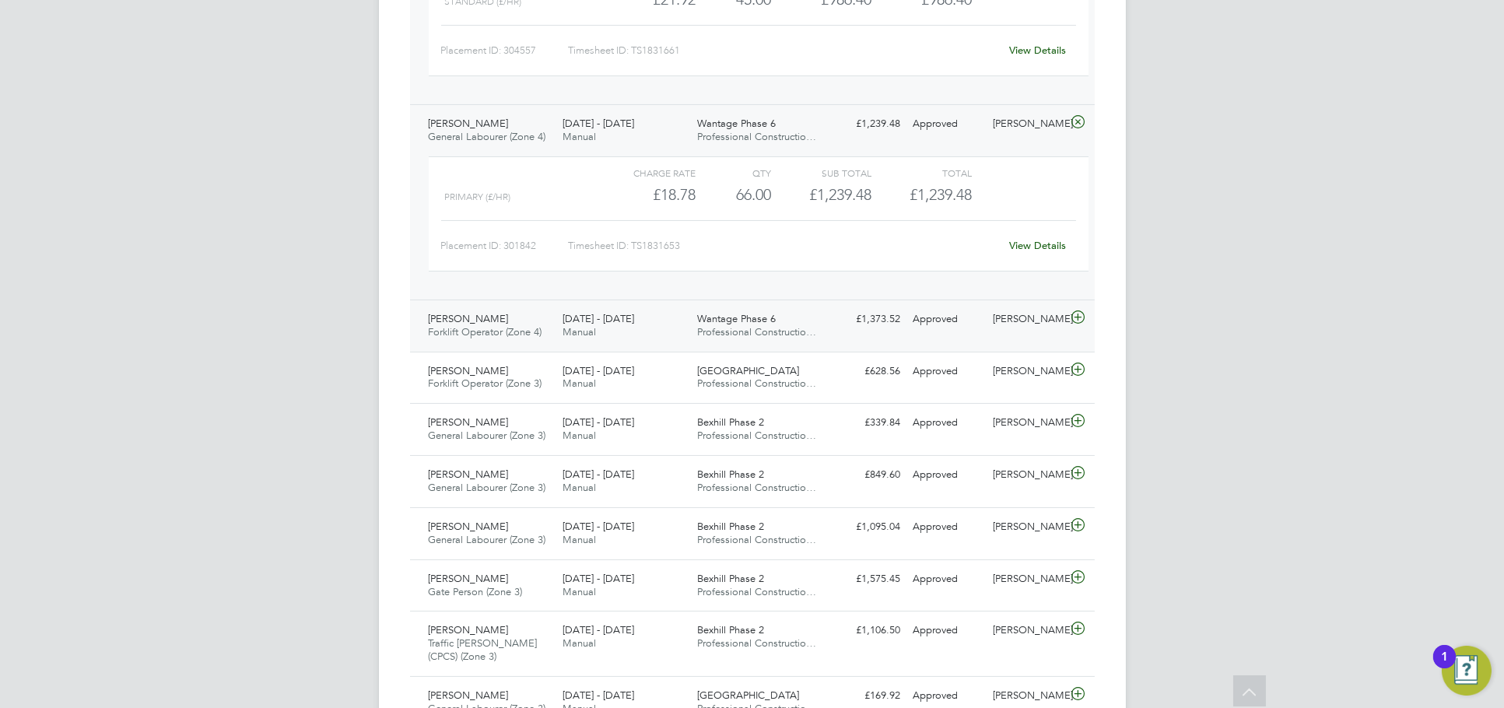
click at [1023, 320] on div "Liam Jones" at bounding box center [1026, 319] width 81 height 26
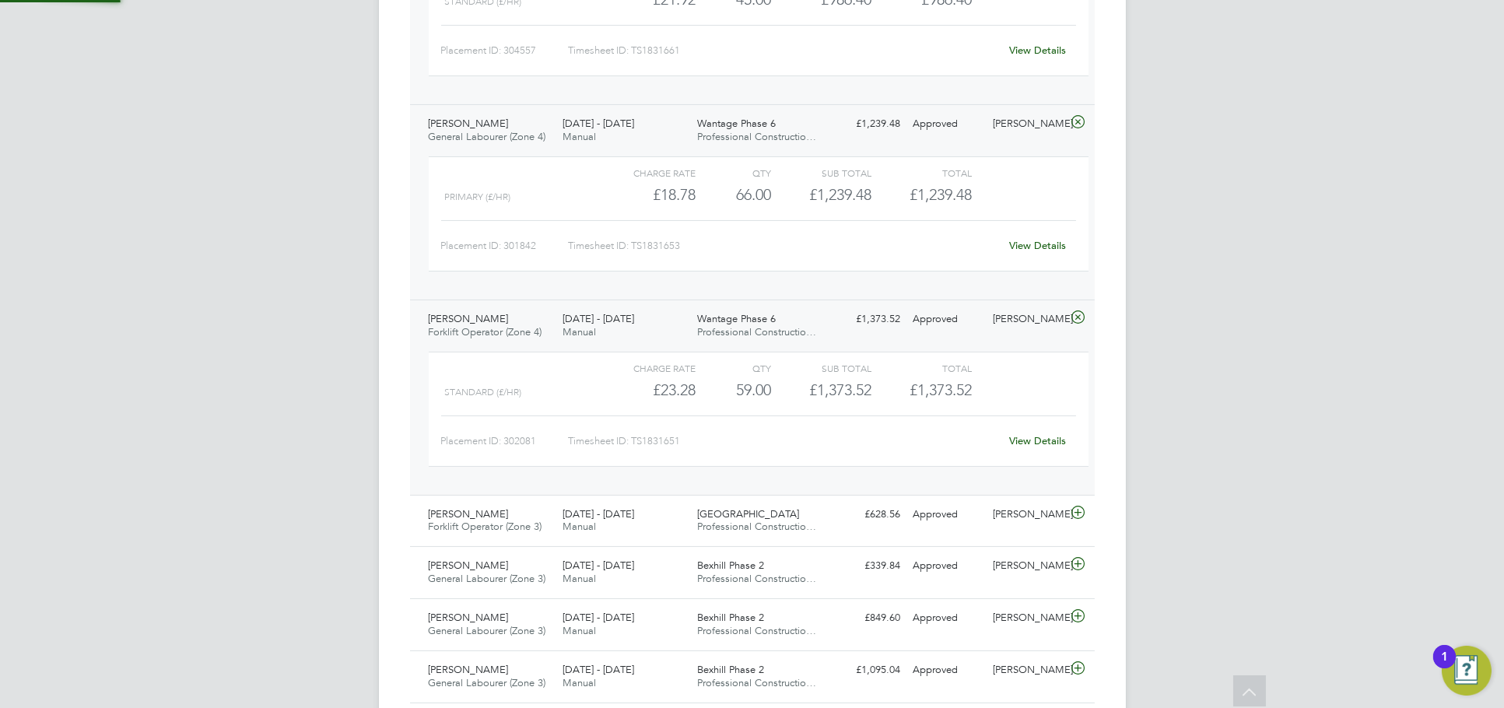
click at [1050, 446] on link "View Details" at bounding box center [1037, 440] width 57 height 13
click at [1035, 430] on div "View Details" at bounding box center [1038, 441] width 76 height 25
click at [1035, 436] on link "View Details" at bounding box center [1037, 440] width 57 height 13
click at [1034, 257] on div "View Details" at bounding box center [1038, 245] width 76 height 25
click at [1042, 242] on link "View Details" at bounding box center [1037, 245] width 57 height 13
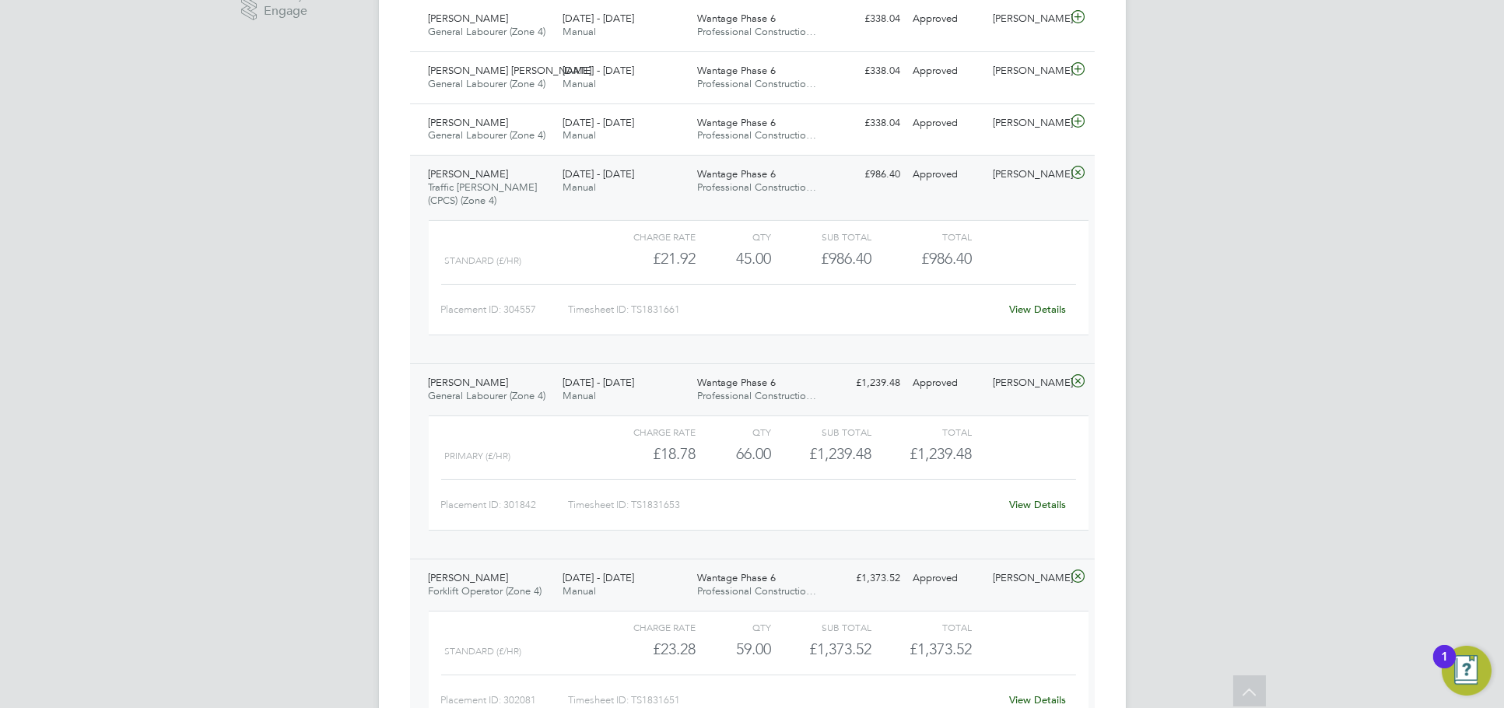
click at [1017, 308] on link "View Details" at bounding box center [1037, 309] width 57 height 13
click at [1038, 180] on div "Liam Jones" at bounding box center [1026, 175] width 81 height 26
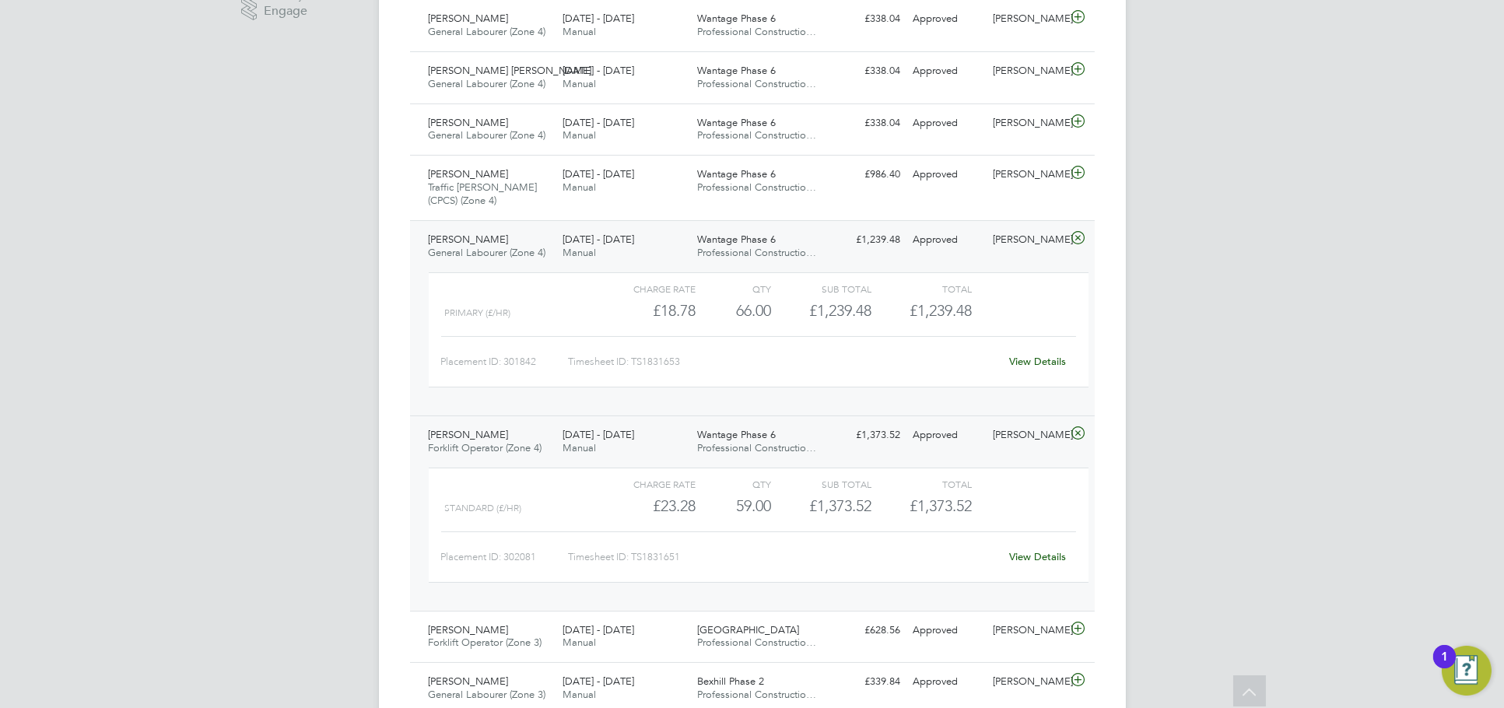
click at [1022, 257] on div "Leo Pusey General Labourer (Zone 4) 22 - 28 Sep 2025 22 - 28 Sep 2025 Manual Wa…" at bounding box center [752, 317] width 685 height 195
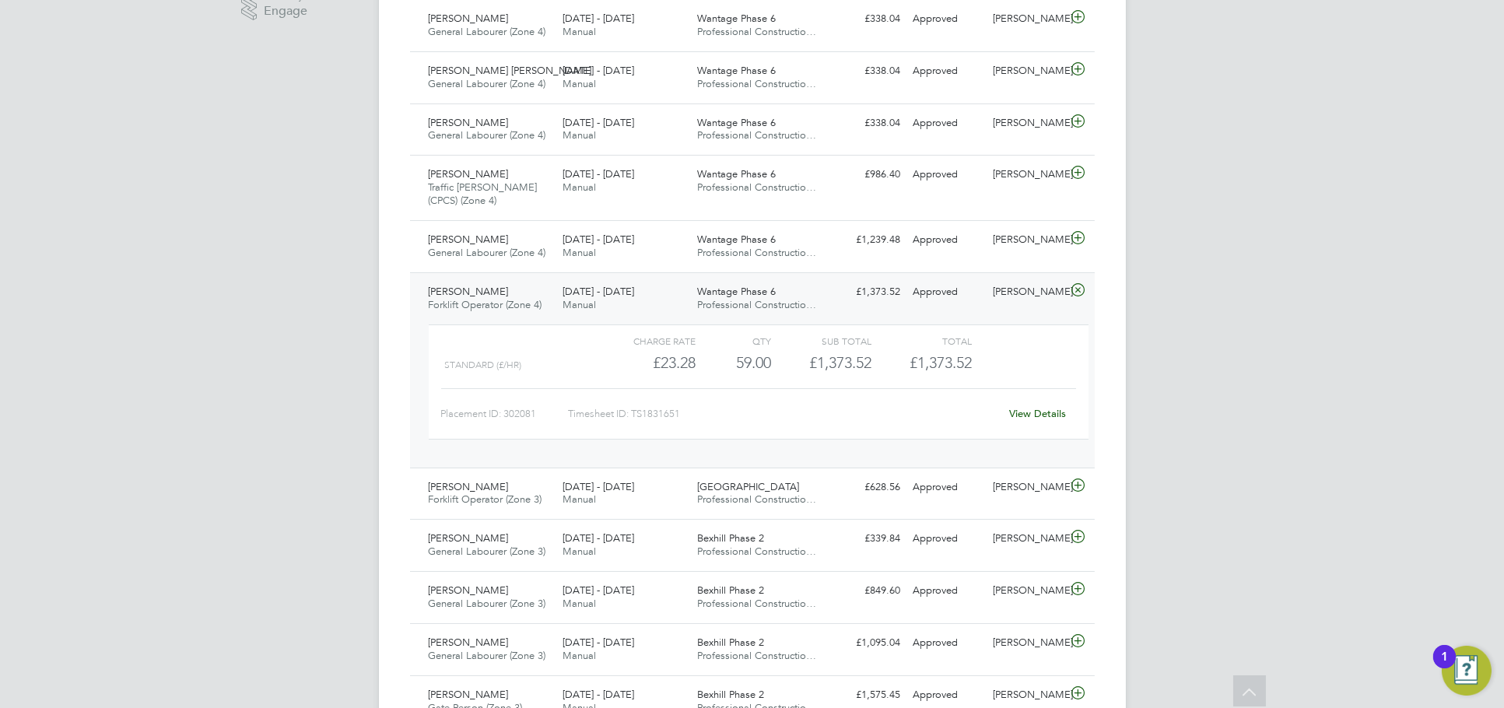
click at [1017, 341] on div "Charge rate QTY Sub Total Total" at bounding box center [759, 340] width 660 height 19
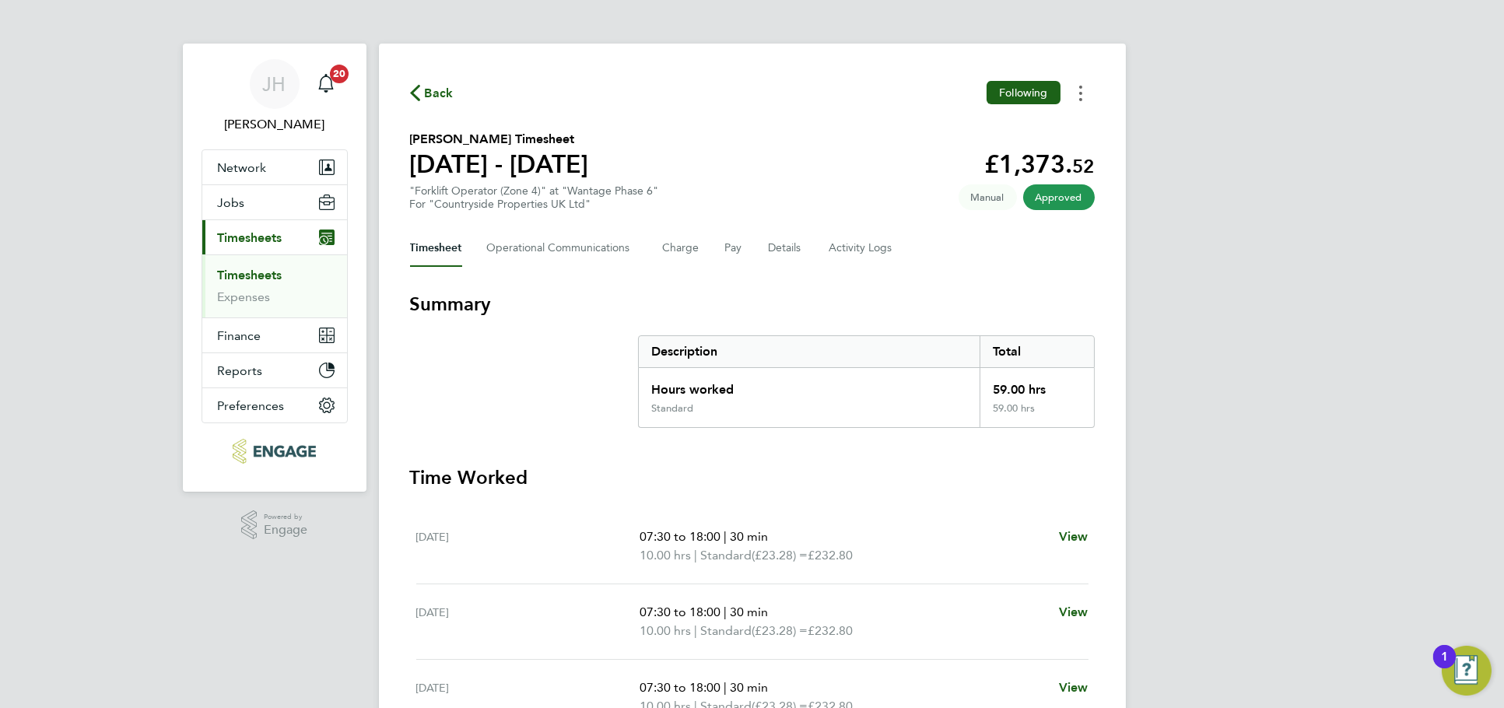
click at [1084, 87] on button "Timesheets Menu" at bounding box center [1080, 93] width 28 height 24
click at [1034, 117] on link "Download timesheet" at bounding box center [1001, 127] width 187 height 31
click at [1079, 91] on icon "Timesheets Menu" at bounding box center [1080, 94] width 3 height 16
click at [1043, 131] on link "Download timesheet" at bounding box center [1001, 127] width 187 height 31
click at [1082, 94] on button "Timesheets Menu" at bounding box center [1080, 93] width 28 height 24
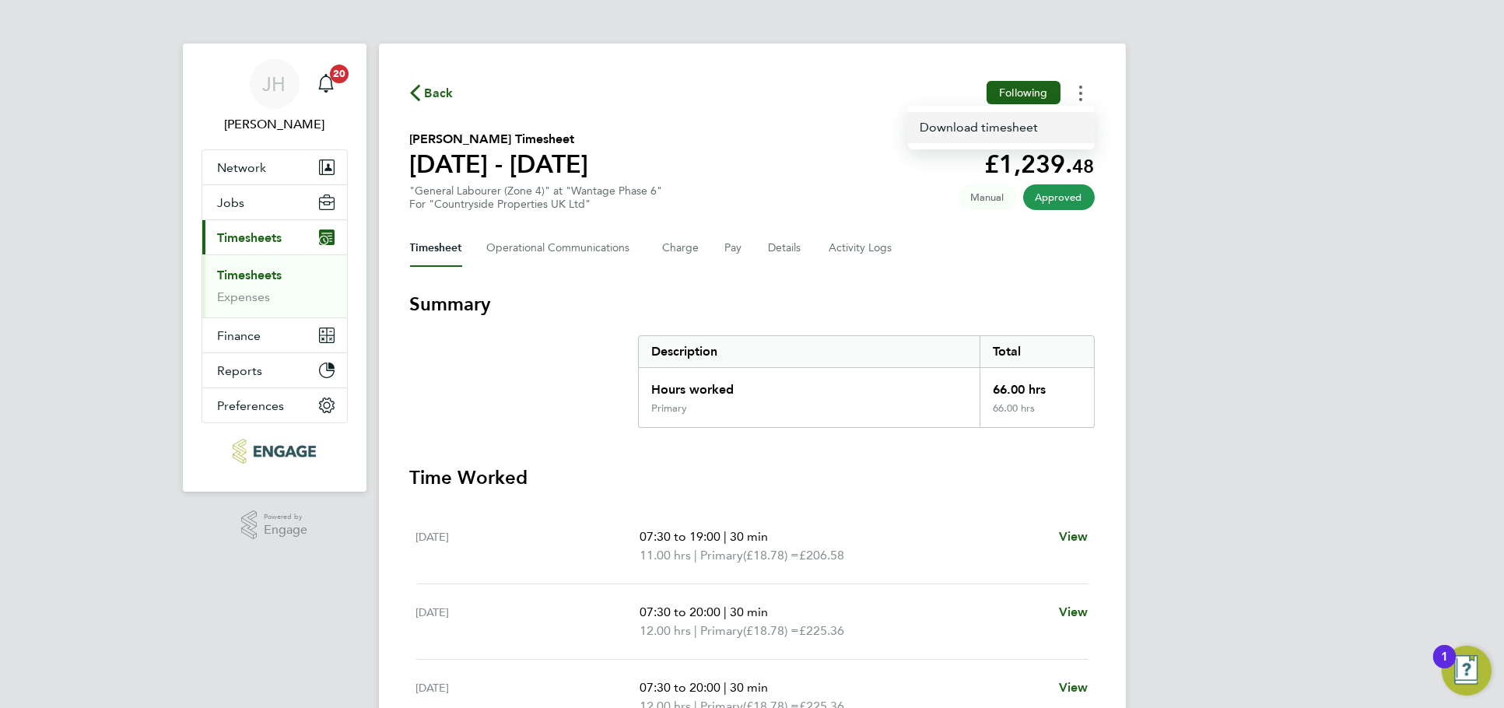
click at [1028, 136] on link "Download timesheet" at bounding box center [1001, 127] width 187 height 31
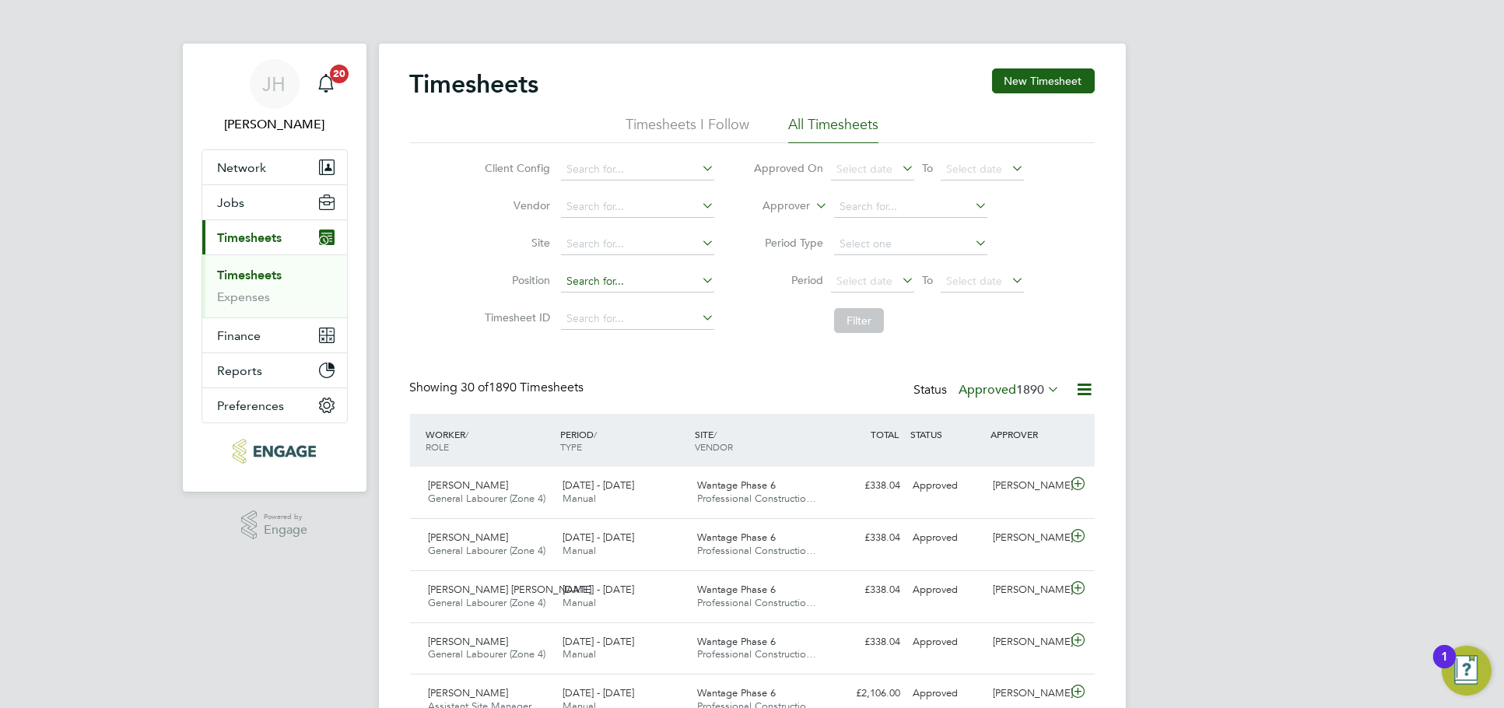
click at [618, 274] on input at bounding box center [637, 282] width 153 height 22
click at [608, 257] on li "Site" at bounding box center [596, 244] width 273 height 37
click at [616, 248] on input at bounding box center [637, 244] width 153 height 22
click at [634, 268] on li "Wantage Phase 6" at bounding box center [637, 264] width 155 height 21
type input "Wantage Phase 6"
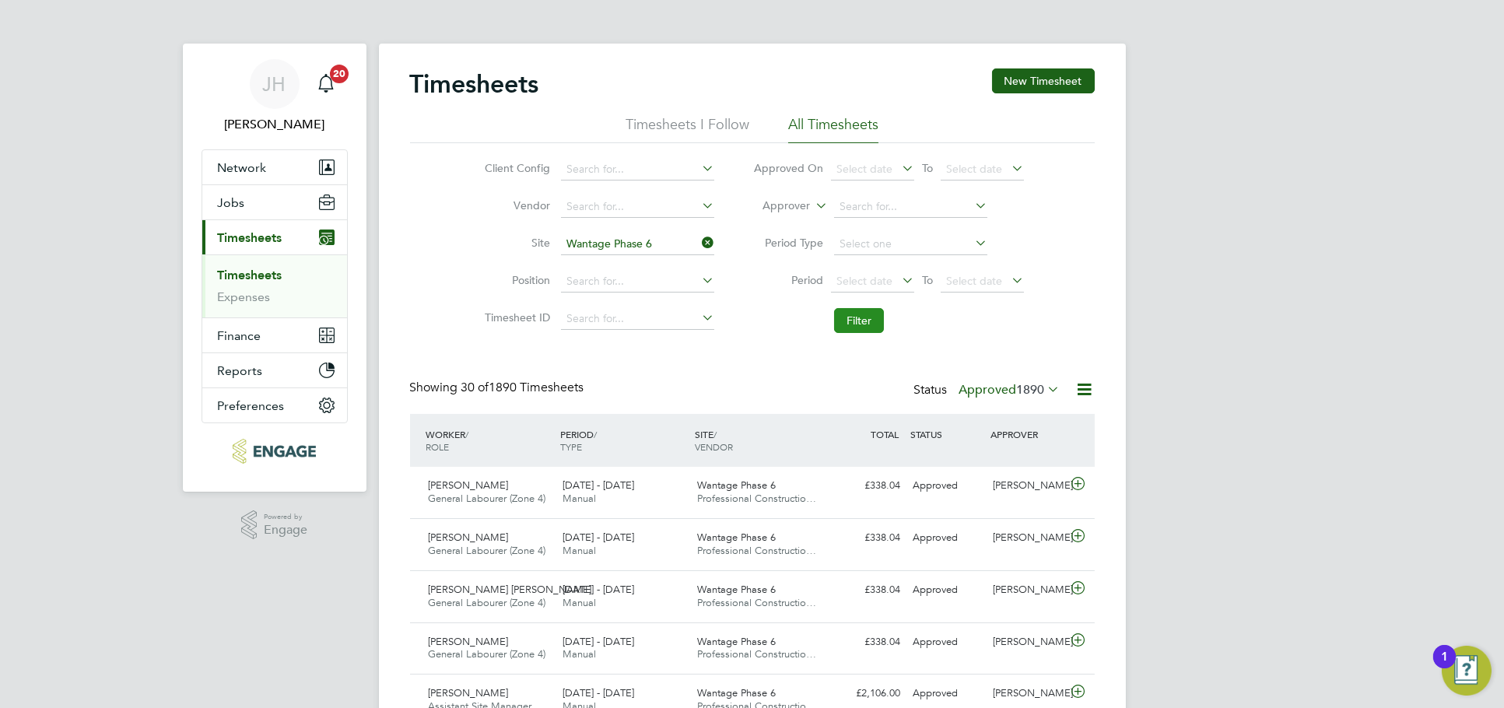
click at [864, 320] on button "Filter" at bounding box center [859, 320] width 50 height 25
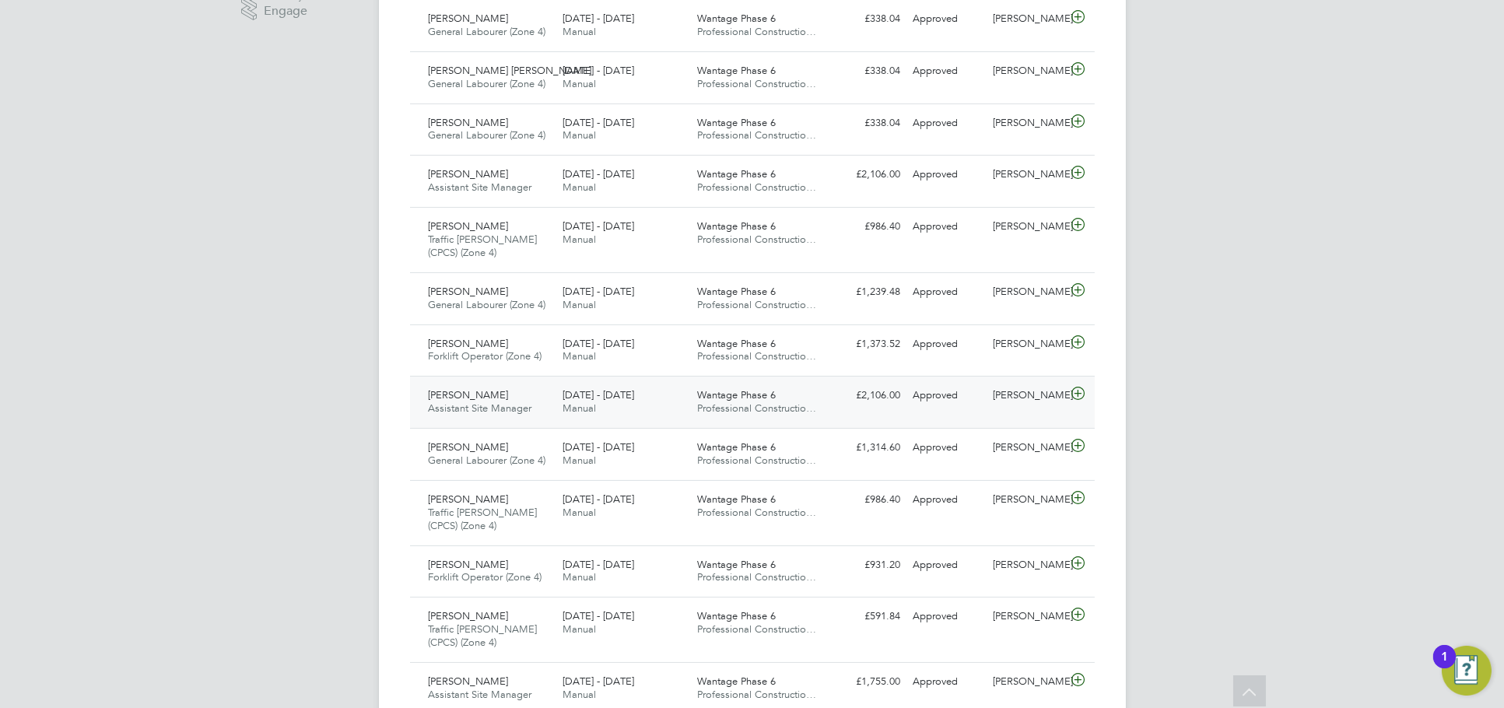
click at [1025, 399] on div "Liam Jones" at bounding box center [1026, 396] width 81 height 26
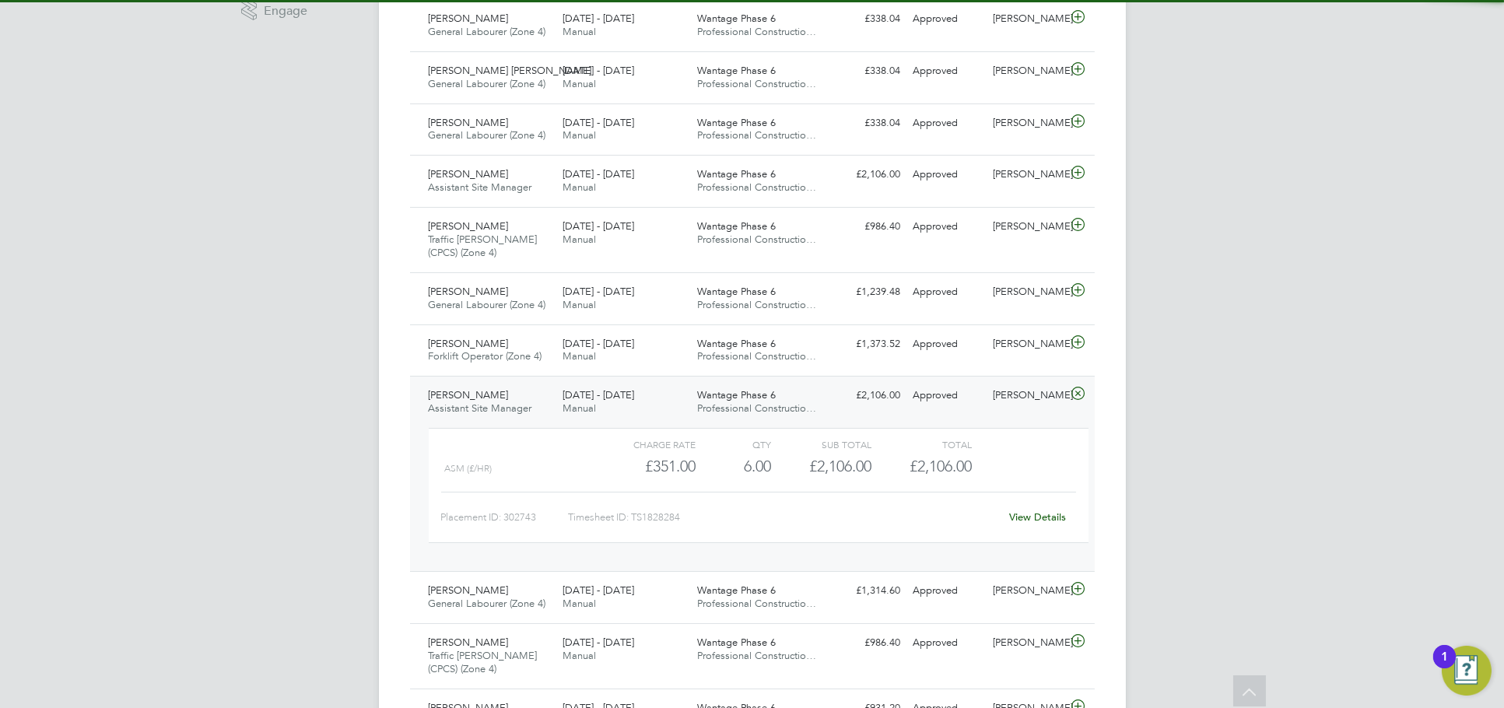
click at [1038, 522] on link "View Details" at bounding box center [1037, 516] width 57 height 13
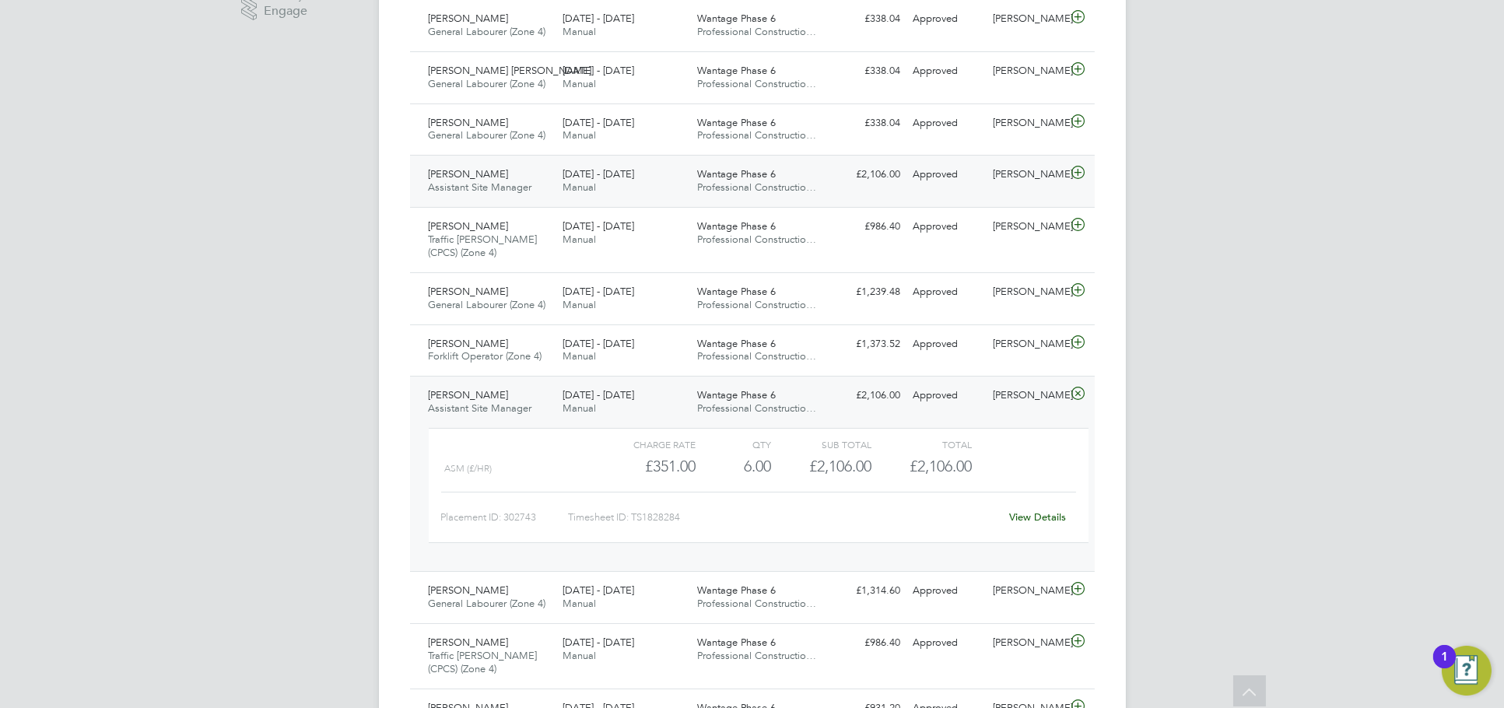
click at [1026, 170] on div "Liam Jones" at bounding box center [1026, 175] width 81 height 26
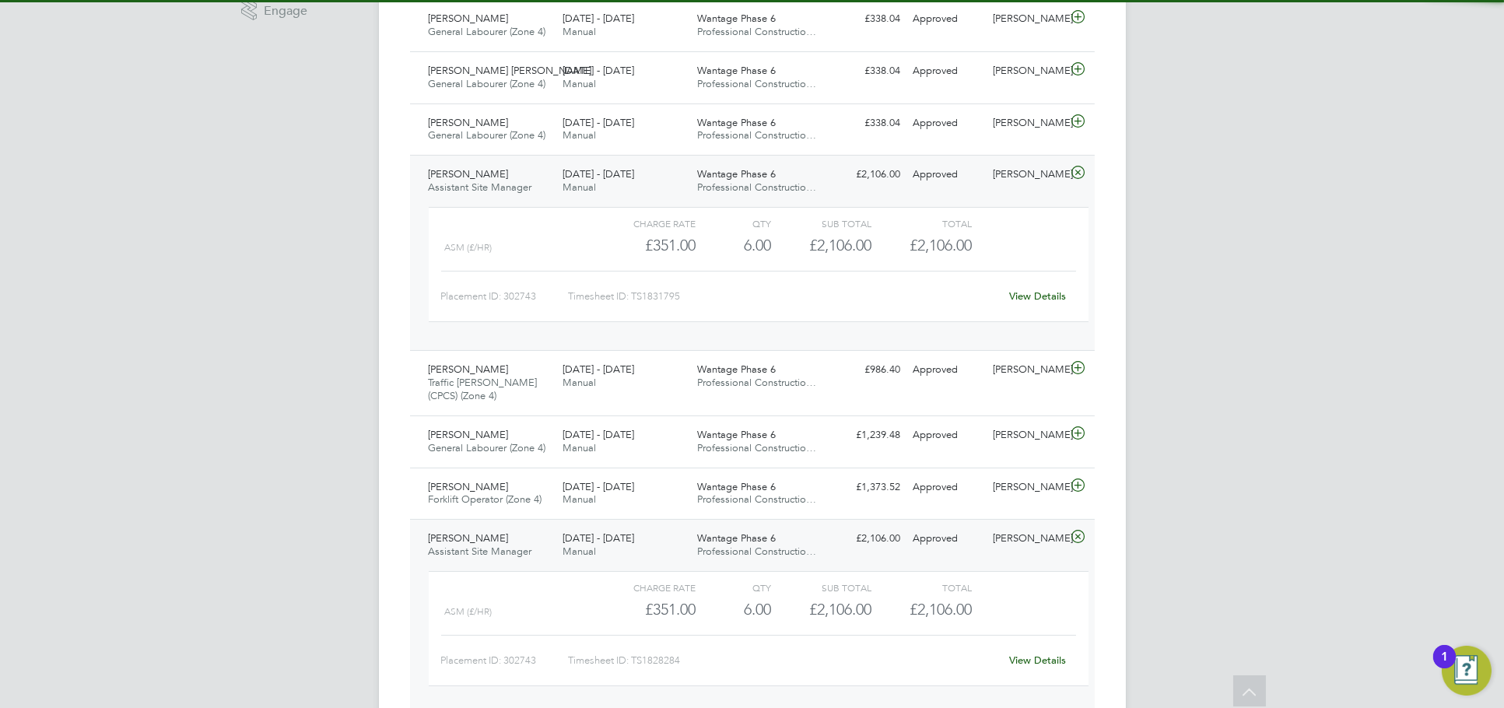
click at [1030, 292] on link "View Details" at bounding box center [1037, 295] width 57 height 13
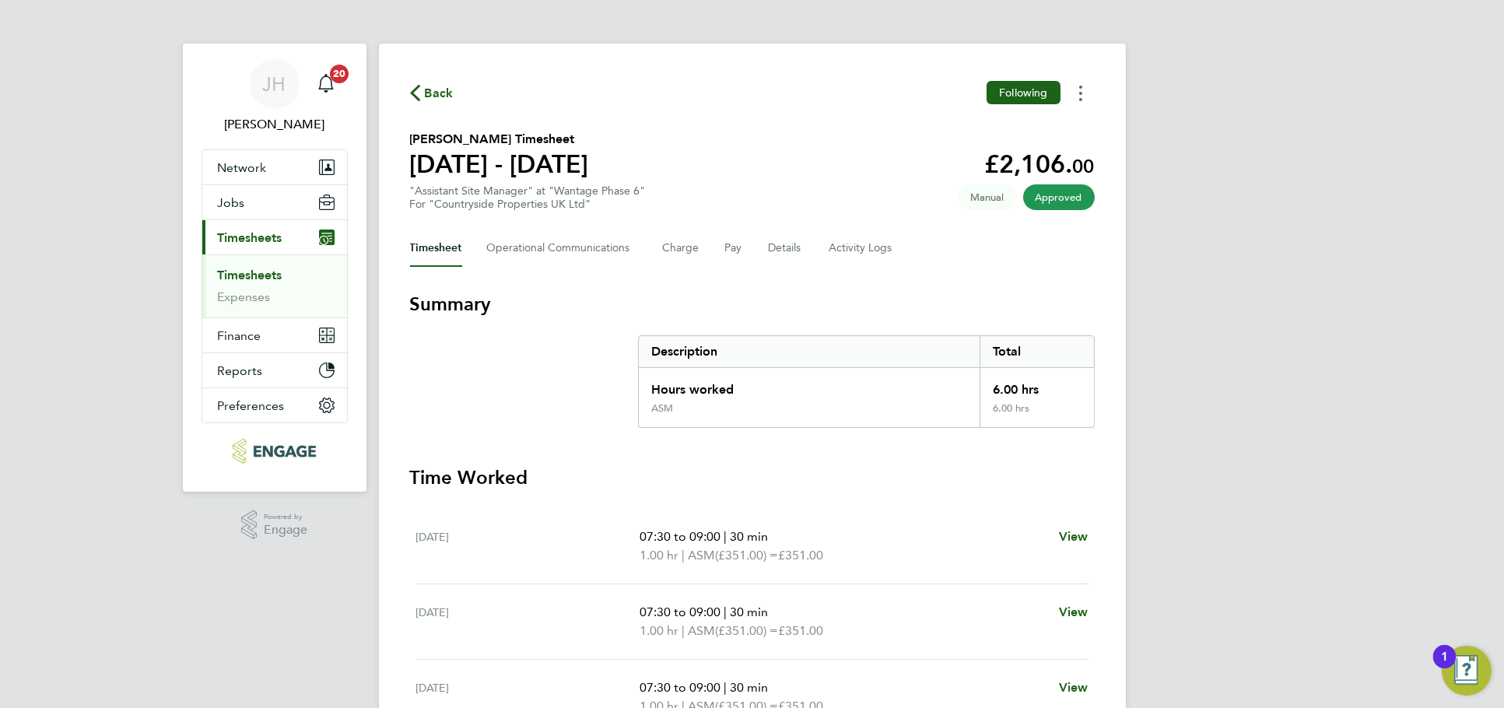
click at [1079, 101] on button "Timesheets Menu" at bounding box center [1080, 93] width 28 height 24
click at [1030, 117] on link "Download timesheet" at bounding box center [1001, 127] width 187 height 31
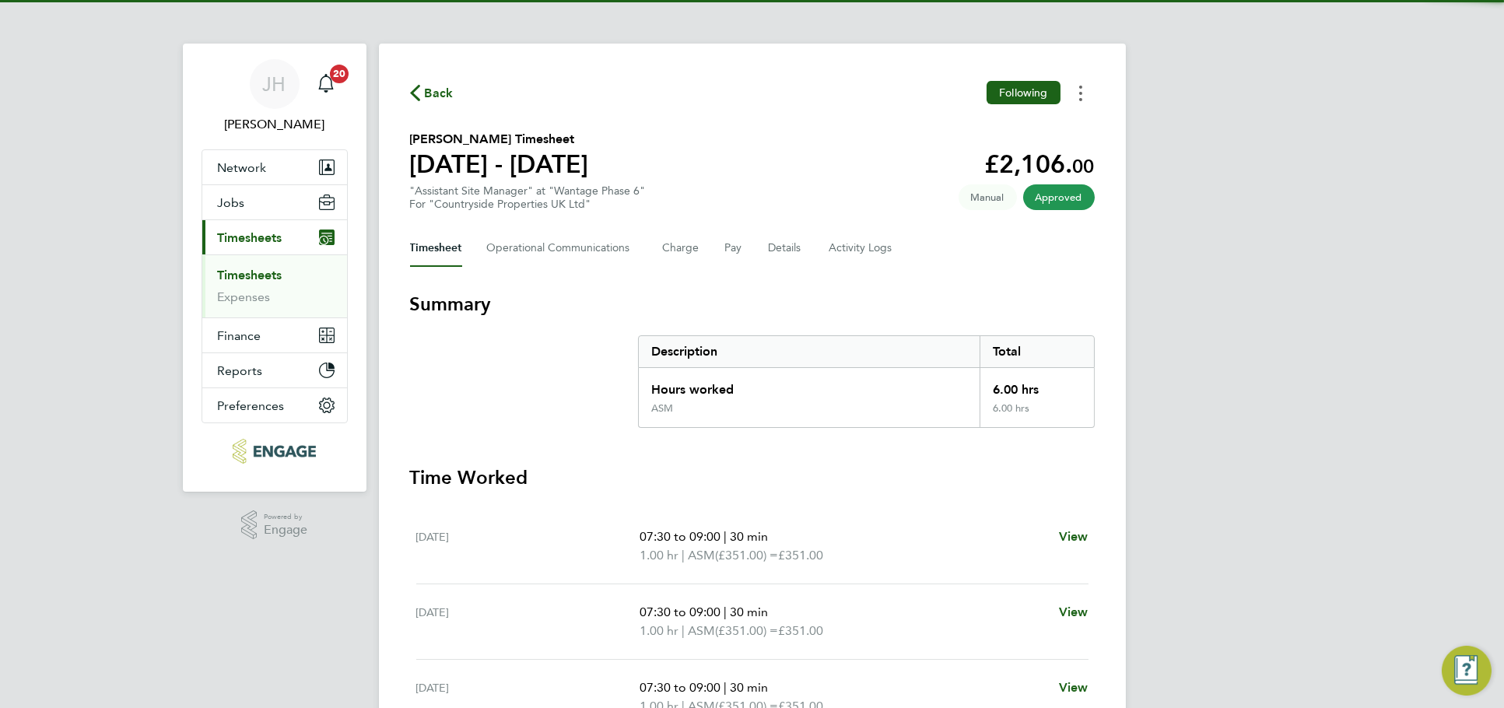
click at [1077, 86] on button "Timesheets Menu" at bounding box center [1080, 93] width 28 height 24
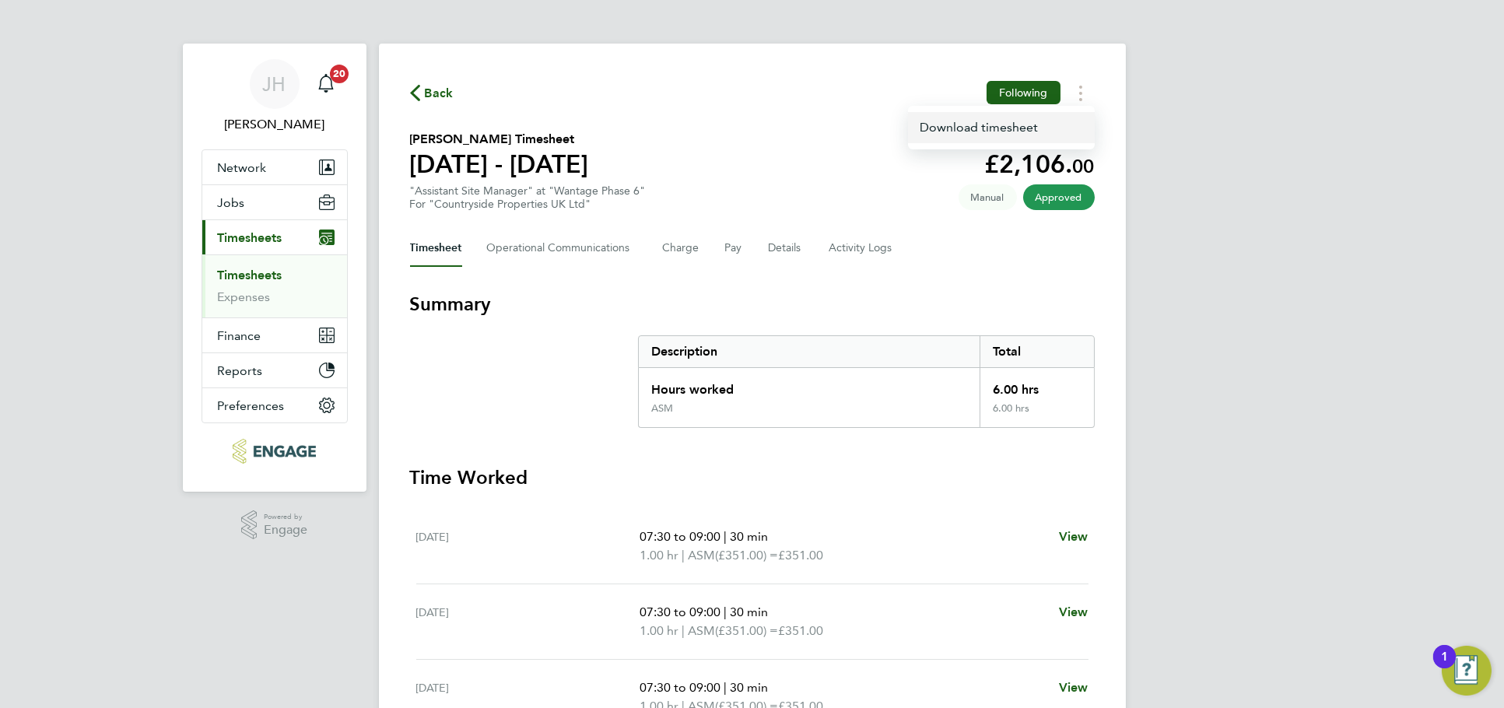
click at [1031, 124] on link "Download timesheet" at bounding box center [1001, 127] width 187 height 31
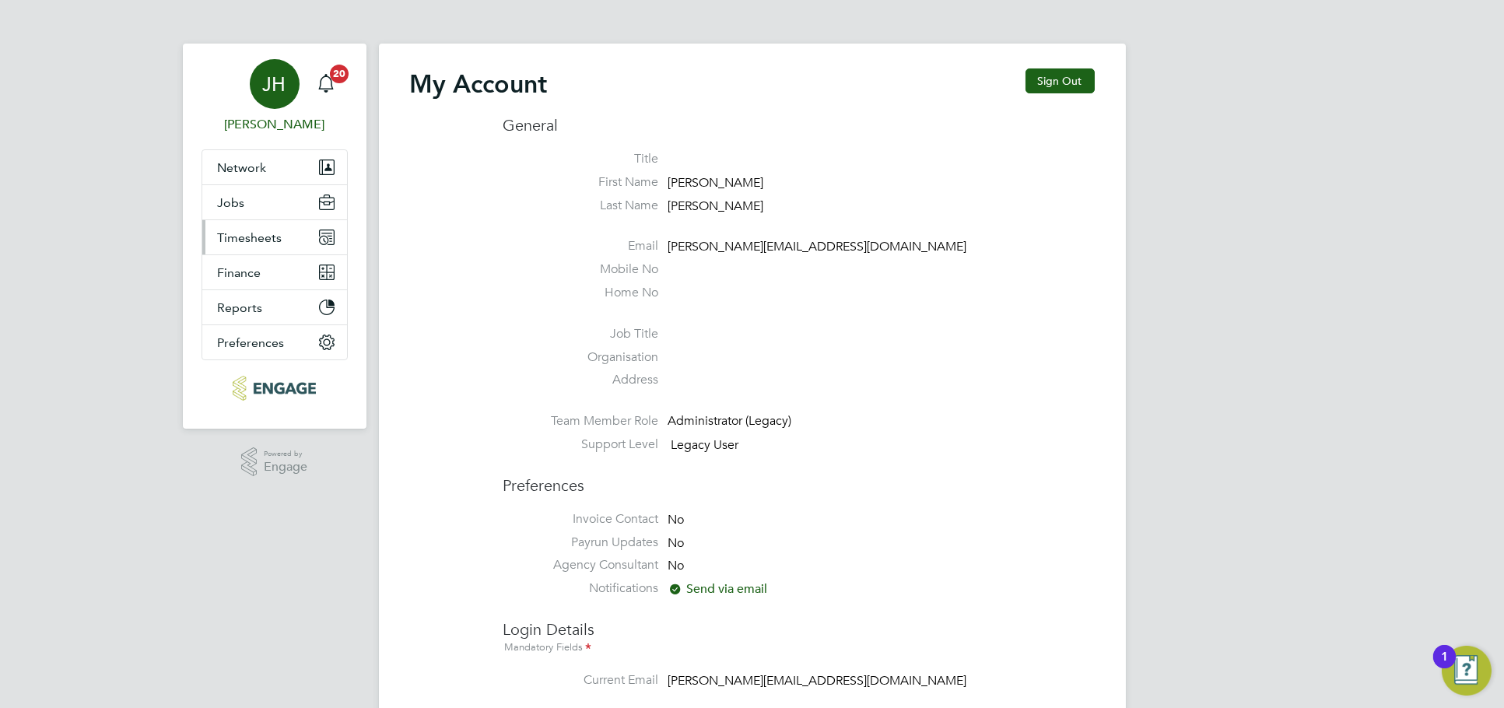
type input "[PERSON_NAME][EMAIL_ADDRESS][DOMAIN_NAME]"
click at [279, 237] on span "Timesheets" at bounding box center [250, 237] width 65 height 15
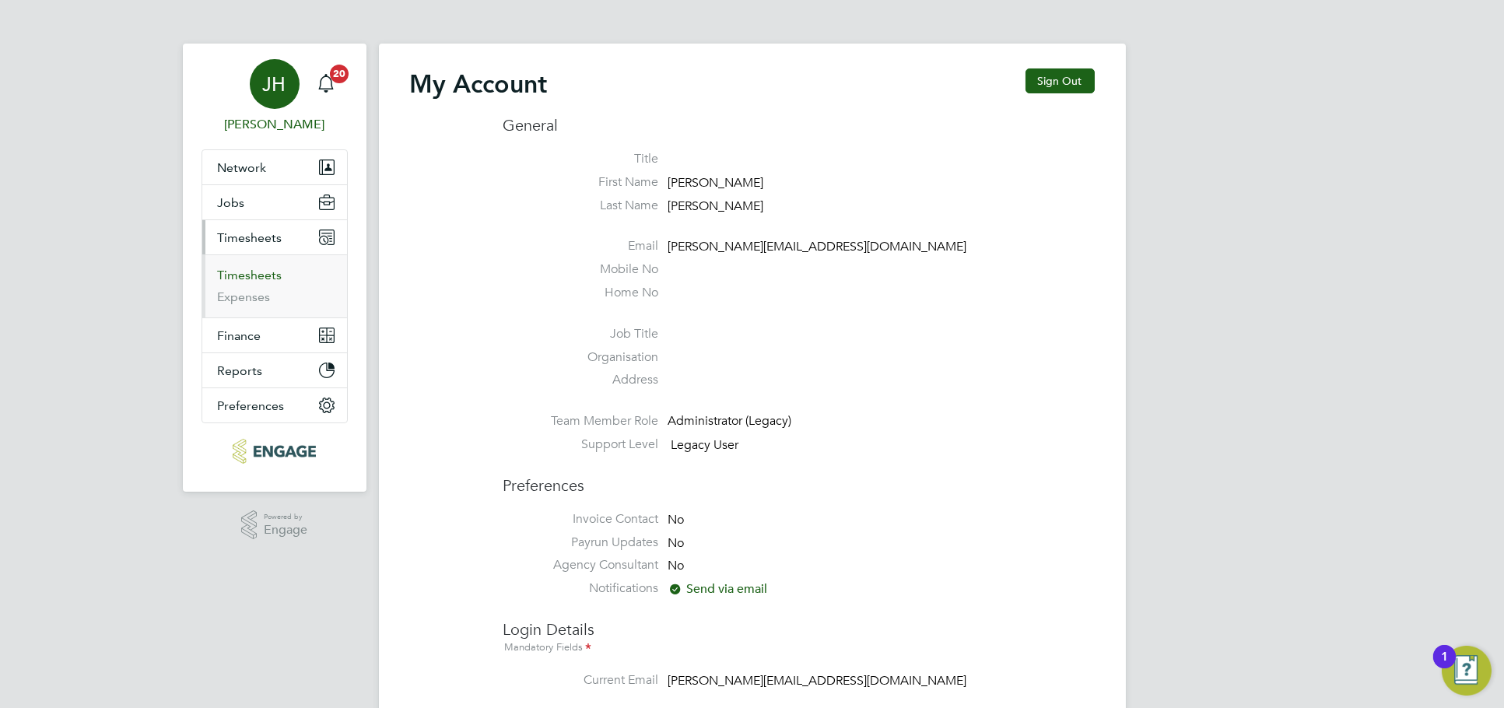
click at [265, 270] on link "Timesheets" at bounding box center [250, 275] width 65 height 15
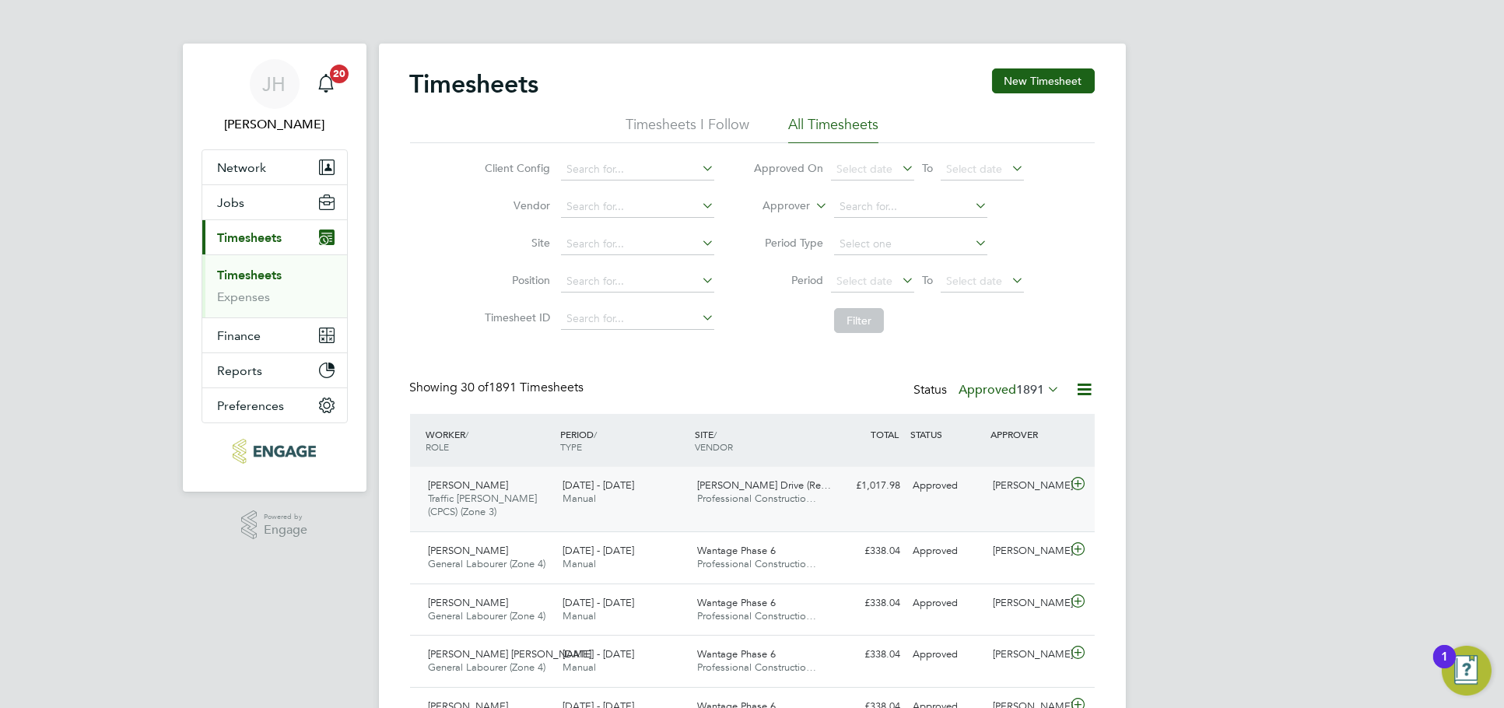
click at [1024, 487] on div "[PERSON_NAME]" at bounding box center [1026, 486] width 81 height 26
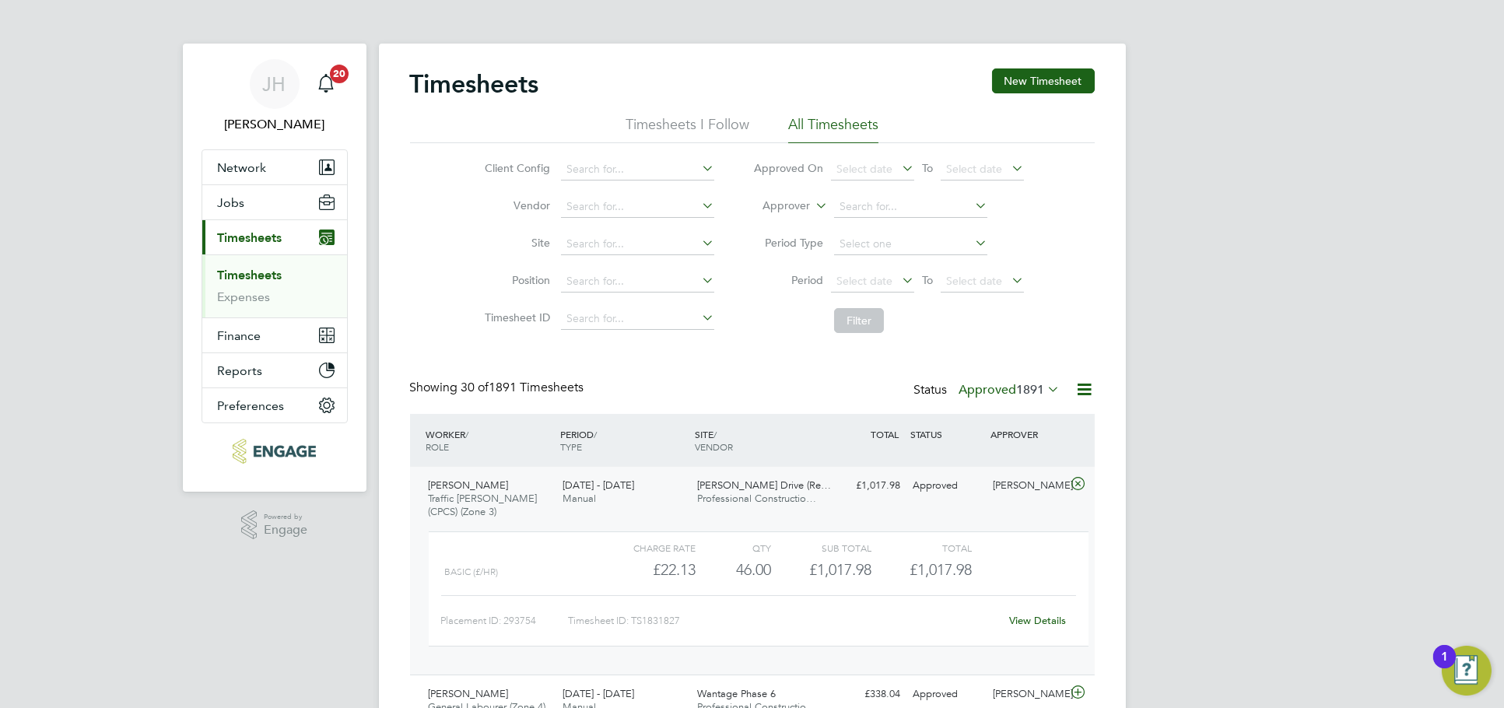
click at [1037, 619] on link "View Details" at bounding box center [1037, 620] width 57 height 13
click at [287, 210] on button "Jobs" at bounding box center [274, 202] width 145 height 34
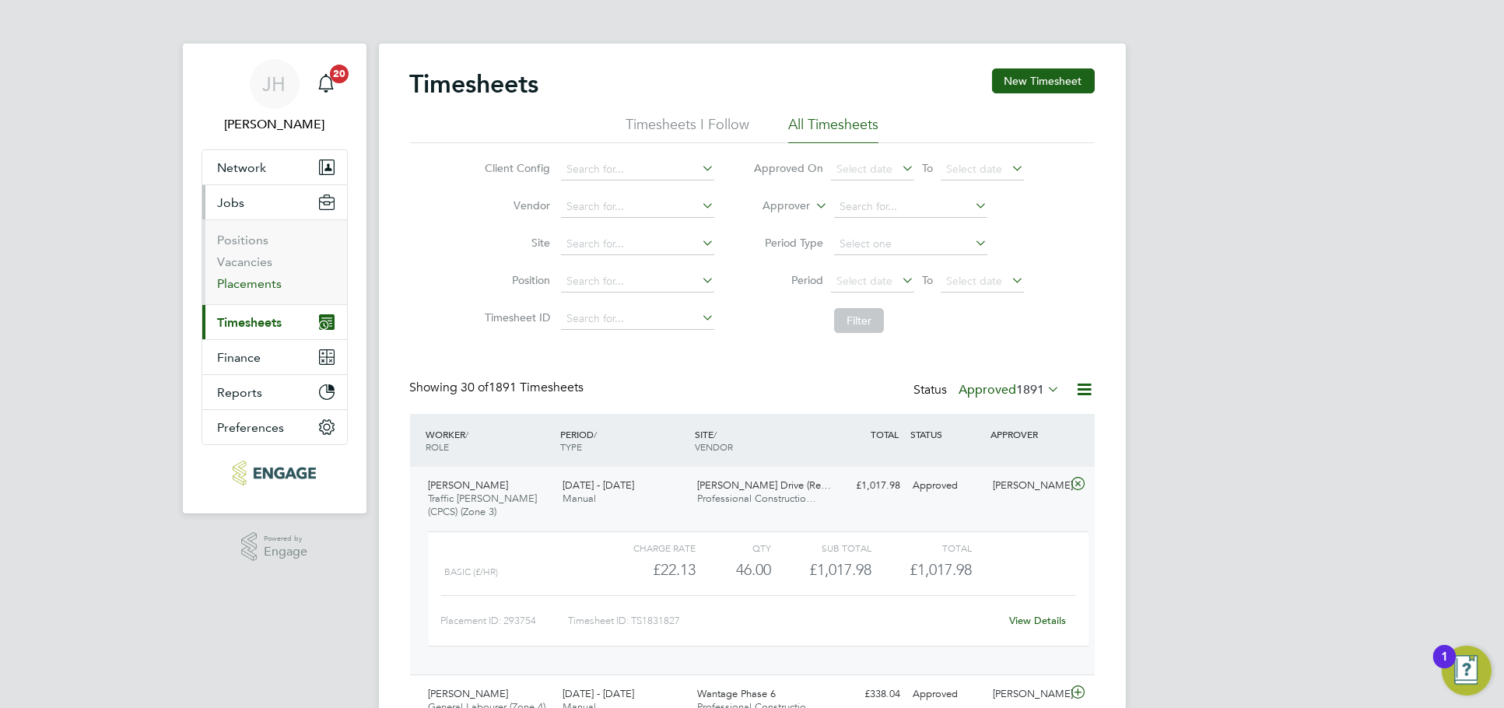
click at [260, 279] on link "Placements" at bounding box center [250, 283] width 65 height 15
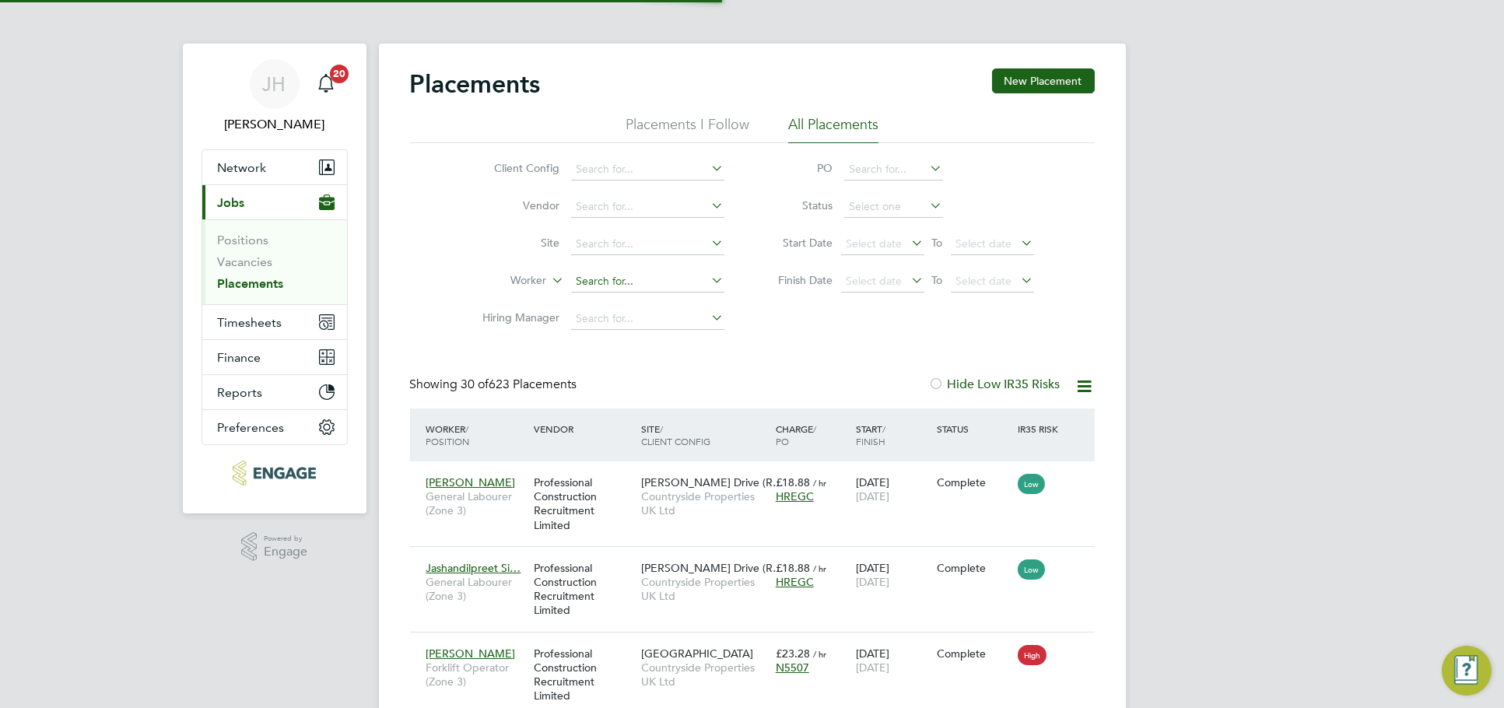
click at [622, 280] on input at bounding box center [647, 282] width 153 height 22
click at [639, 362] on li "[PERSON_NAME]" at bounding box center [665, 365] width 192 height 21
type input "[PERSON_NAME]"
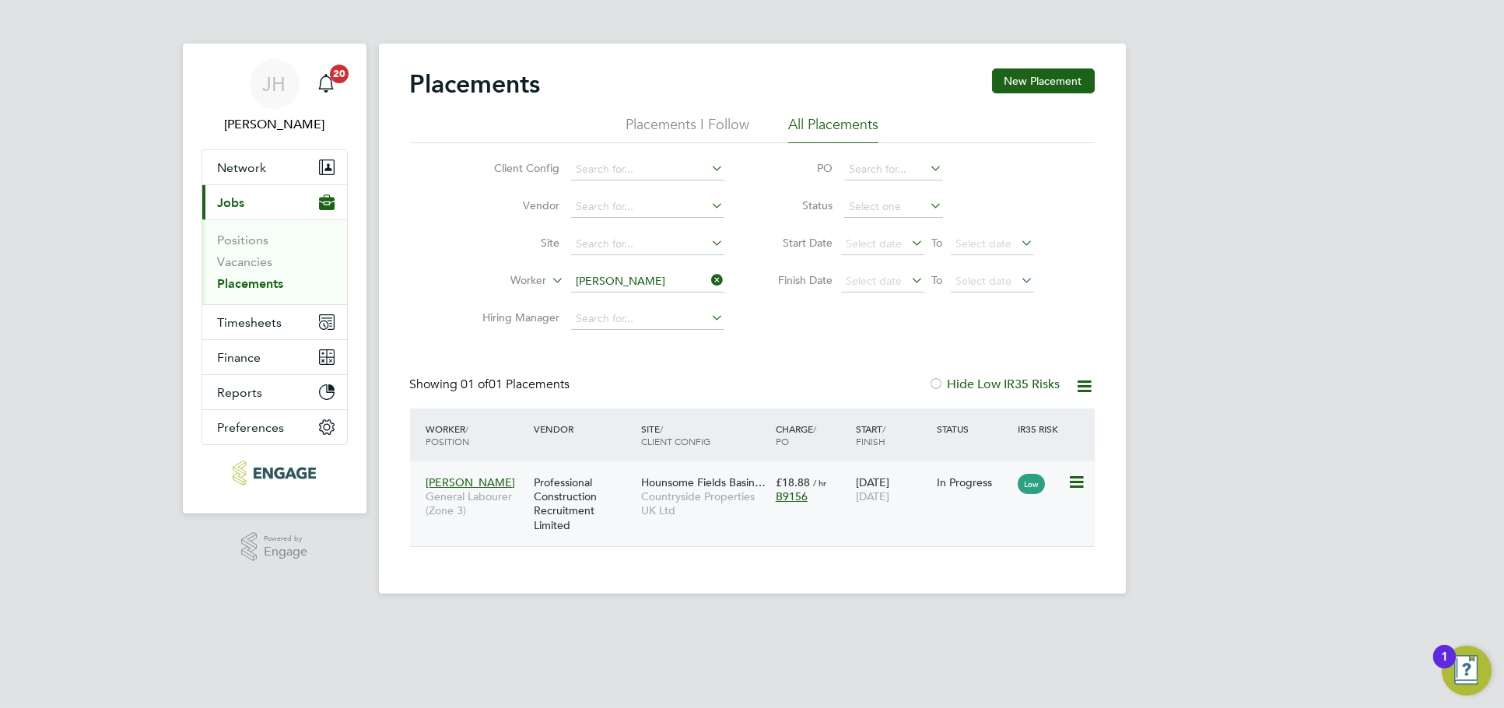
click at [910, 480] on div "[DATE] [DATE]" at bounding box center [892, 489] width 81 height 44
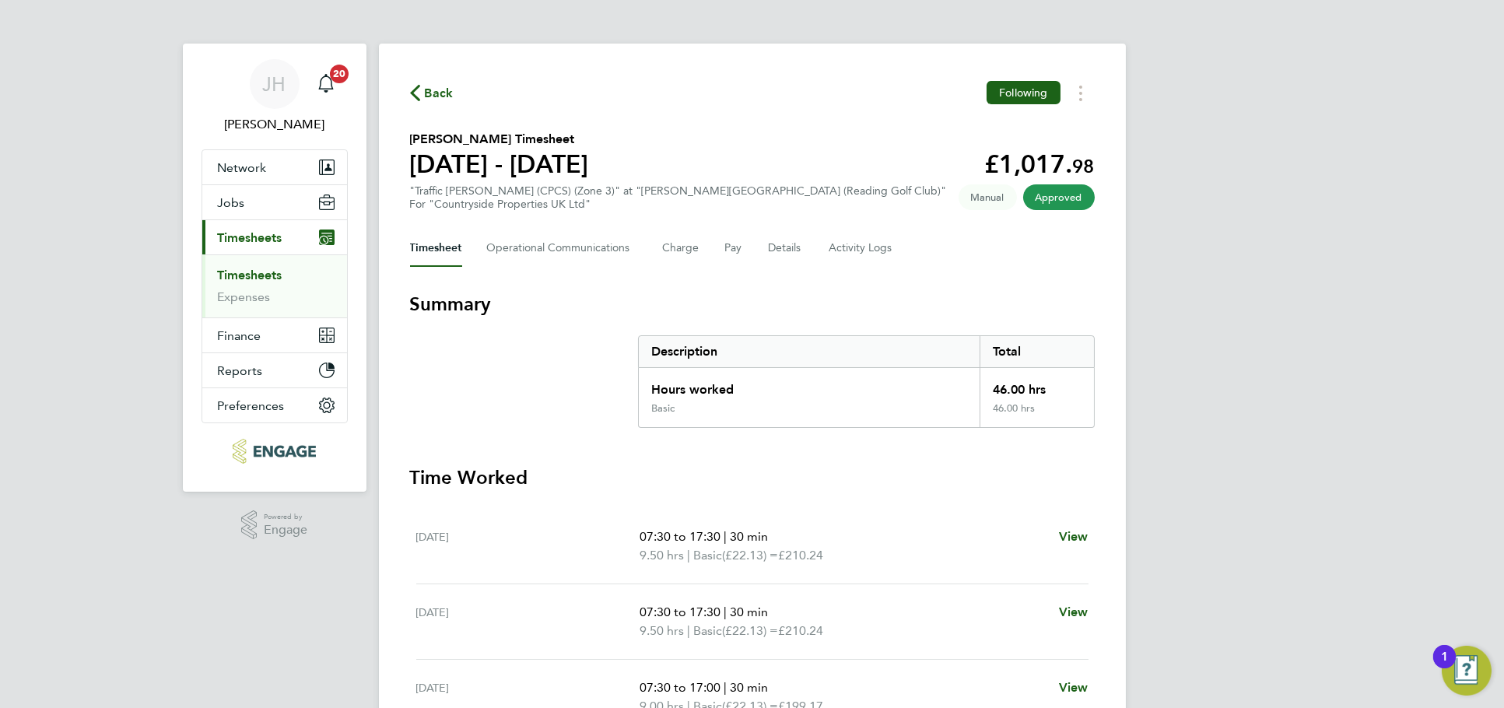
click div "Description Total"
click button "Timesheets Menu"
click link "Download timesheet"
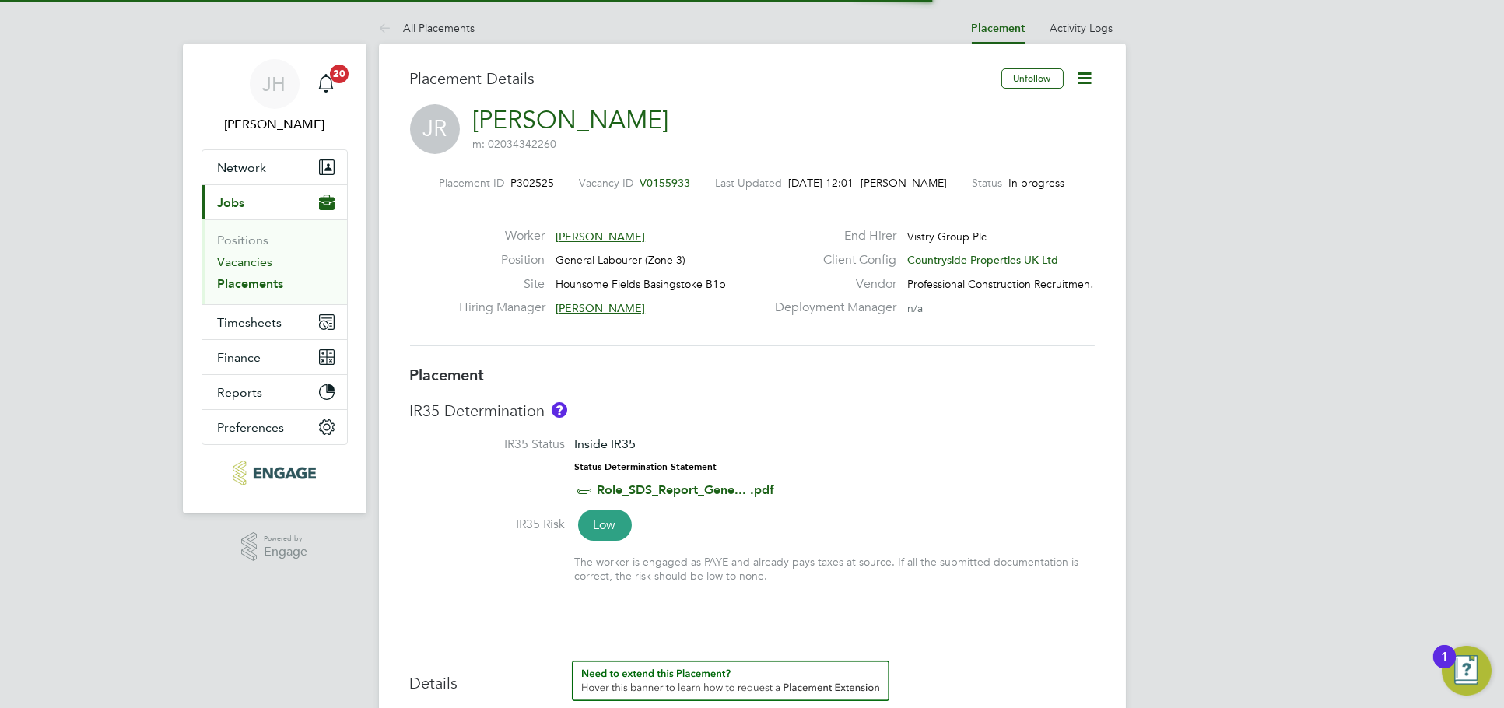
click at [260, 265] on link "Vacancies" at bounding box center [245, 261] width 55 height 15
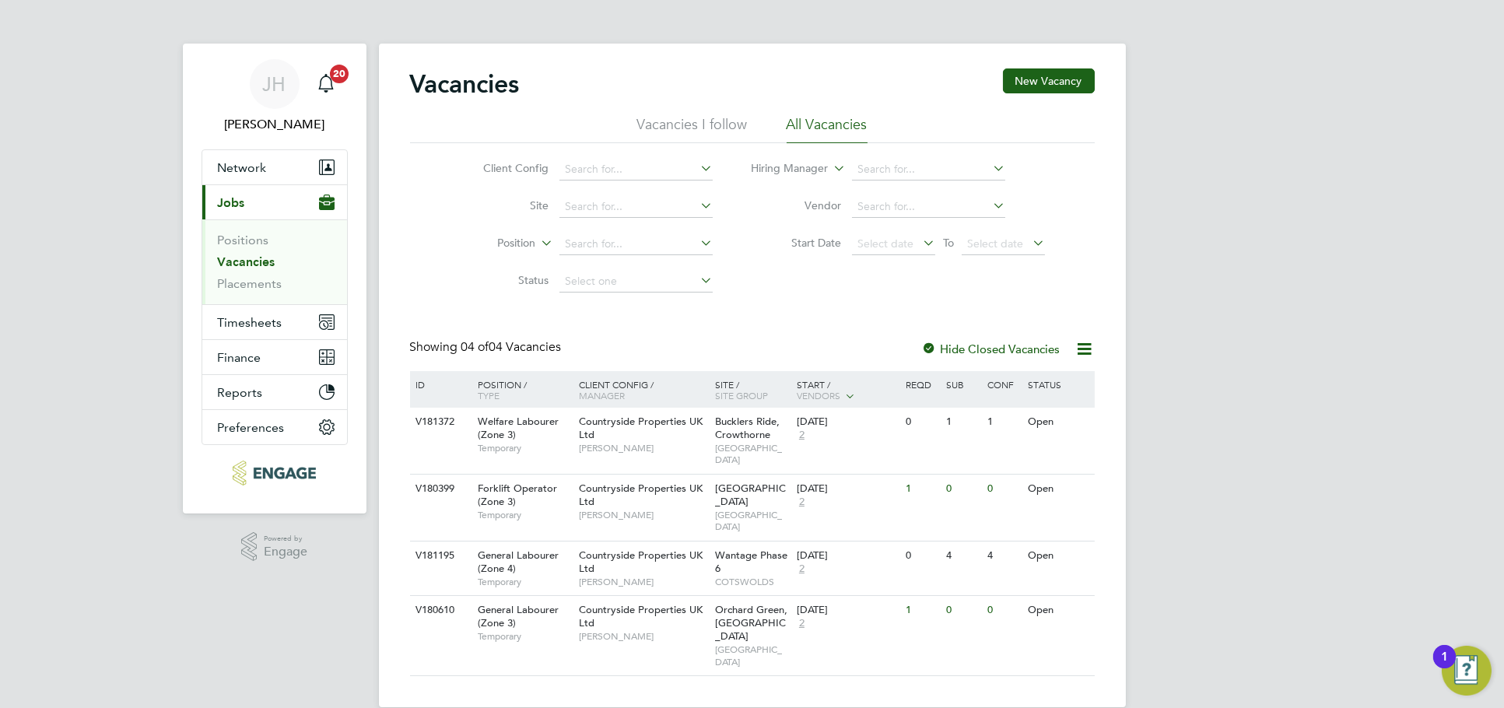
click at [981, 348] on label "Hide Closed Vacancies" at bounding box center [991, 348] width 138 height 15
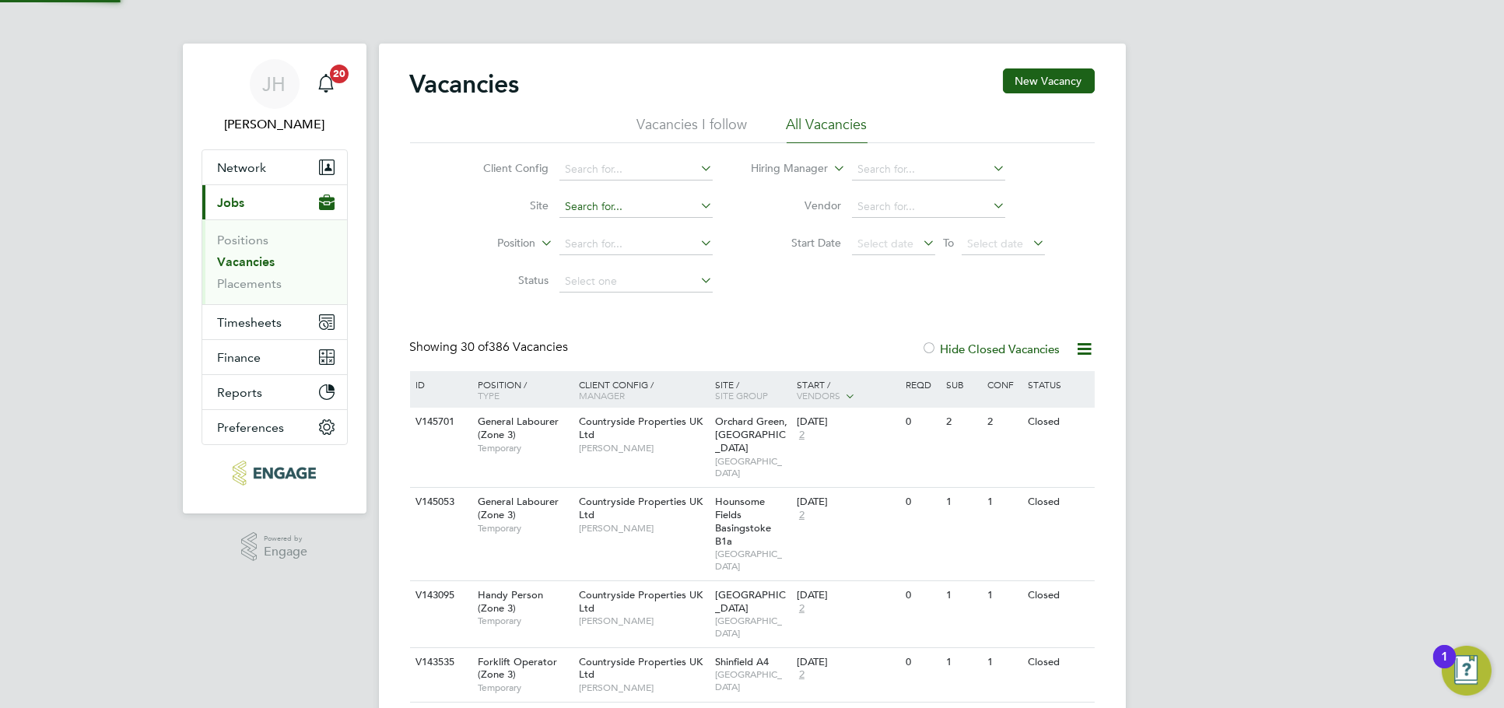
click at [604, 207] on input at bounding box center [635, 207] width 153 height 22
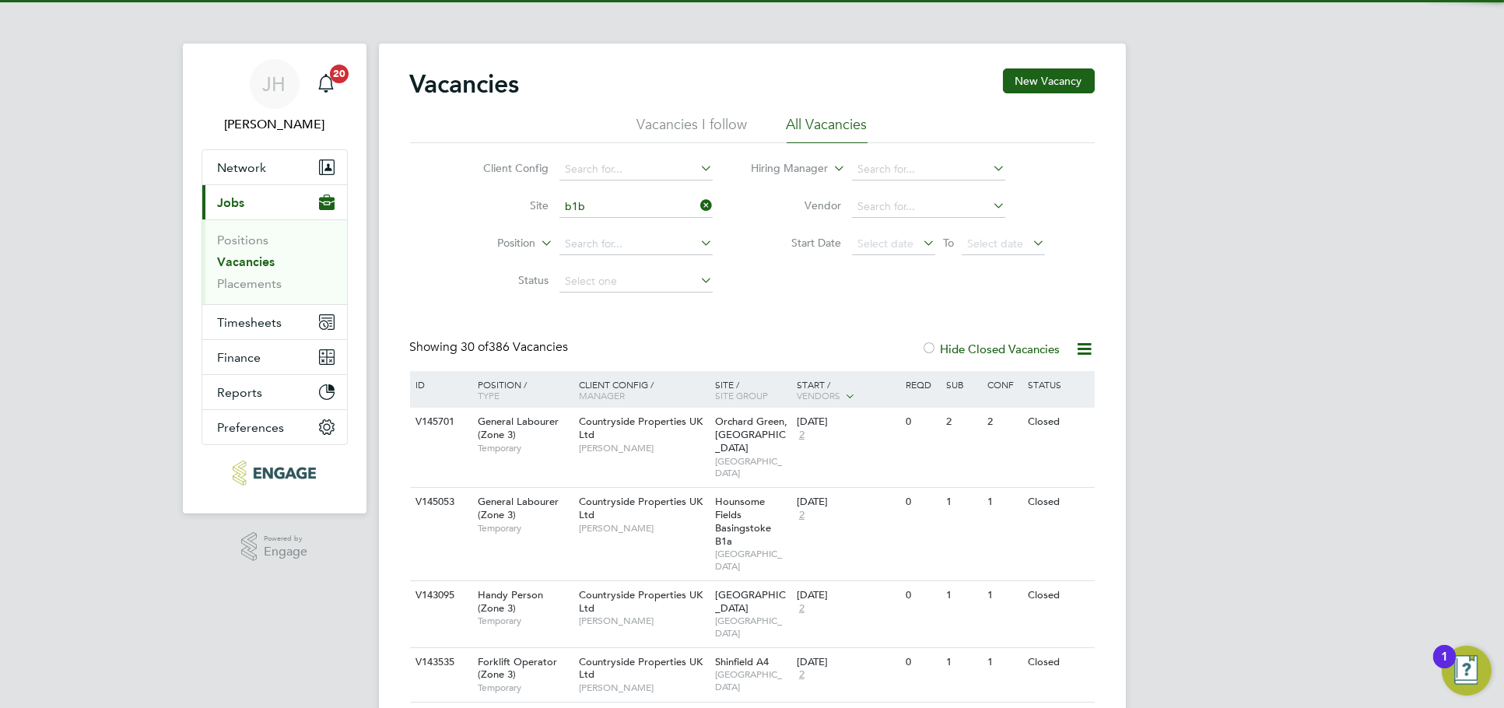
click at [618, 222] on li "Hounsome Fields Basingstoke B1b" at bounding box center [675, 227] width 233 height 21
type input "Hounsome Fields Basingstoke B1b"
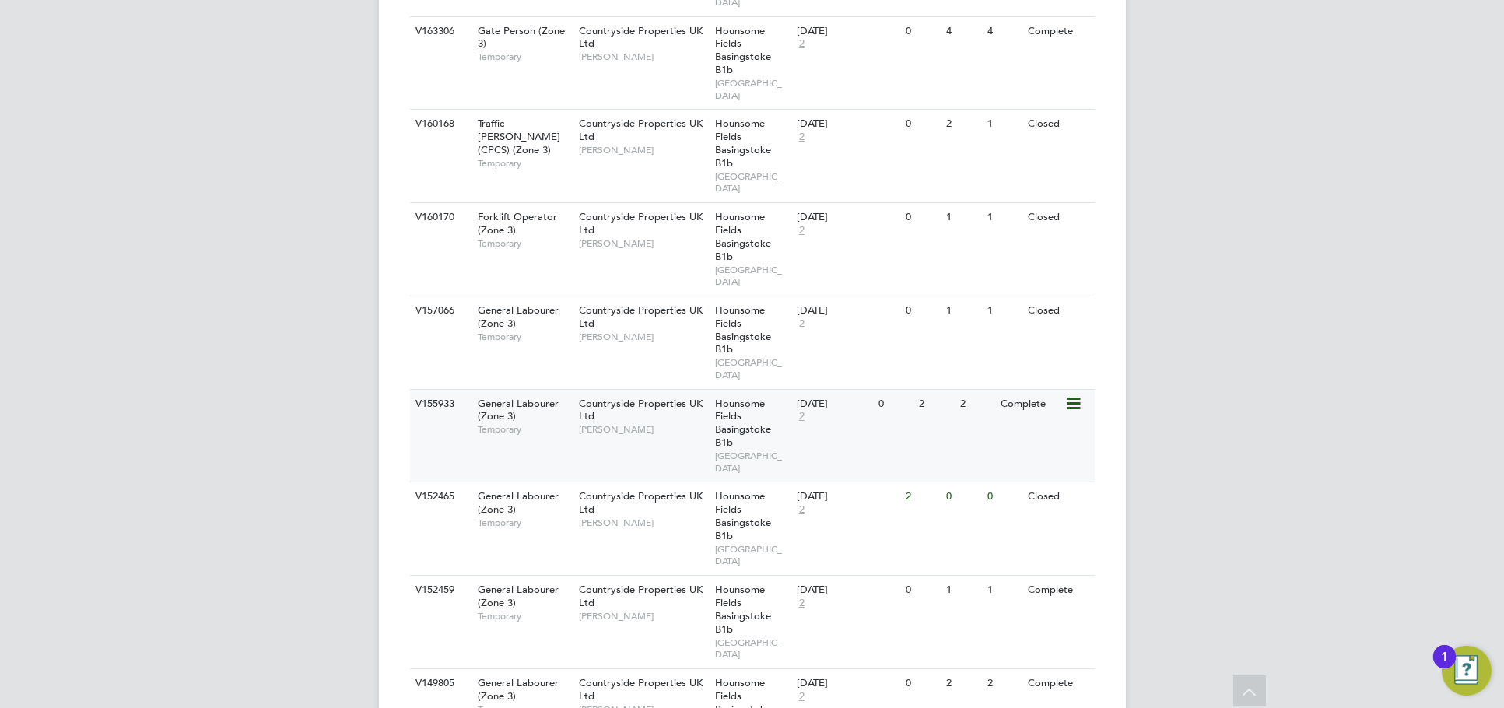
scroll to position [951, 0]
click at [1006, 425] on div "V155933 General Labourer (Zone 3) Temporary Countryside Properties UK Ltd Josh …" at bounding box center [752, 434] width 685 height 93
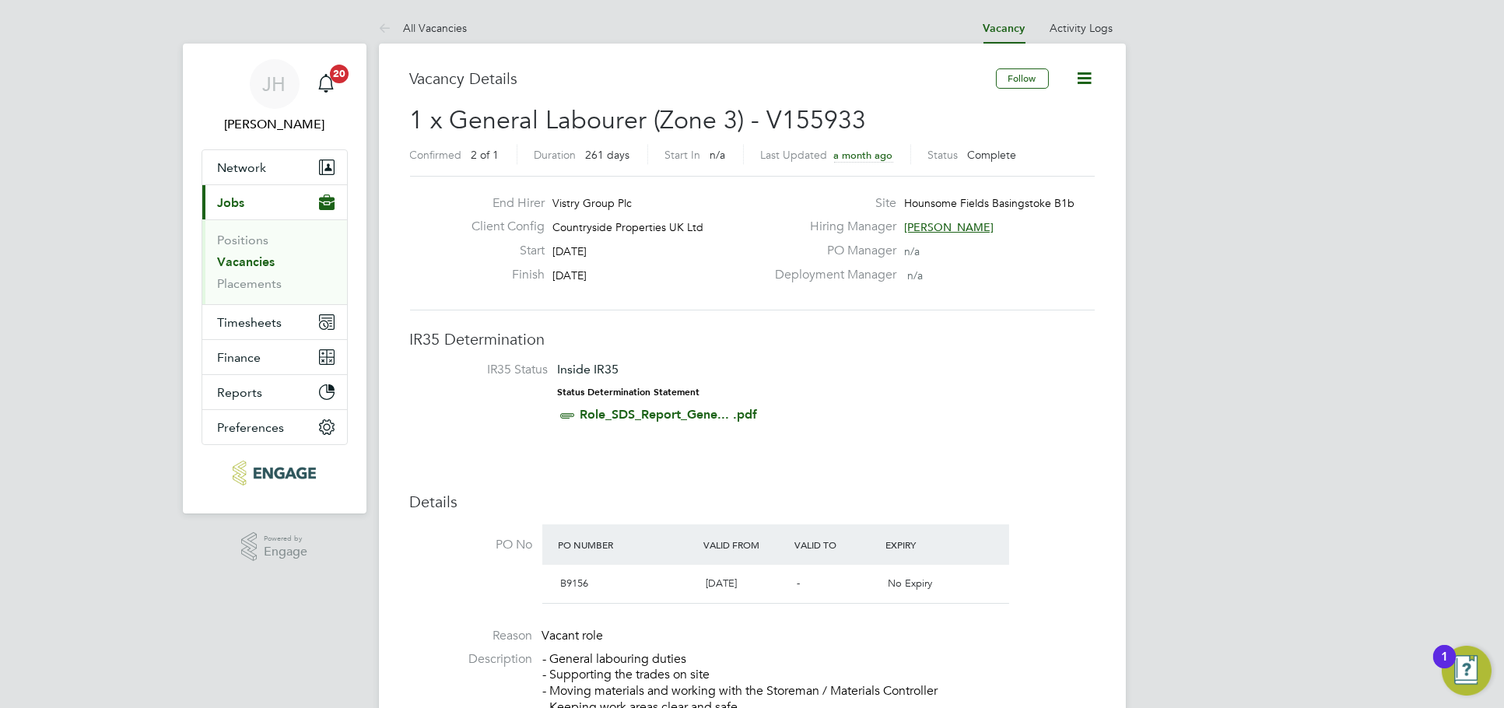
click at [1075, 78] on icon at bounding box center [1084, 77] width 19 height 19
click at [1029, 138] on li "Update Status" at bounding box center [1048, 137] width 90 height 22
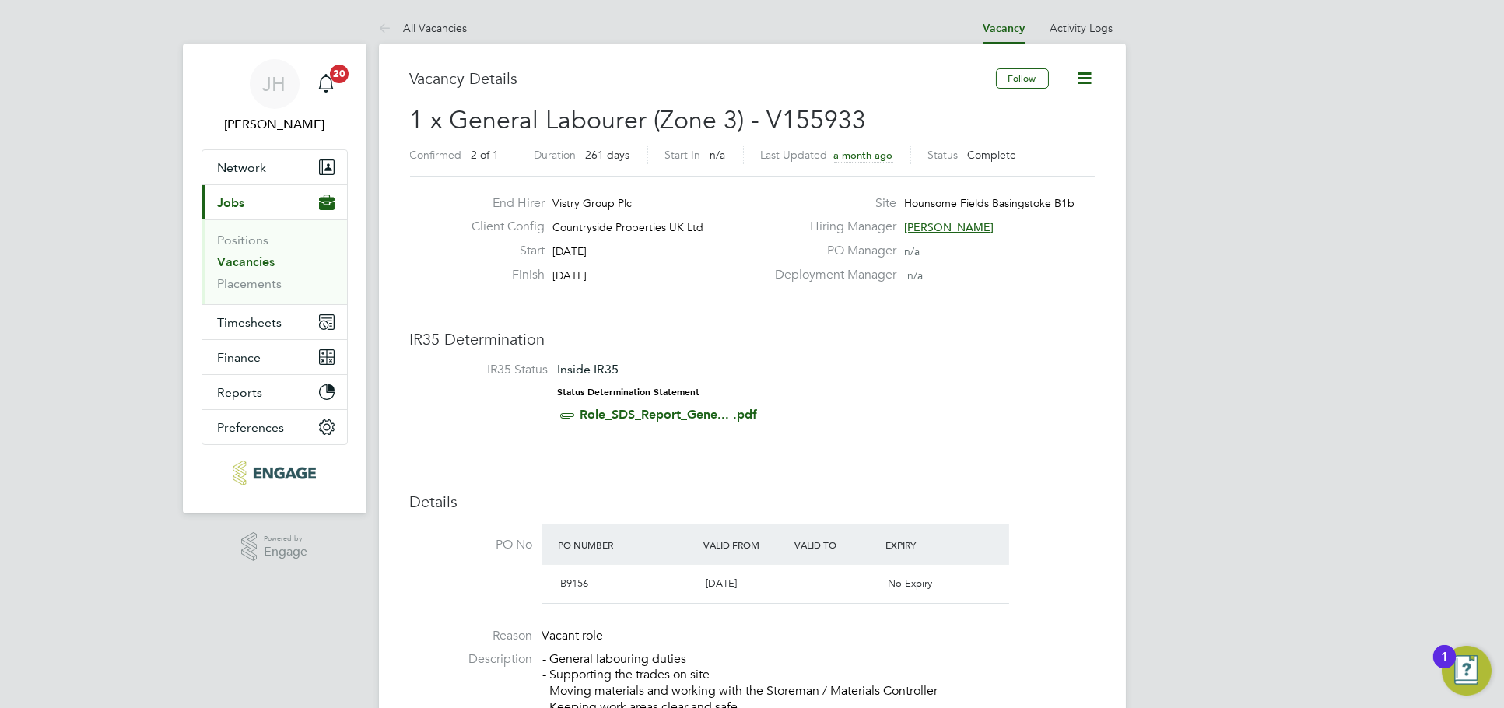
click at [1092, 74] on icon at bounding box center [1084, 77] width 19 height 19
click at [1046, 130] on li "Update Status" at bounding box center [1048, 137] width 90 height 22
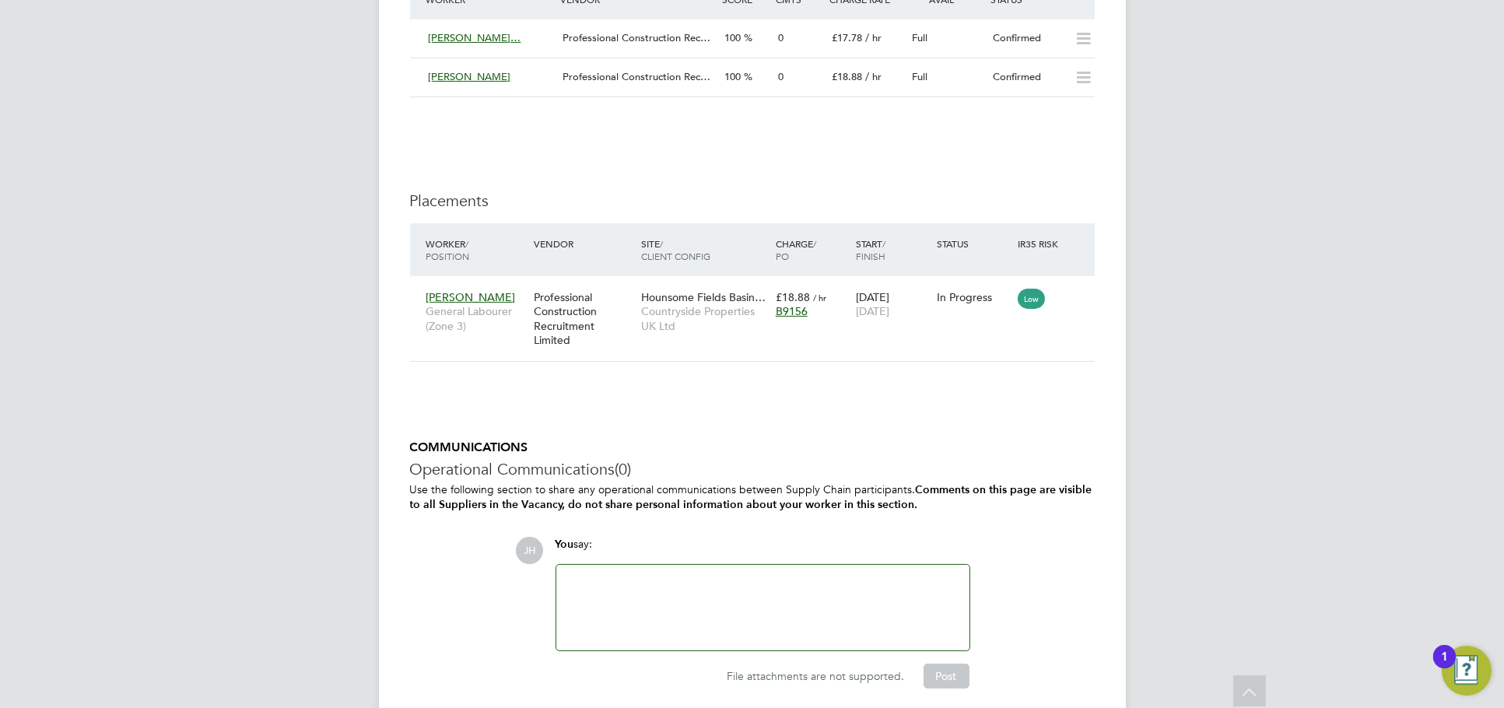
scroll to position [1210, 0]
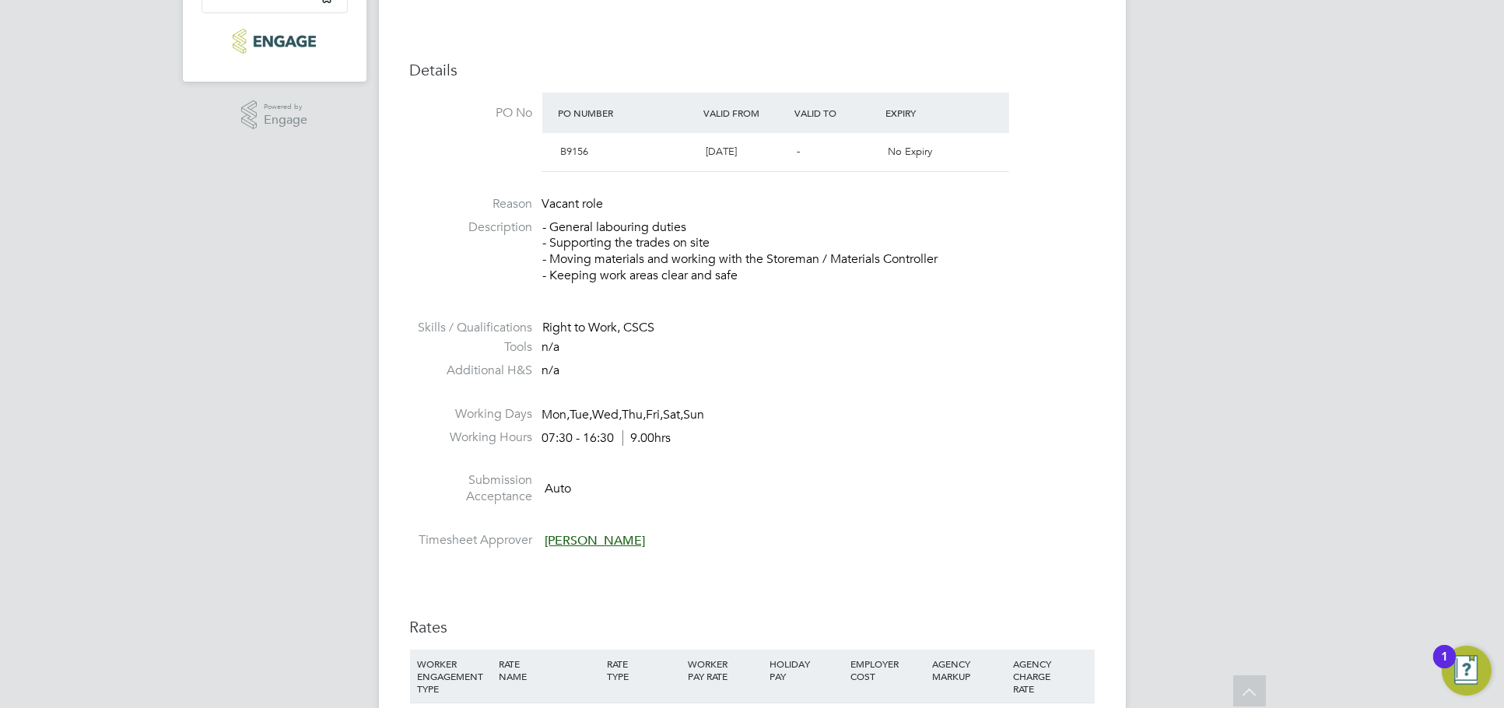
scroll to position [236, 0]
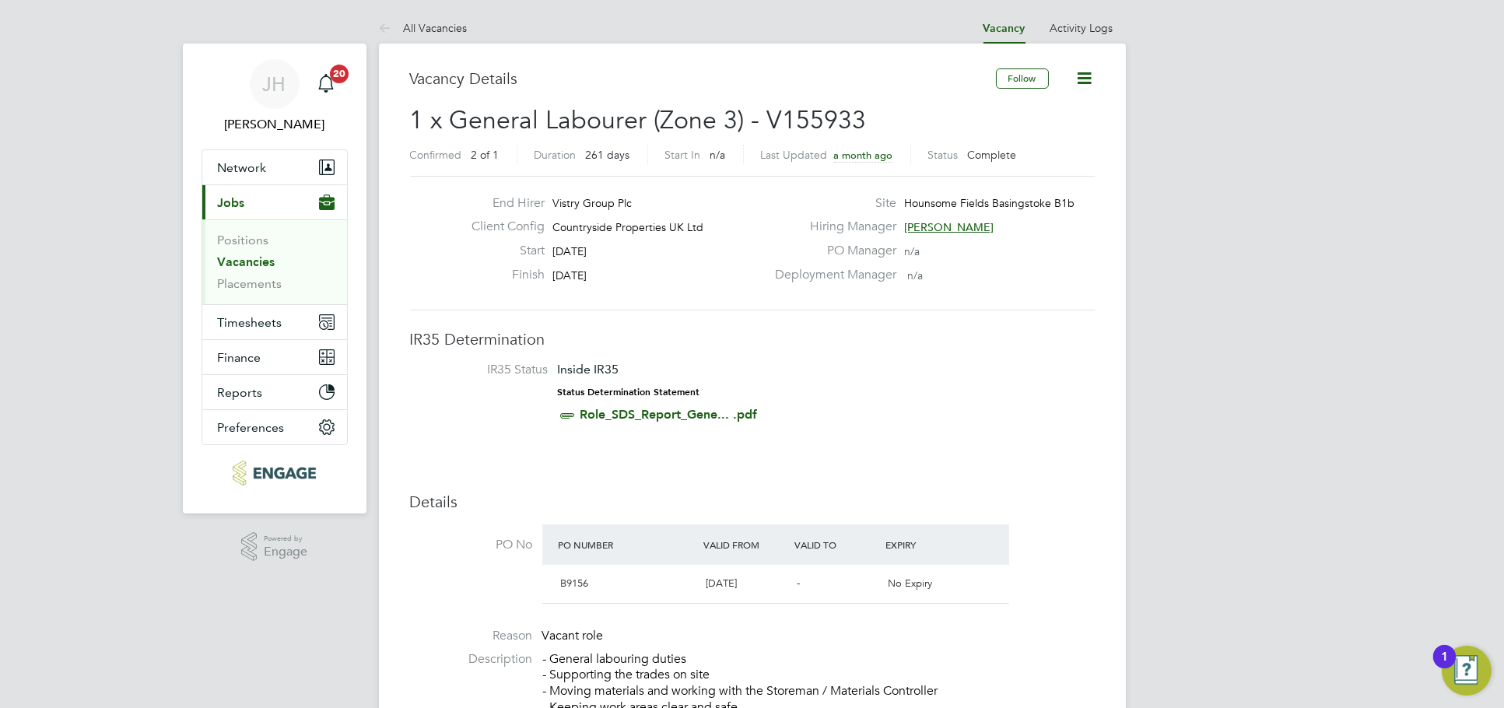
click at [1075, 70] on icon at bounding box center [1084, 77] width 19 height 19
click at [1043, 134] on li "Update Status" at bounding box center [1048, 137] width 90 height 22
click at [1079, 74] on icon at bounding box center [1084, 77] width 19 height 19
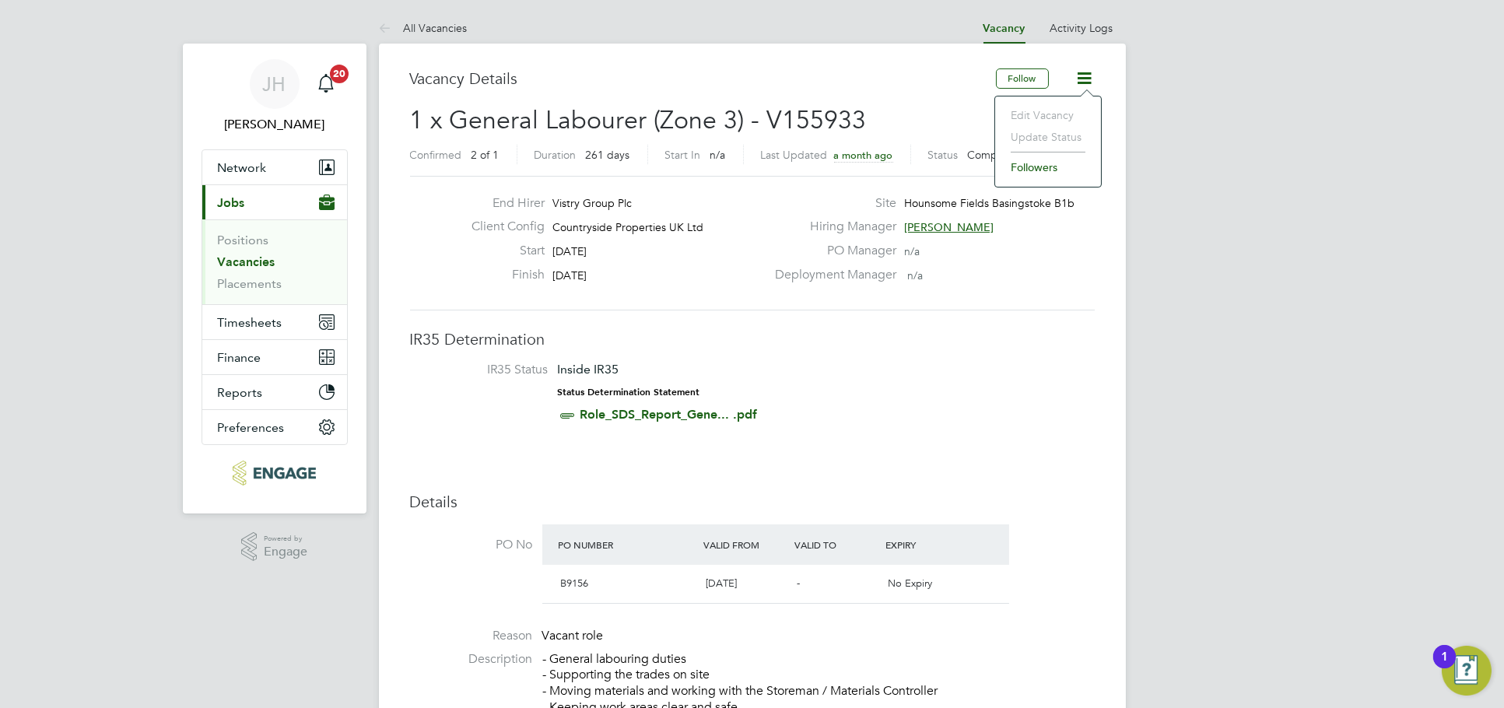
click at [1091, 85] on icon at bounding box center [1084, 77] width 19 height 19
click at [1061, 127] on li "Update Status" at bounding box center [1048, 137] width 90 height 22
click at [1057, 138] on li "Update Status" at bounding box center [1048, 137] width 90 height 22
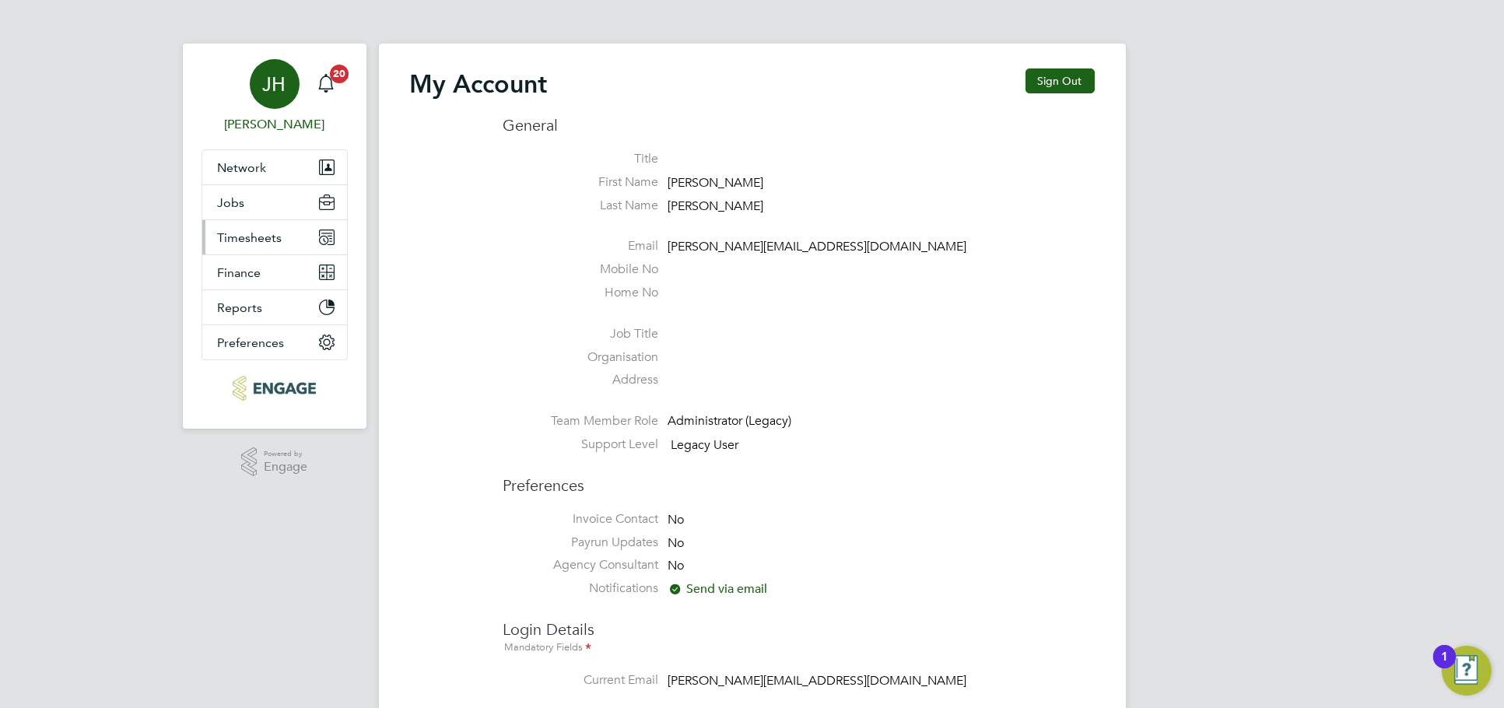
type input "[PERSON_NAME][EMAIL_ADDRESS][DOMAIN_NAME]"
click at [267, 237] on span "Timesheets" at bounding box center [250, 237] width 65 height 15
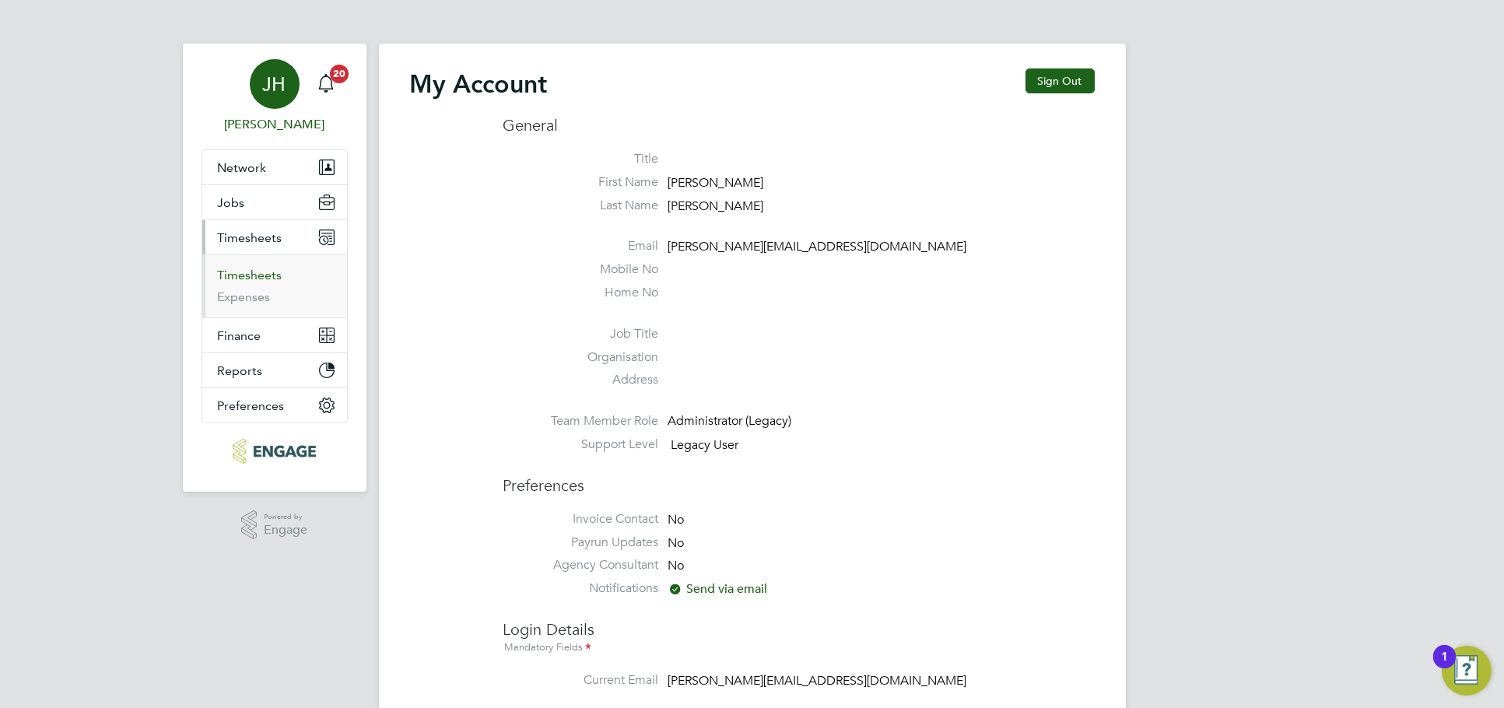
click at [253, 269] on link "Timesheets" at bounding box center [250, 275] width 65 height 15
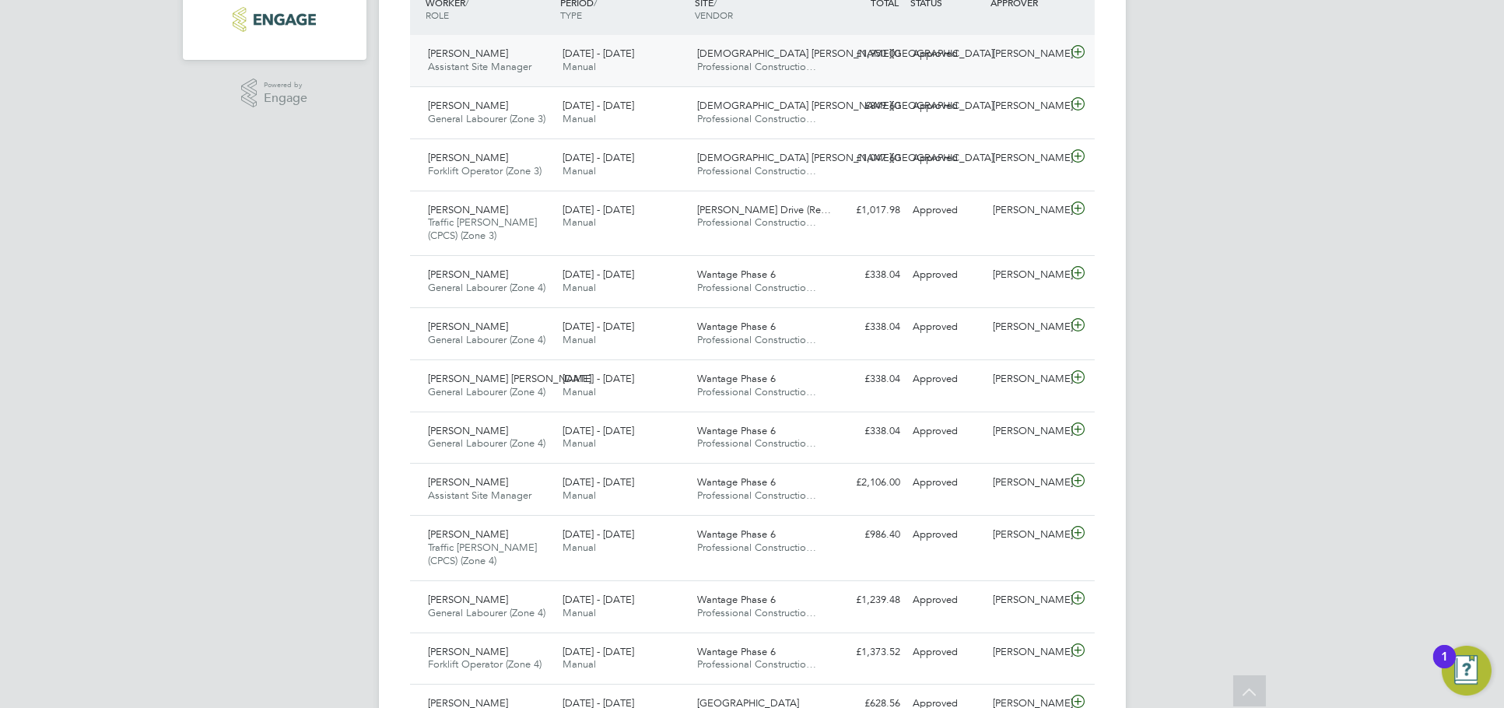
click at [1032, 70] on div "Kevin Lovelock Assistant Site Manager 22 - 28 Sep 2025 22 - 28 Sep 2025 Manual …" at bounding box center [752, 60] width 685 height 51
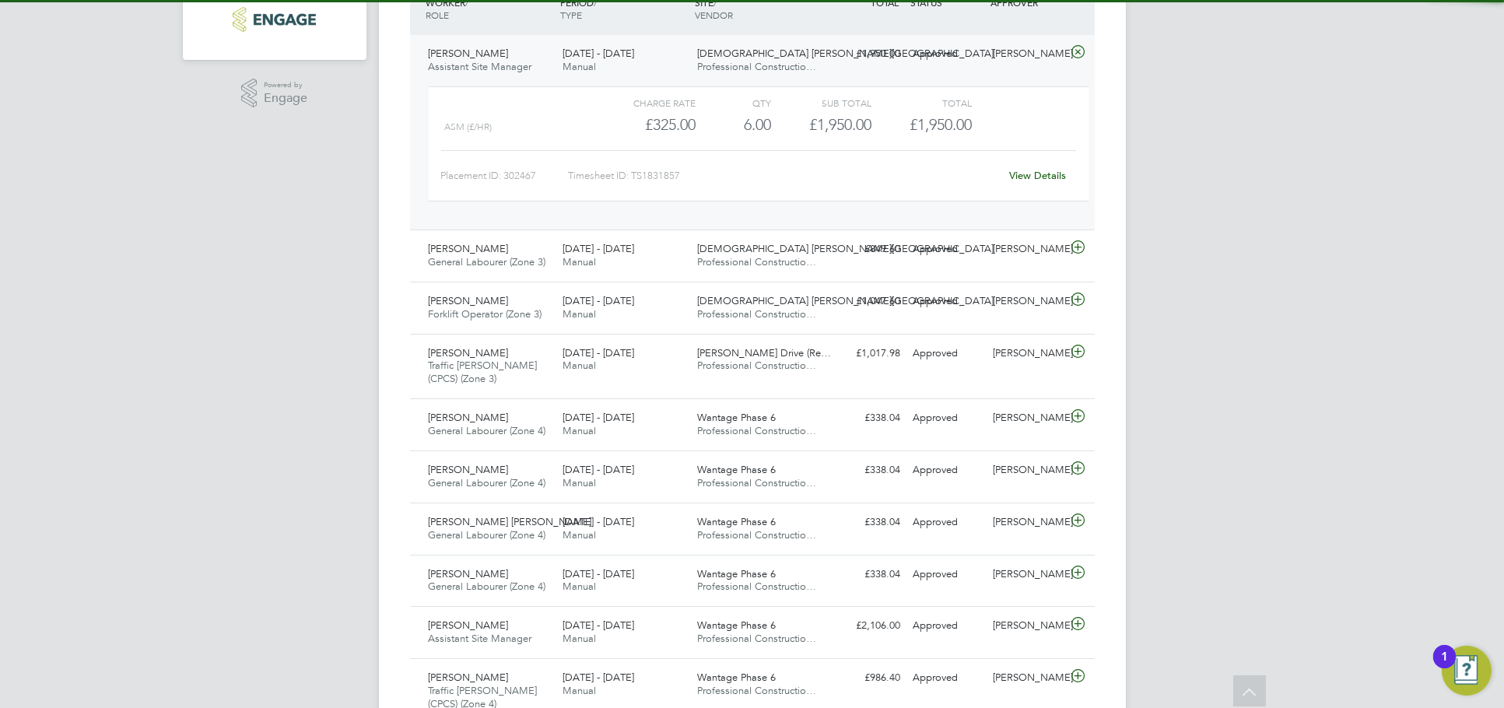
click at [1041, 182] on div "View Details" at bounding box center [1038, 175] width 76 height 25
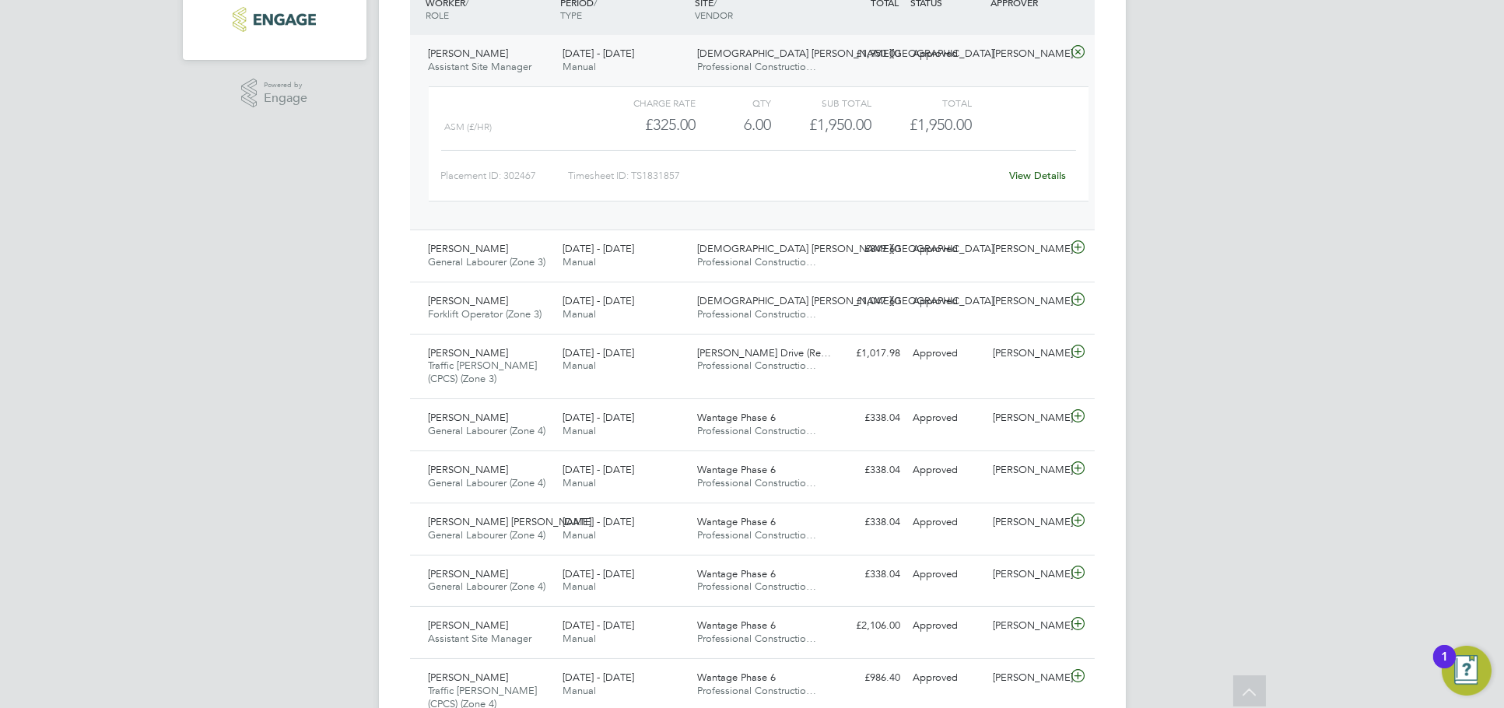
click at [1028, 174] on link "View Details" at bounding box center [1037, 175] width 57 height 13
click at [1024, 271] on div "Gaddiel Makumi General Labourer (Zone 3) 22 - 28 Sep 2025 22 - 28 Sep 2025 Manu…" at bounding box center [752, 255] width 685 height 52
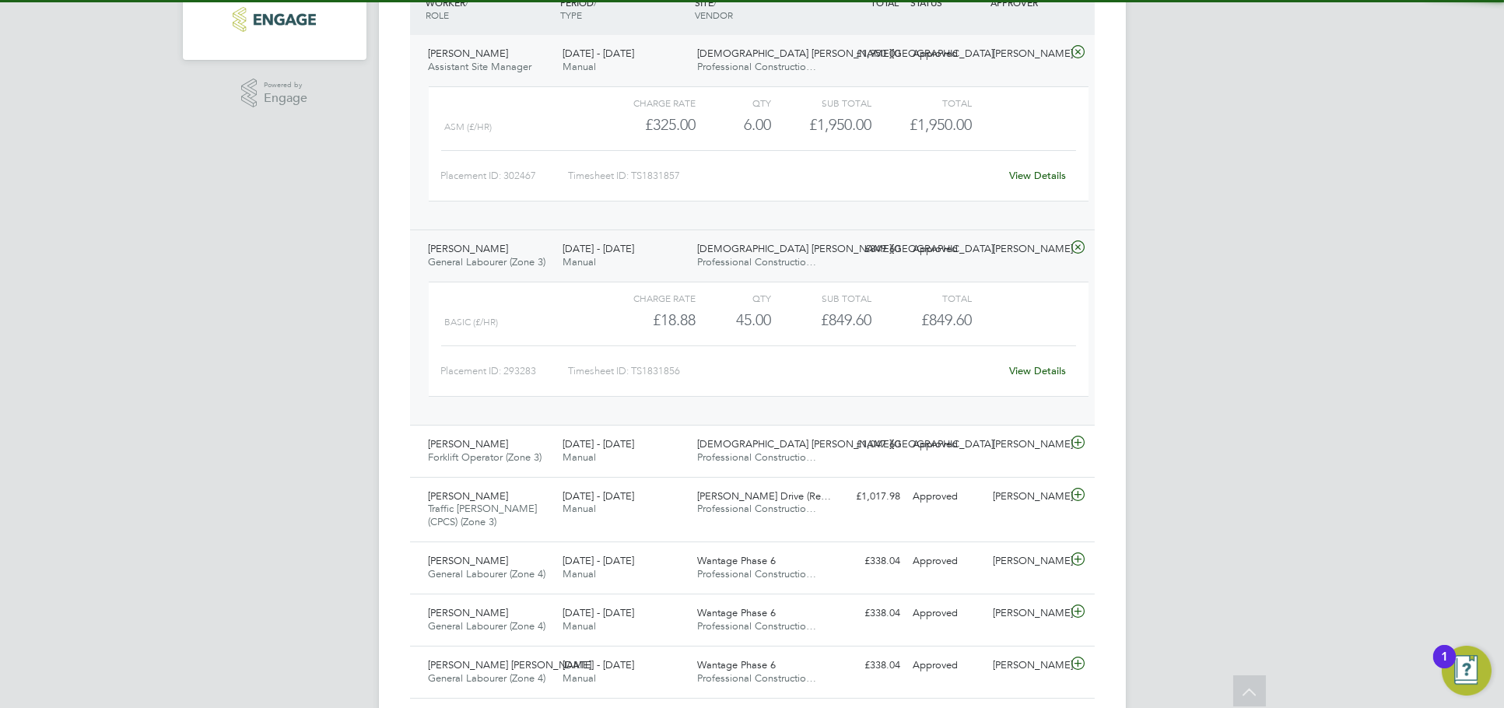
click at [1047, 369] on link "View Details" at bounding box center [1037, 370] width 57 height 13
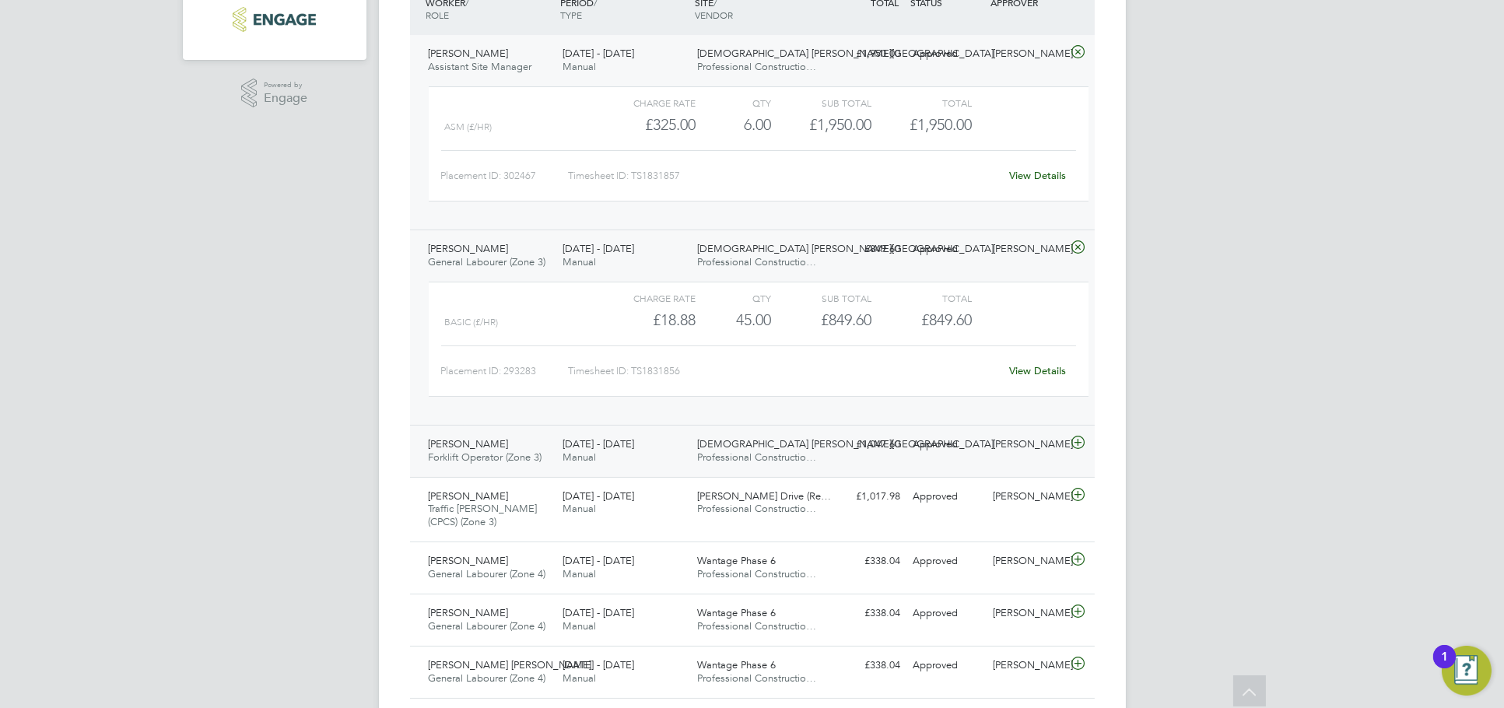
click at [1011, 436] on div "Kyle Munden" at bounding box center [1026, 445] width 81 height 26
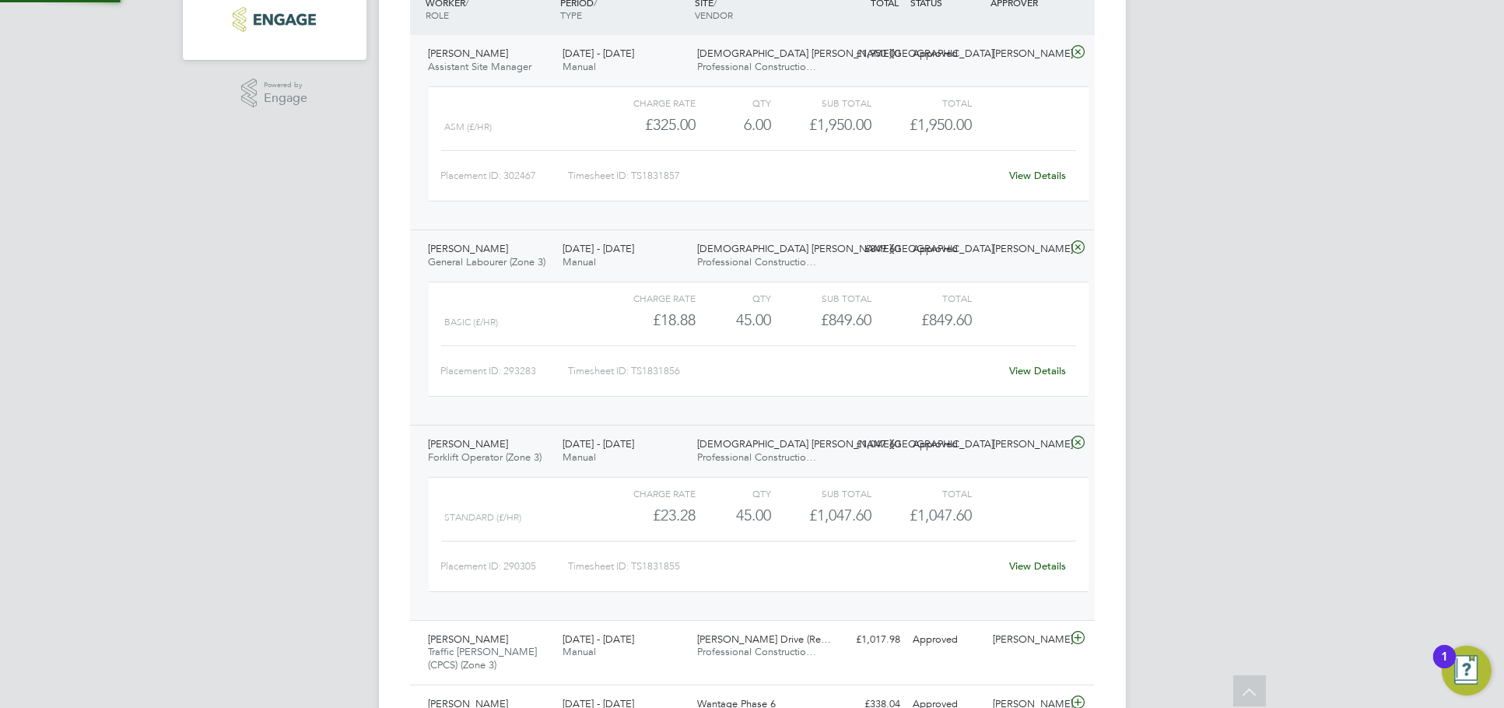
click at [1021, 563] on link "View Details" at bounding box center [1037, 565] width 57 height 13
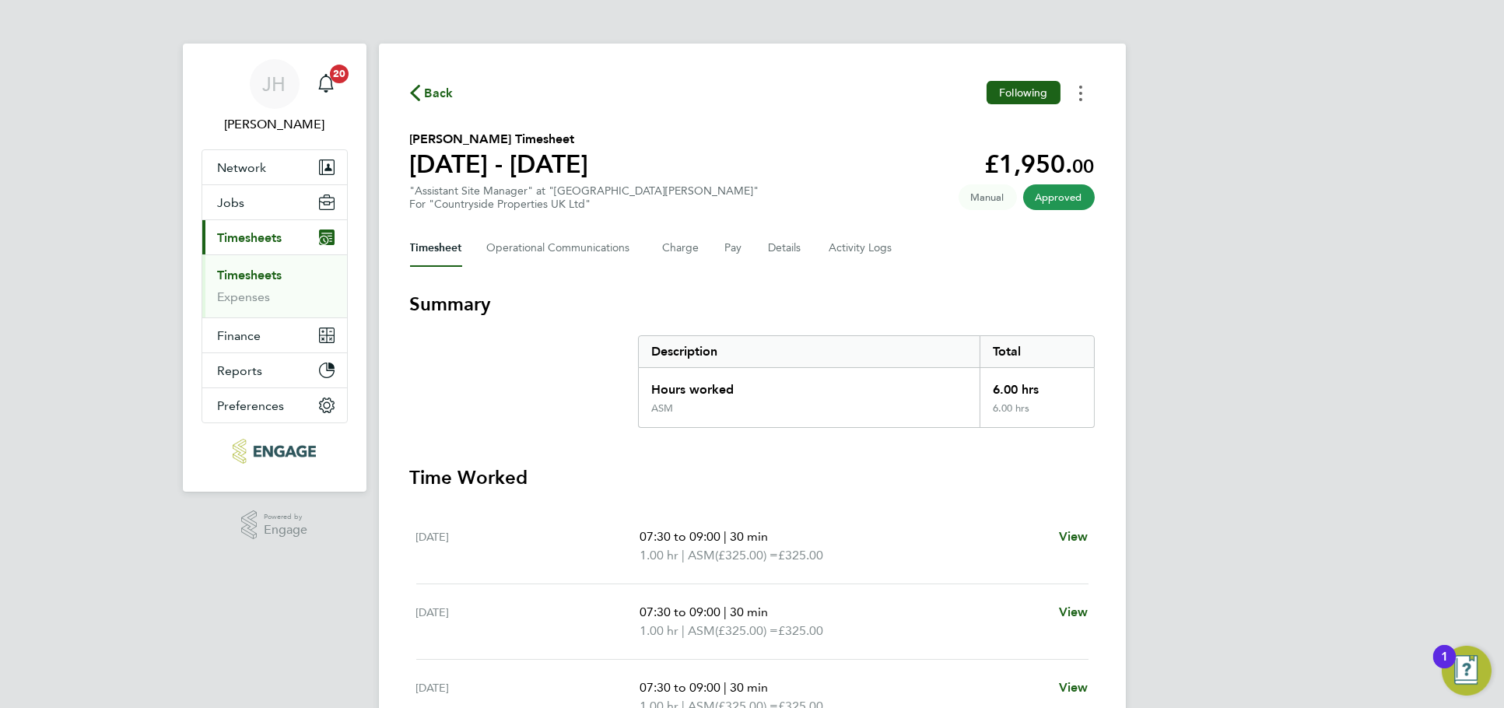
click at [1087, 89] on button "Timesheets Menu" at bounding box center [1080, 93] width 28 height 24
click at [1027, 128] on link "Download timesheet" at bounding box center [1001, 127] width 187 height 31
click at [1071, 110] on div "Back Following [PERSON_NAME] Timesheet [DATE] - [DATE] £849. 60 "General Labour…" at bounding box center [752, 578] width 747 height 1068
click at [1080, 98] on circle "Timesheets Menu" at bounding box center [1080, 99] width 3 height 3
drag, startPoint x: 1080, startPoint y: 99, endPoint x: 1037, endPoint y: 120, distance: 47.7
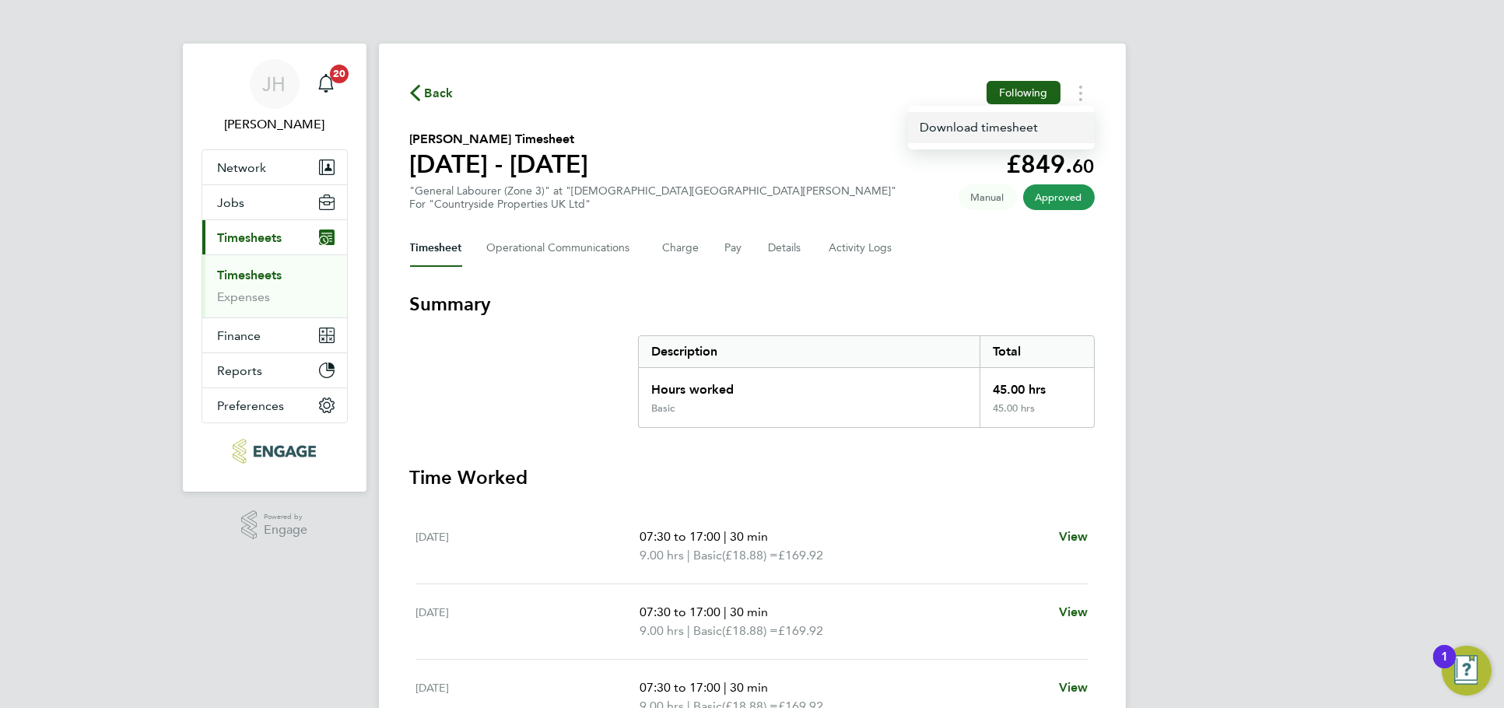
click at [1036, 126] on link "Download timesheet" at bounding box center [1001, 127] width 187 height 31
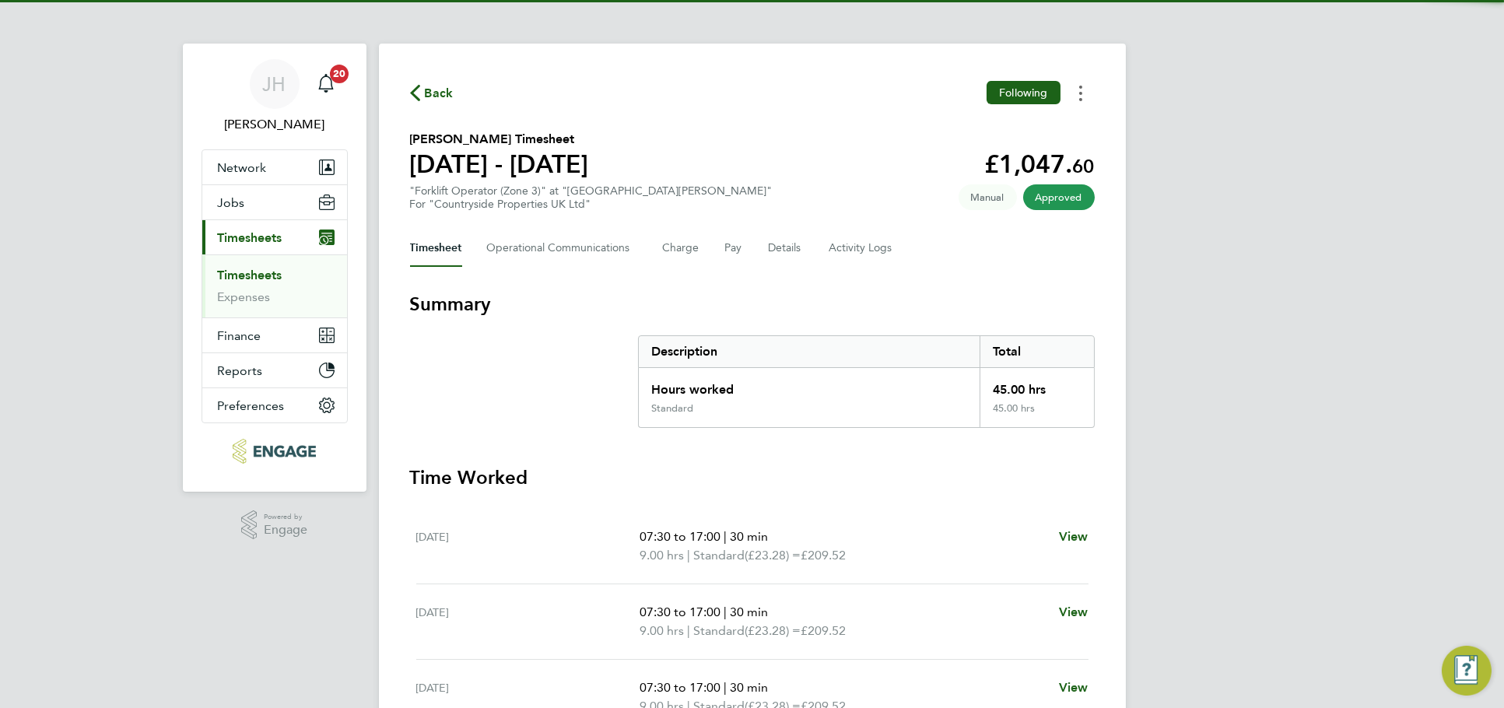
click at [1087, 83] on button "Timesheets Menu" at bounding box center [1080, 93] width 28 height 24
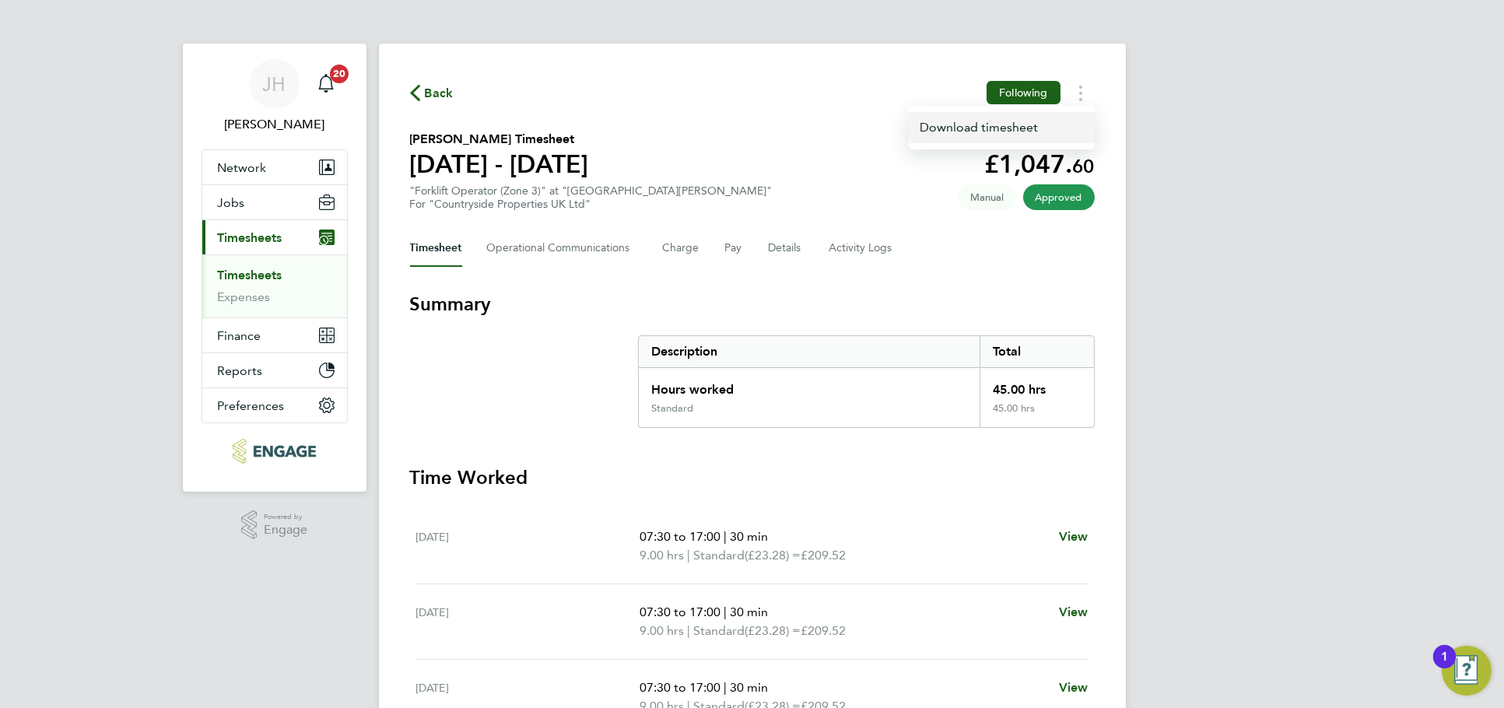
click at [1032, 131] on link "Download timesheet" at bounding box center [1001, 127] width 187 height 31
